Goal: Use online tool/utility: Utilize a website feature to perform a specific function

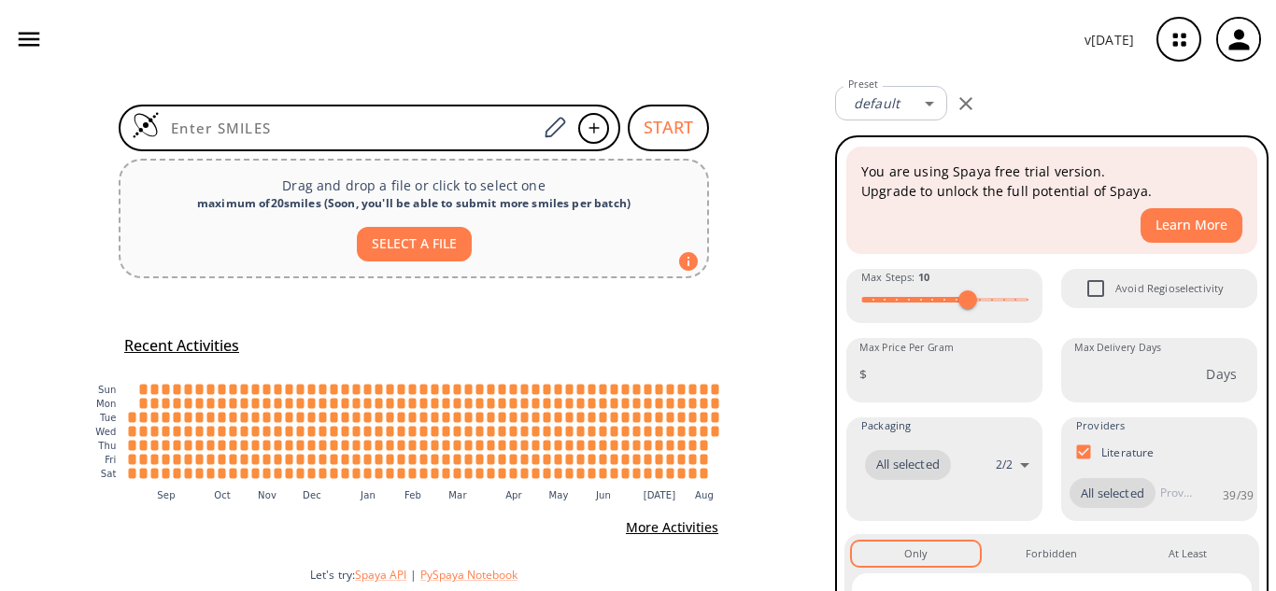
click at [954, 103] on button "button" at bounding box center [965, 103] width 37 height 37
click at [983, 107] on button "button" at bounding box center [965, 103] width 37 height 37
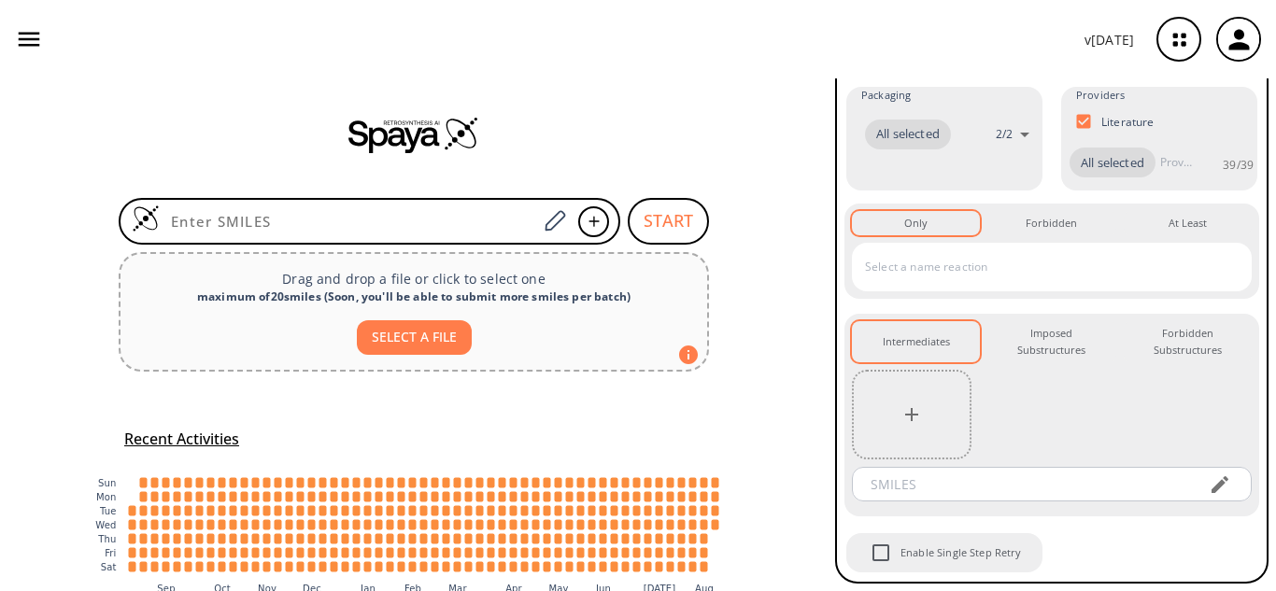
click at [36, 40] on icon "button" at bounding box center [29, 40] width 21 height 14
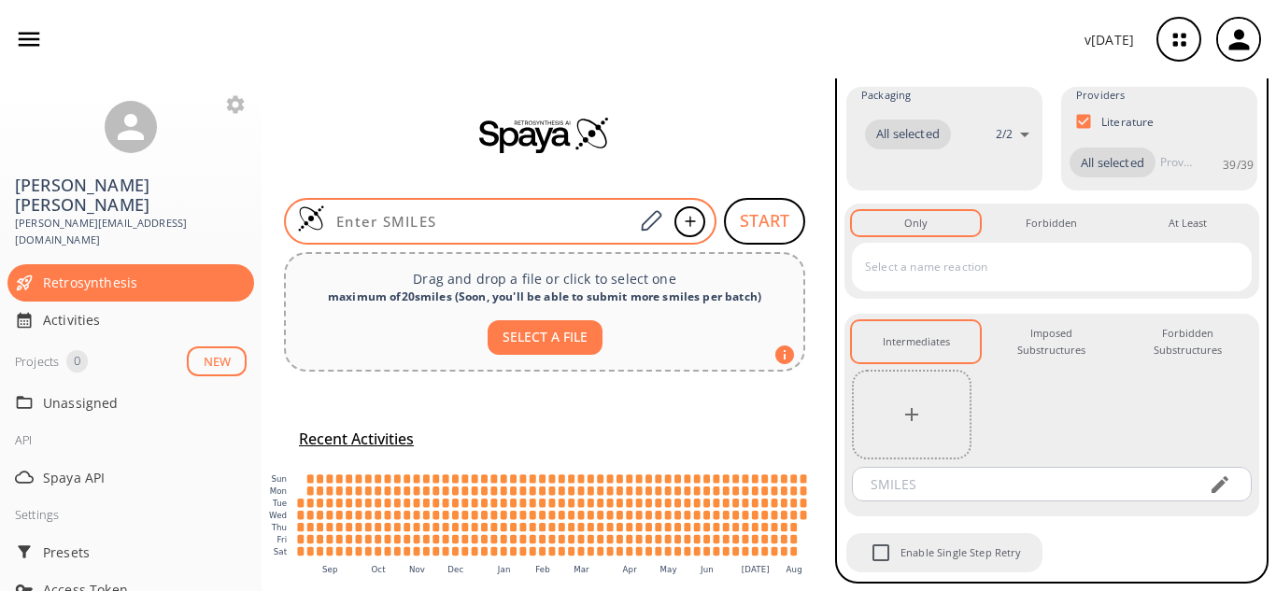
click at [419, 220] on input at bounding box center [479, 221] width 308 height 19
drag, startPoint x: 481, startPoint y: 219, endPoint x: 464, endPoint y: 216, distance: 17.0
click at [481, 218] on input at bounding box center [479, 221] width 308 height 19
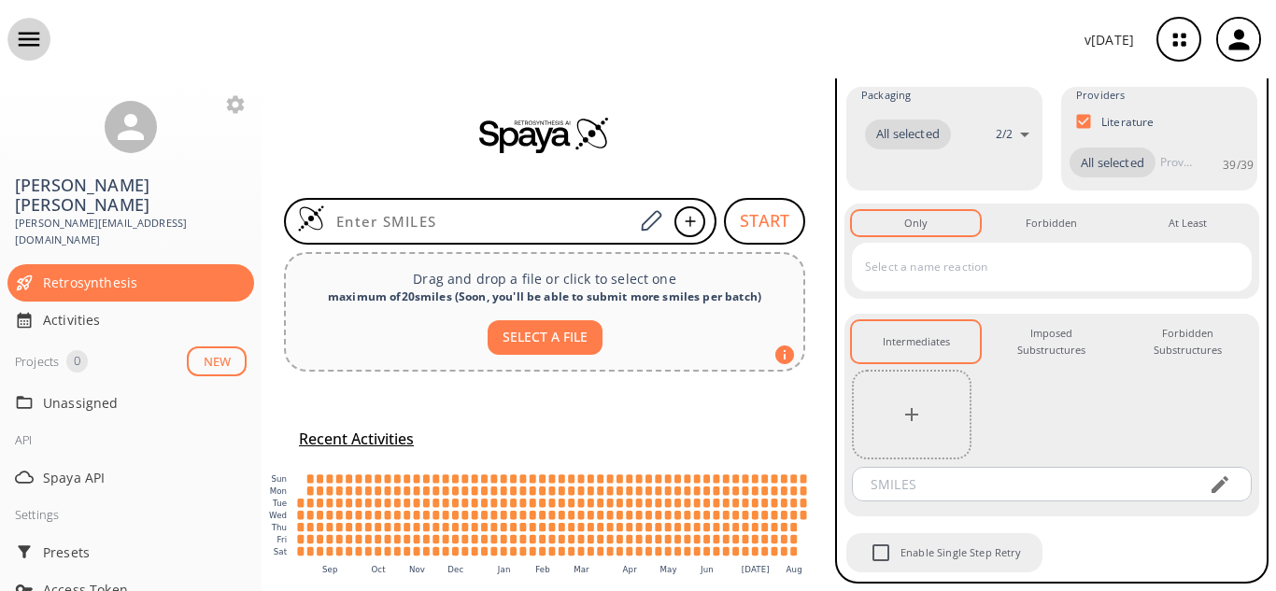
click at [21, 36] on icon "button" at bounding box center [29, 39] width 28 height 28
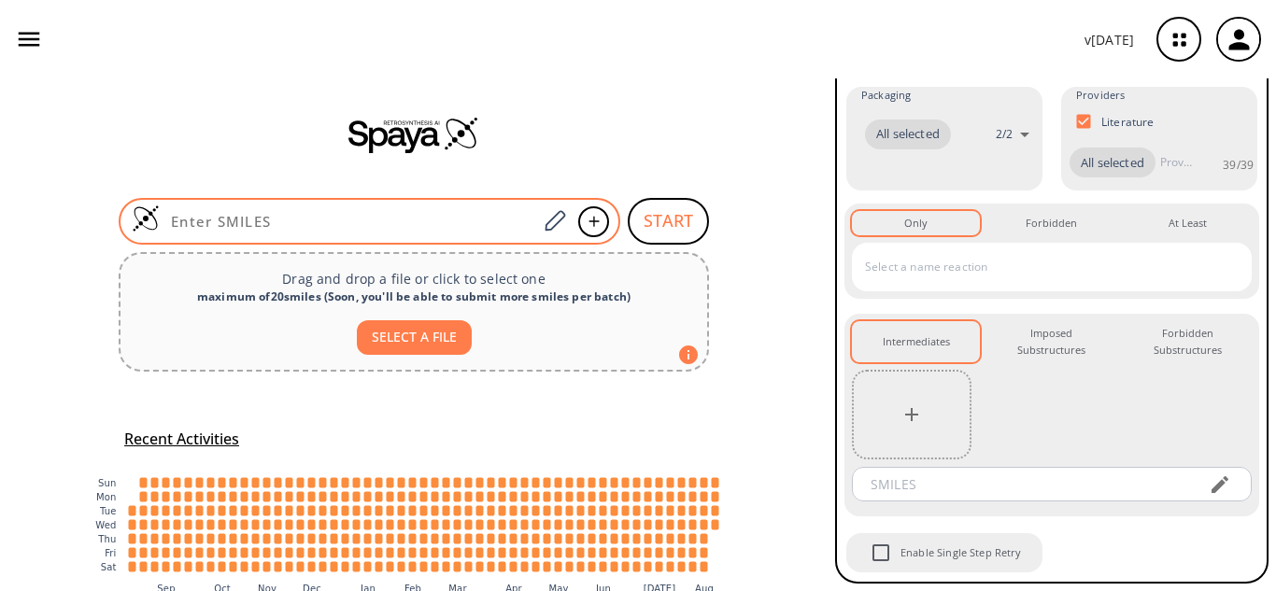
click at [464, 229] on input at bounding box center [348, 221] width 377 height 19
click at [372, 220] on input at bounding box center [348, 221] width 377 height 19
paste input "O=S(=O)(Oc1ccc(F)cc1)N1CCN(CC1)c1ccc([N+](=O)[O-])c(Nc2nocn2)c1"
type input "O=S(=O)(Oc1ccc(F)cc1)N1CCN(CC1)c1ccc([N+](=O)[O-])c(Nc2nocn2)c1"
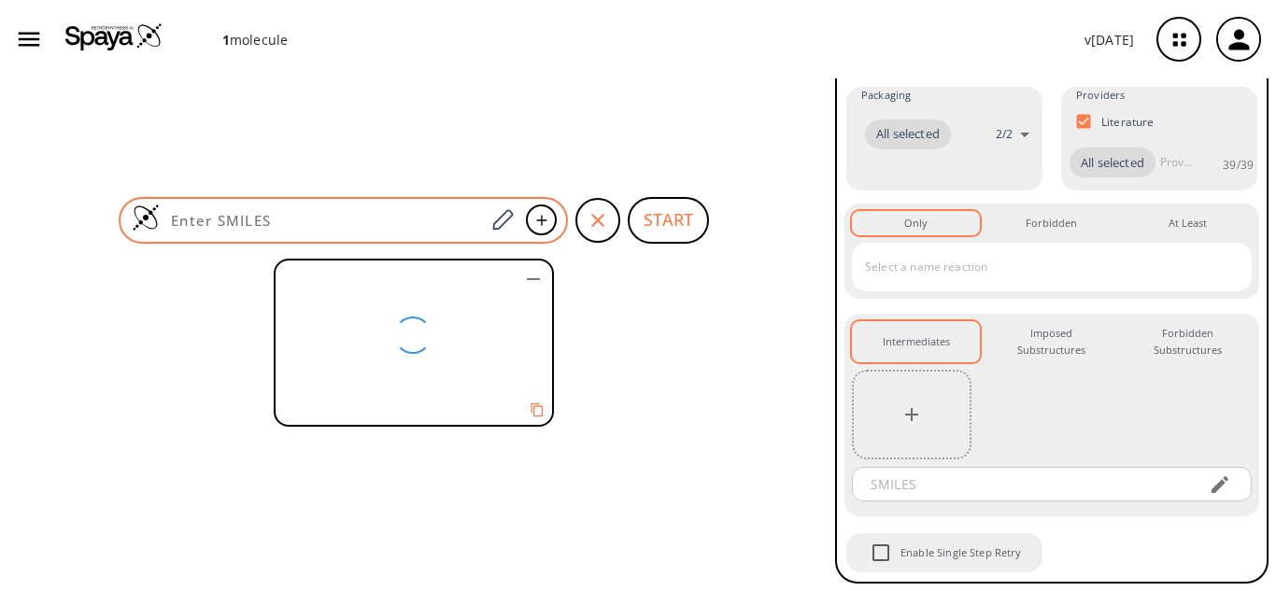
scroll to position [361, 0]
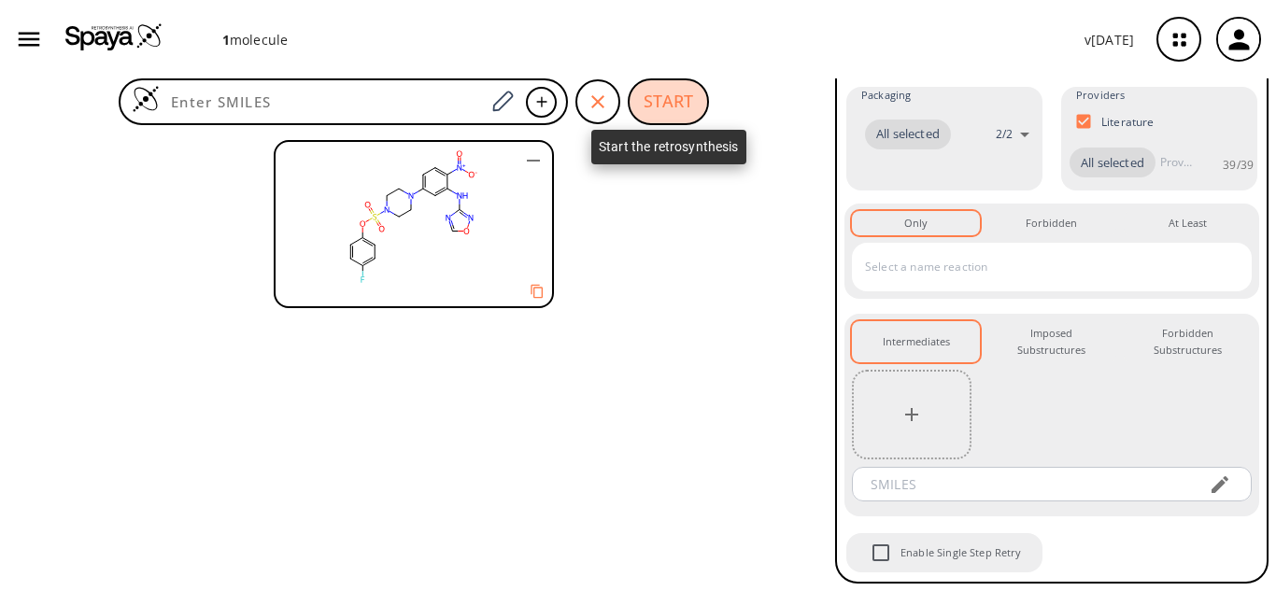
click at [691, 109] on button "START" at bounding box center [668, 101] width 81 height 47
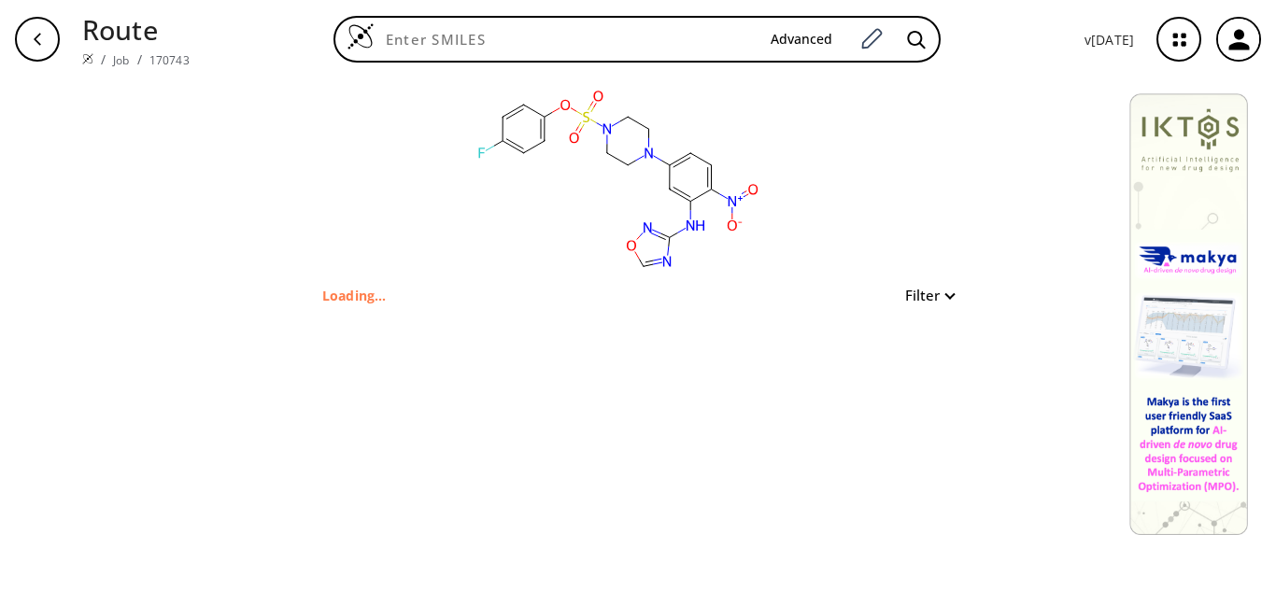
click at [932, 299] on button "Filter" at bounding box center [924, 296] width 60 height 14
click at [932, 299] on div at bounding box center [638, 295] width 1276 height 591
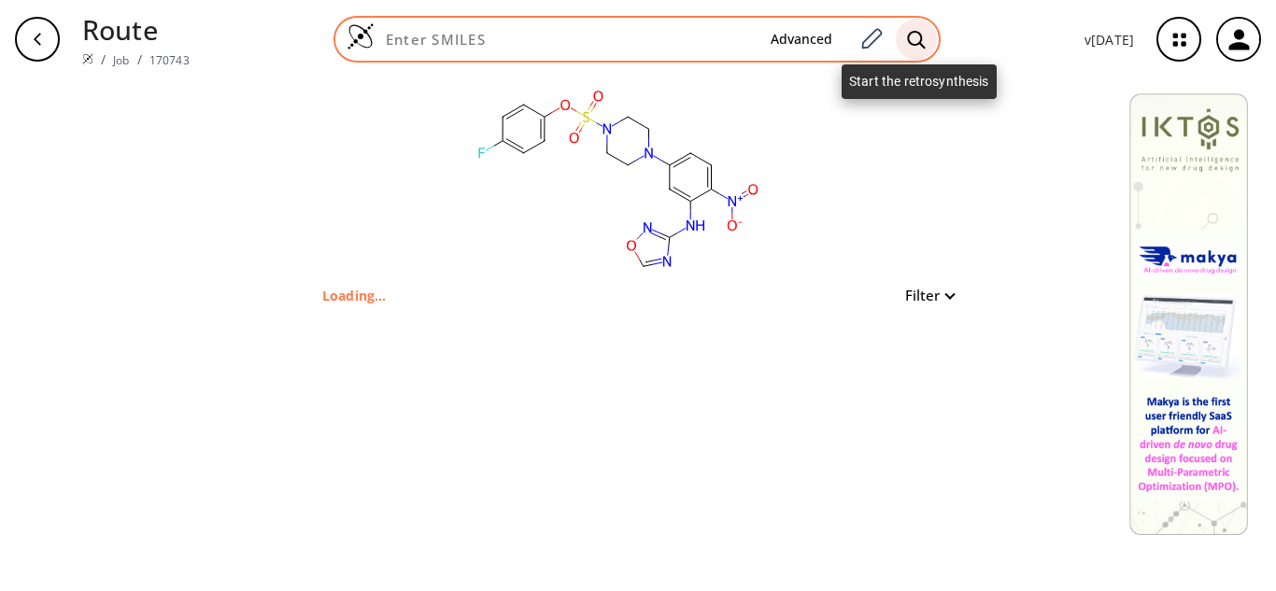
click at [915, 34] on icon at bounding box center [916, 40] width 19 height 20
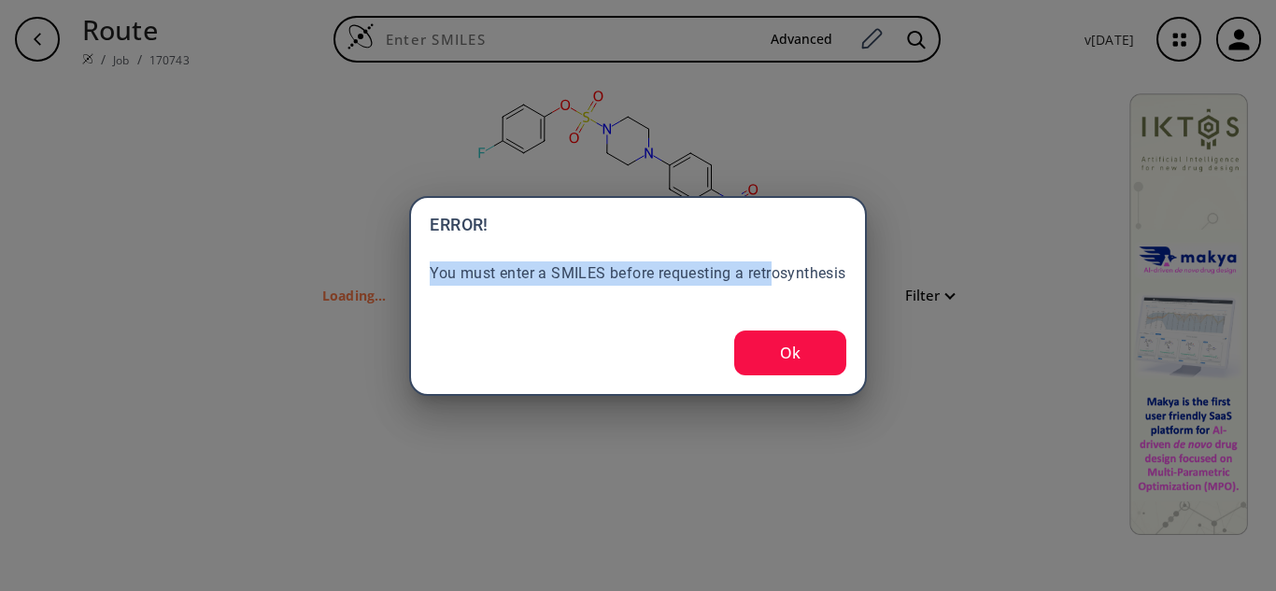
drag, startPoint x: 425, startPoint y: 270, endPoint x: 773, endPoint y: 261, distance: 347.7
click at [773, 261] on div "ERROR! You must enter a SMILES before requesting a retrosynthesis Ok" at bounding box center [637, 296] width 457 height 200
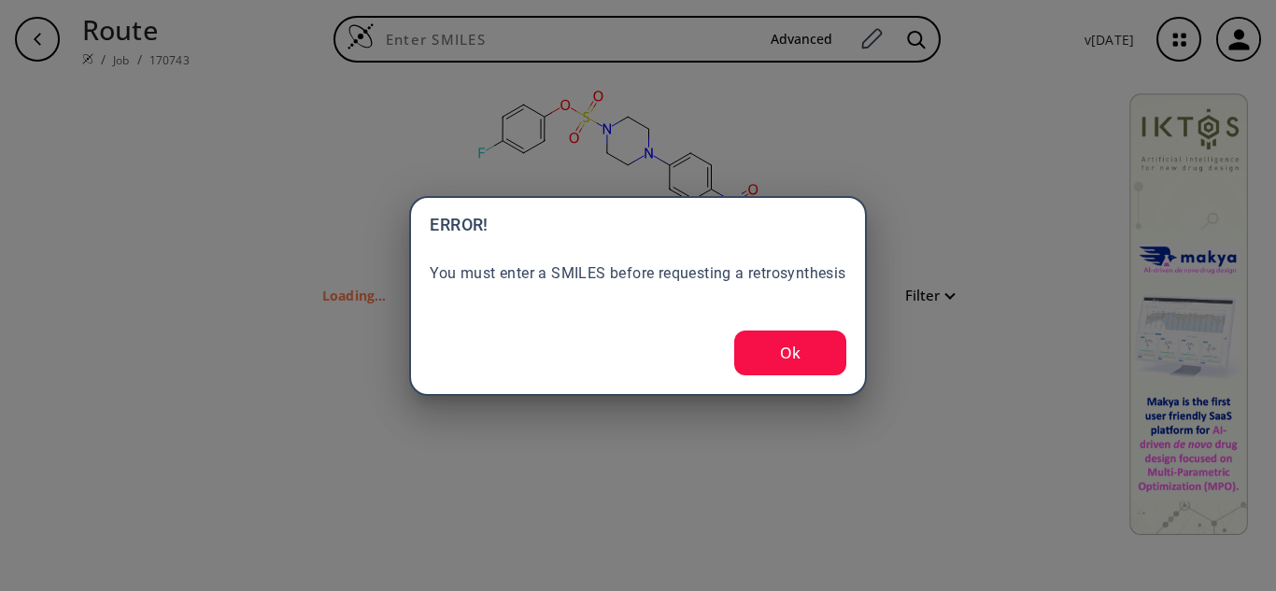
click at [959, 162] on div "ERROR! You must enter a SMILES before requesting a retrosynthesis Ok" at bounding box center [638, 295] width 1276 height 591
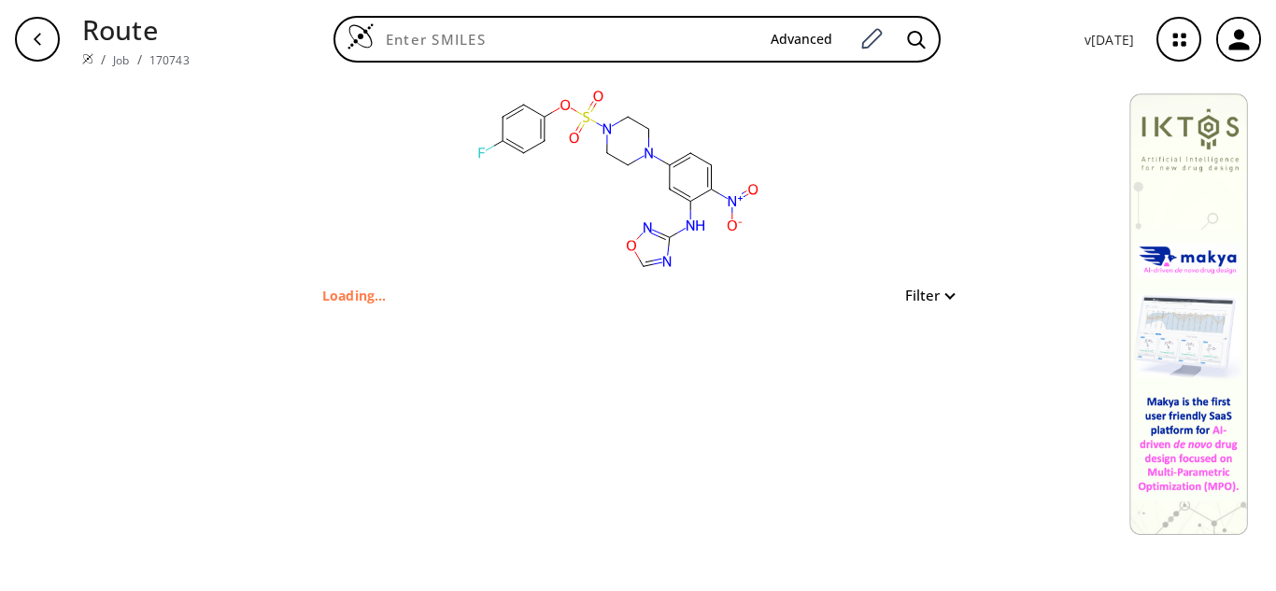
paste input "O=S(=O)(Oc1ccc(F)cc1)N1CCN(CC1)c1ccc([N+](=O)[O-])c(Nc2nocn2)c1"
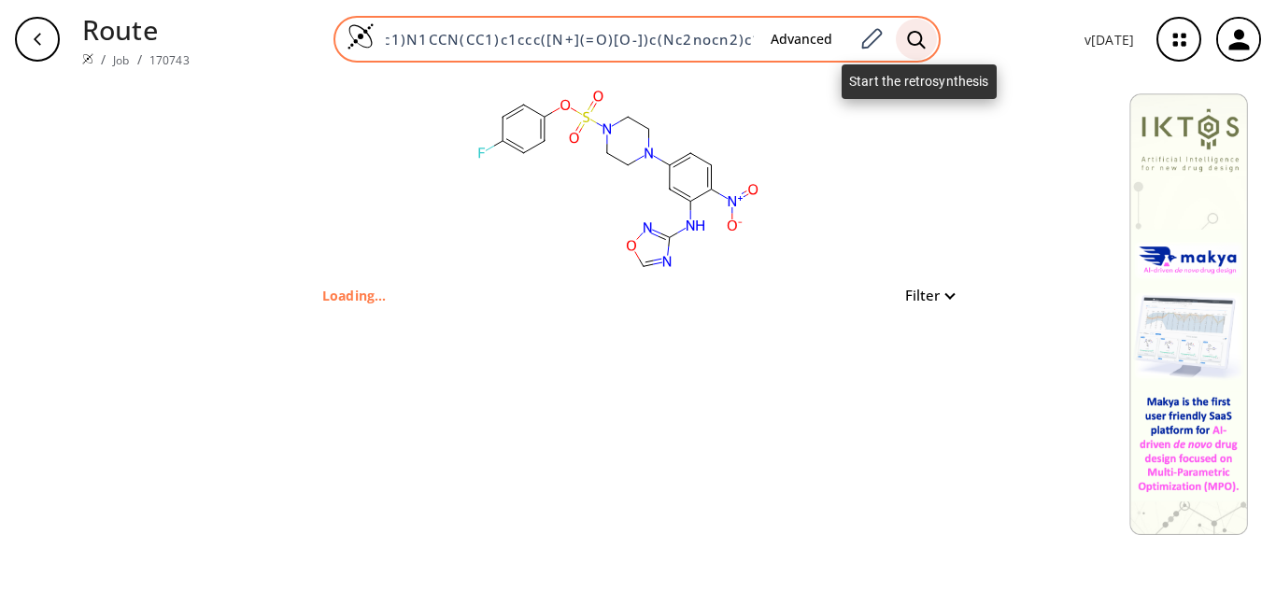
type input "O=S(=O)(Oc1ccc(F)cc1)N1CCN(CC1)c1ccc([N+](=O)[O-])c(Nc2nocn2)c1"
click at [929, 34] on div at bounding box center [916, 39] width 41 height 41
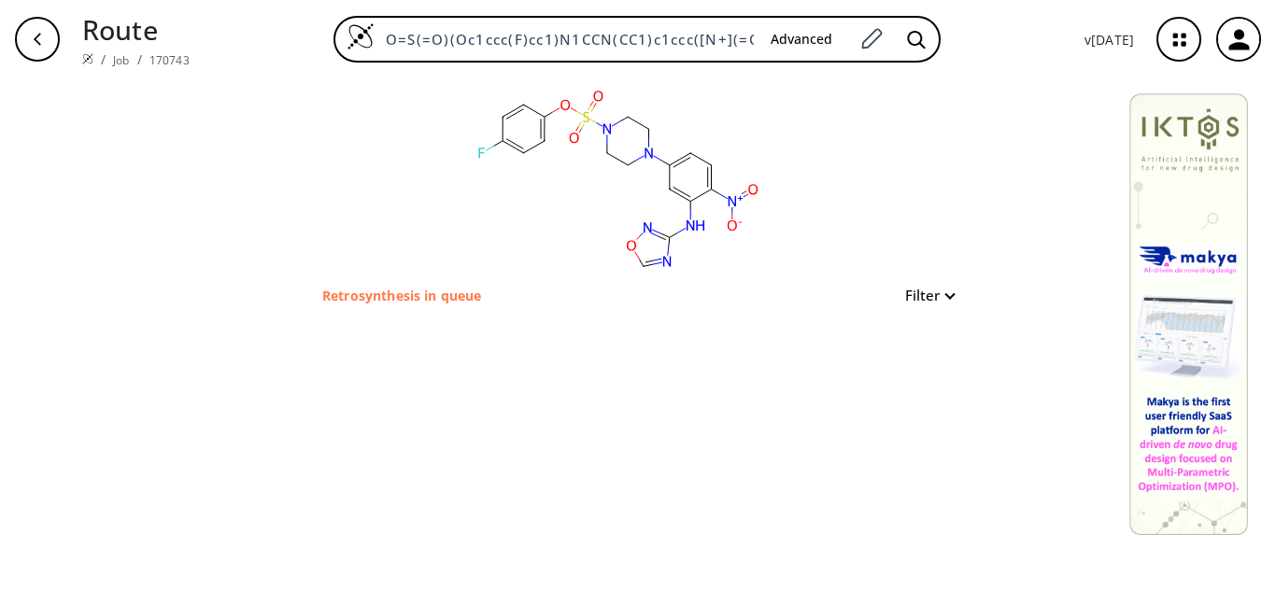
click at [1177, 37] on icon "button" at bounding box center [1179, 40] width 12 height 12
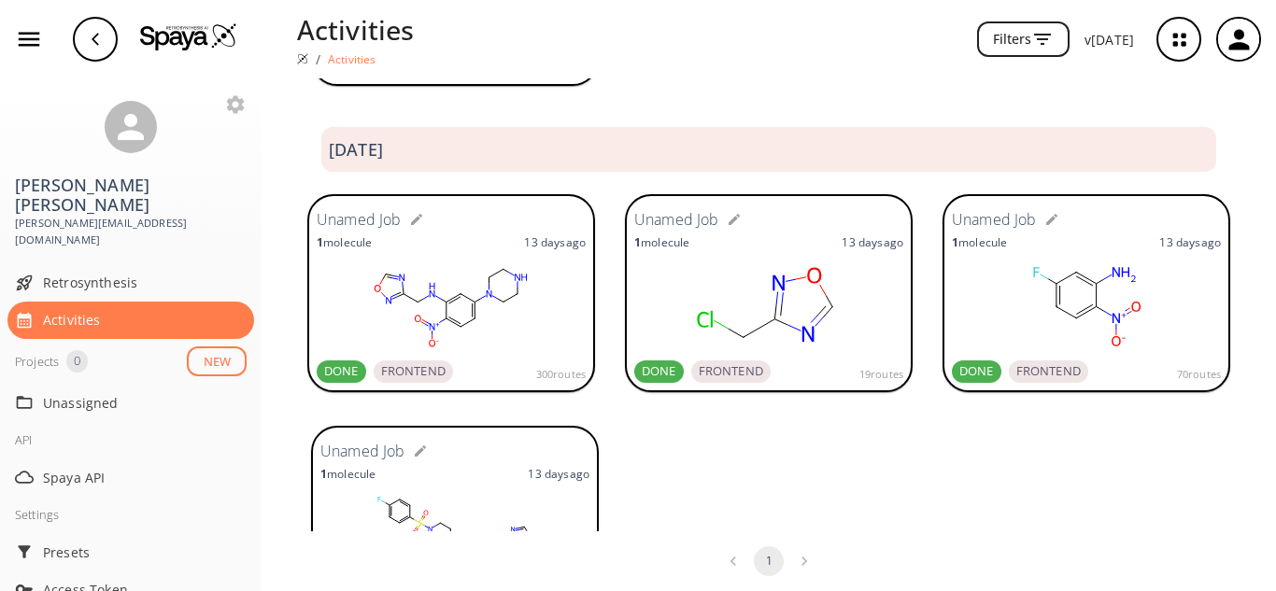
scroll to position [391, 0]
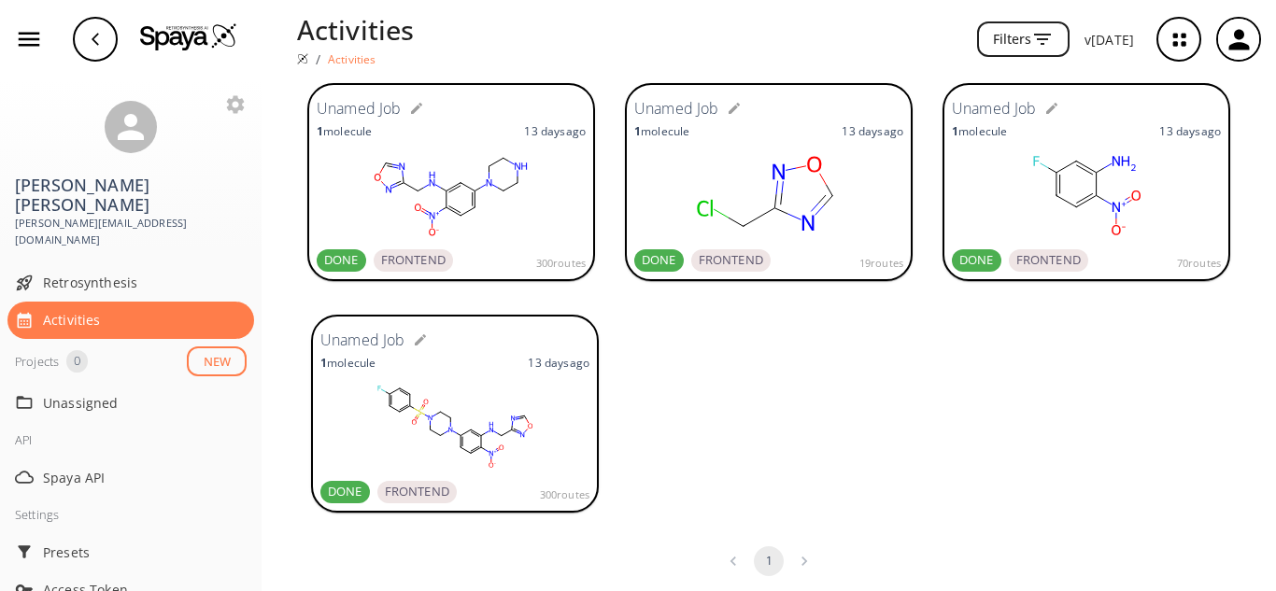
click at [497, 401] on rect at bounding box center [454, 426] width 269 height 93
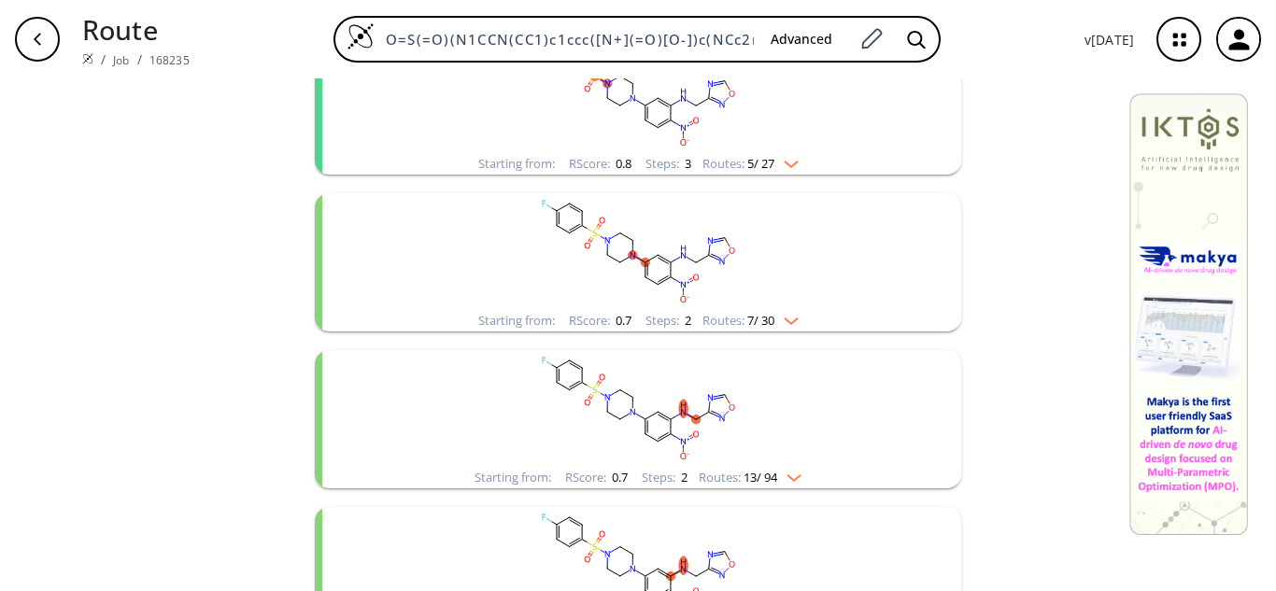
scroll to position [280, 0]
click at [785, 472] on img "clusters" at bounding box center [789, 473] width 24 height 15
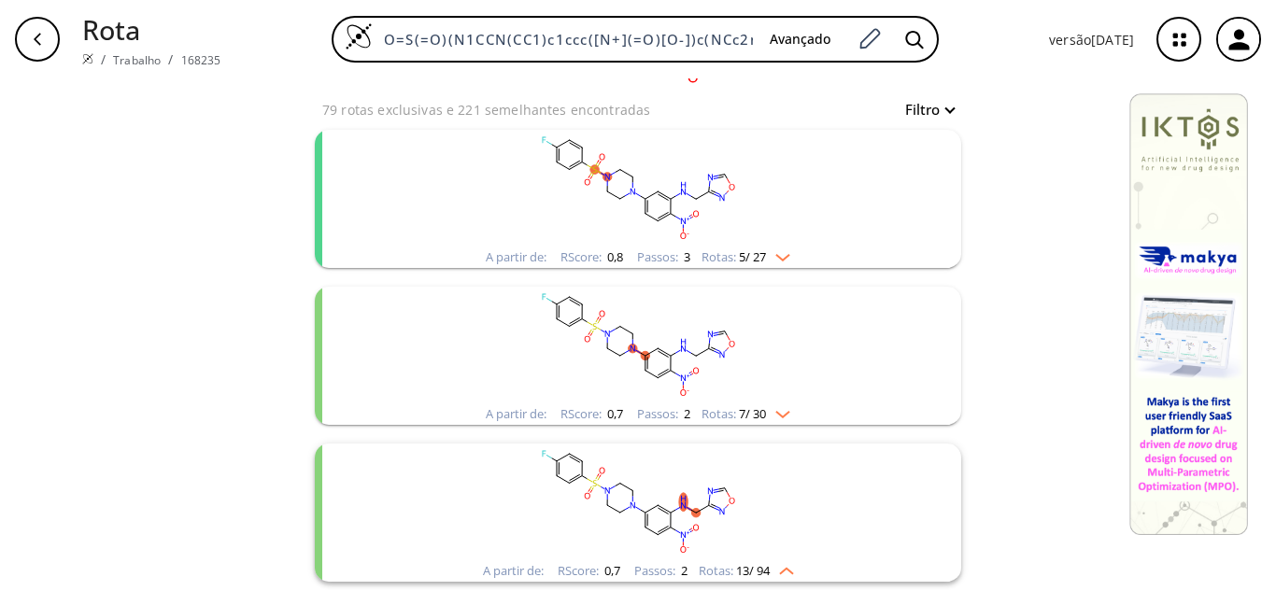
scroll to position [187, 0]
click at [575, 178] on rect "aglomerados" at bounding box center [638, 187] width 486 height 117
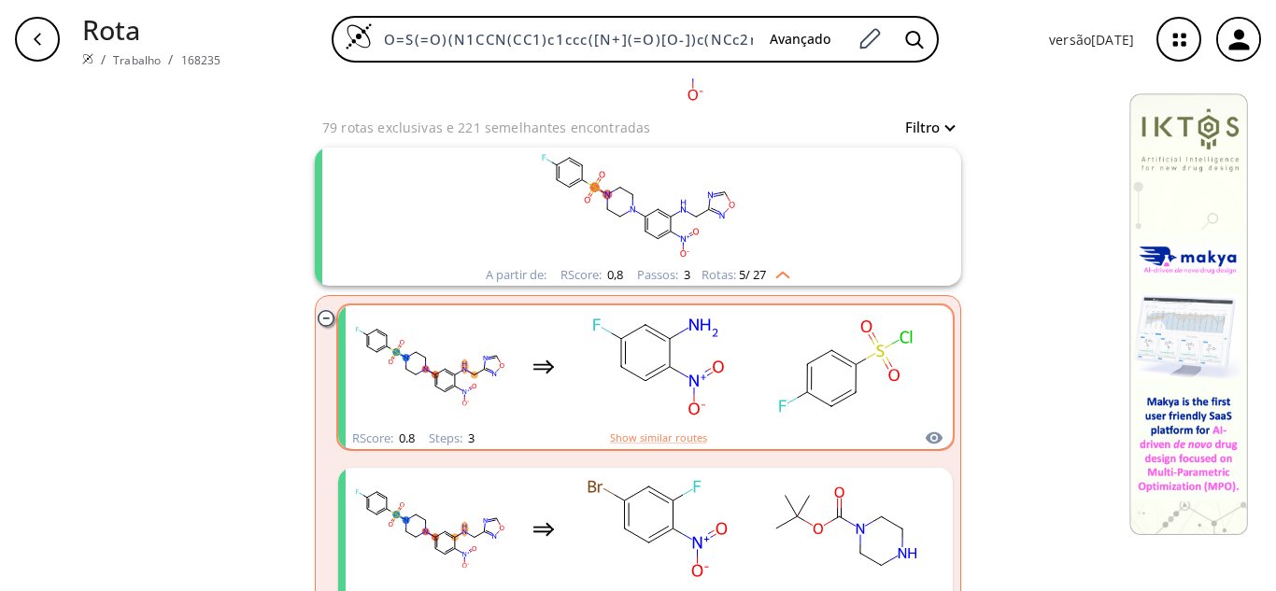
scroll to position [280, 0]
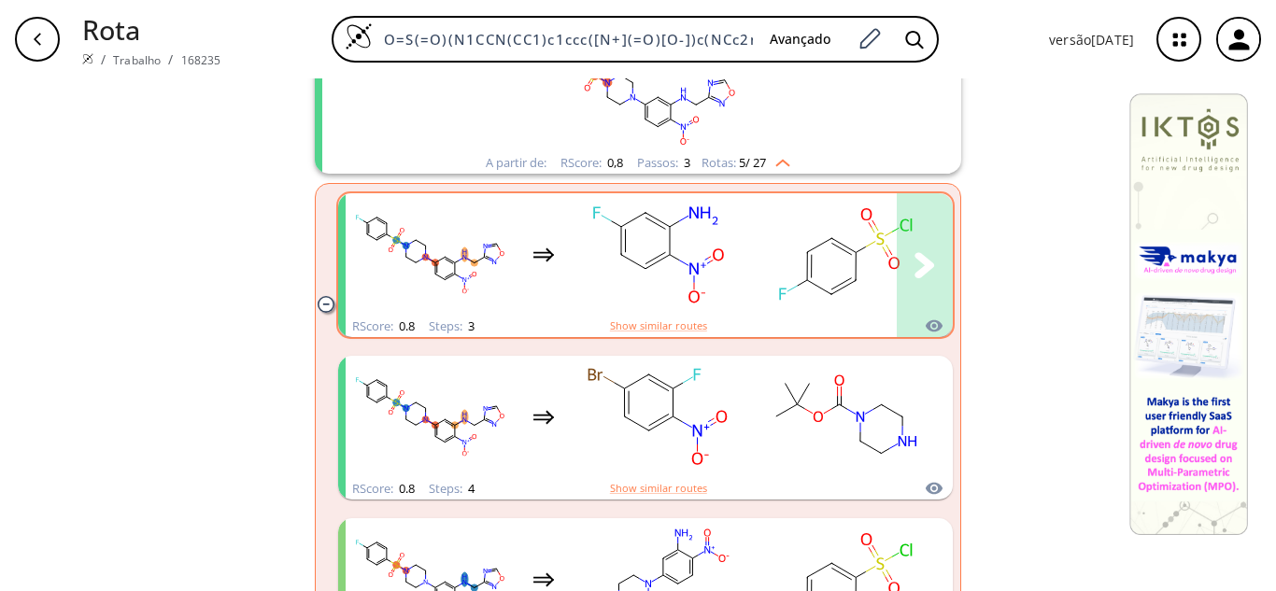
click at [616, 240] on rect "aglomerados" at bounding box center [658, 254] width 168 height 117
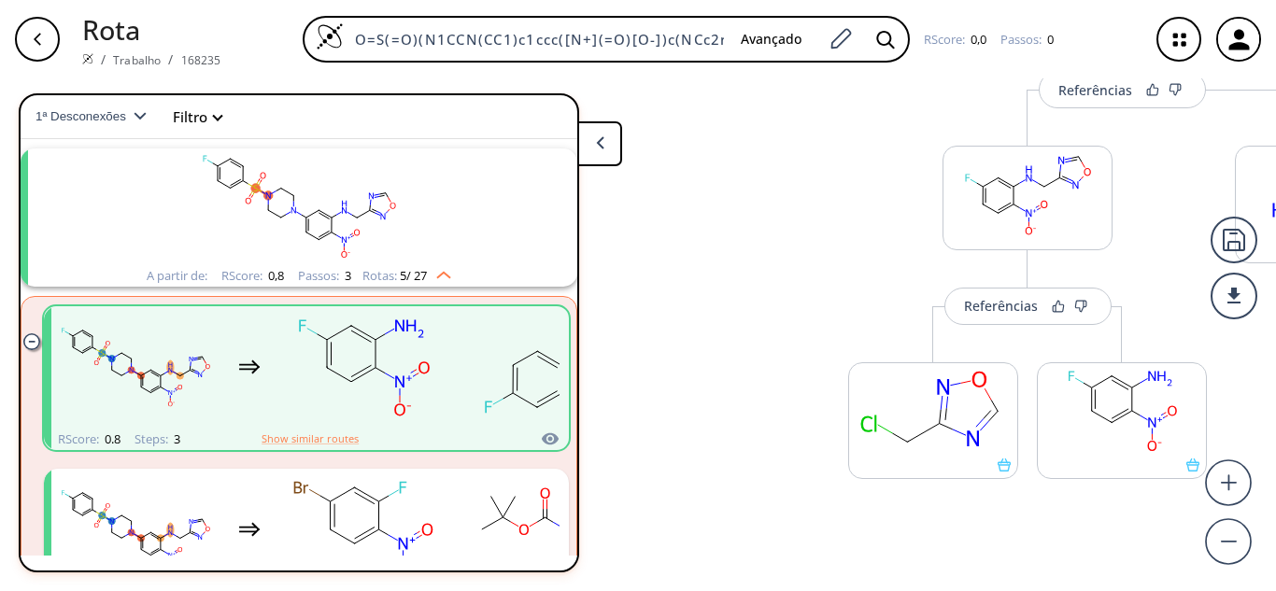
scroll to position [482, 0]
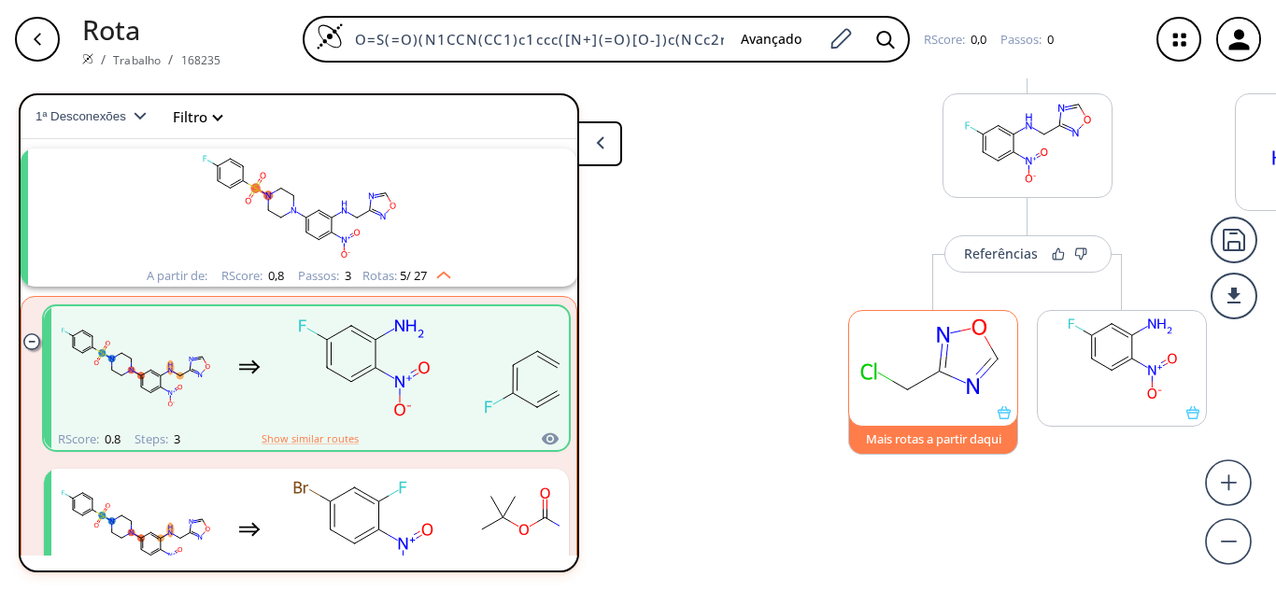
click at [947, 446] on font "Mais rotas a partir daqui" at bounding box center [933, 439] width 135 height 17
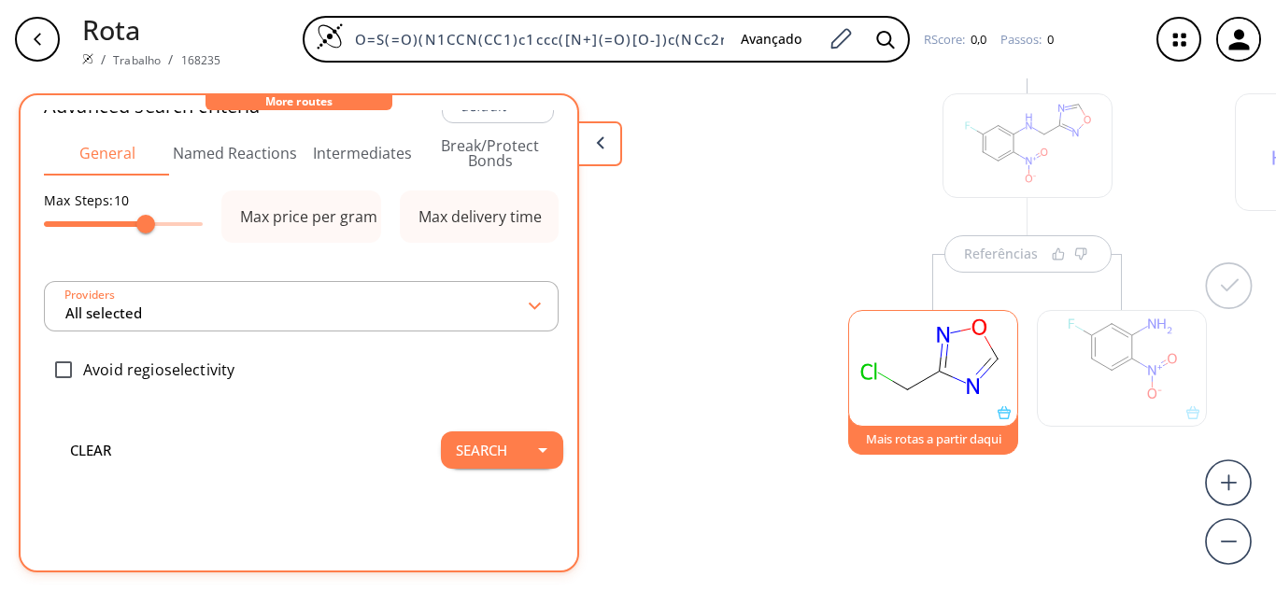
scroll to position [0, 0]
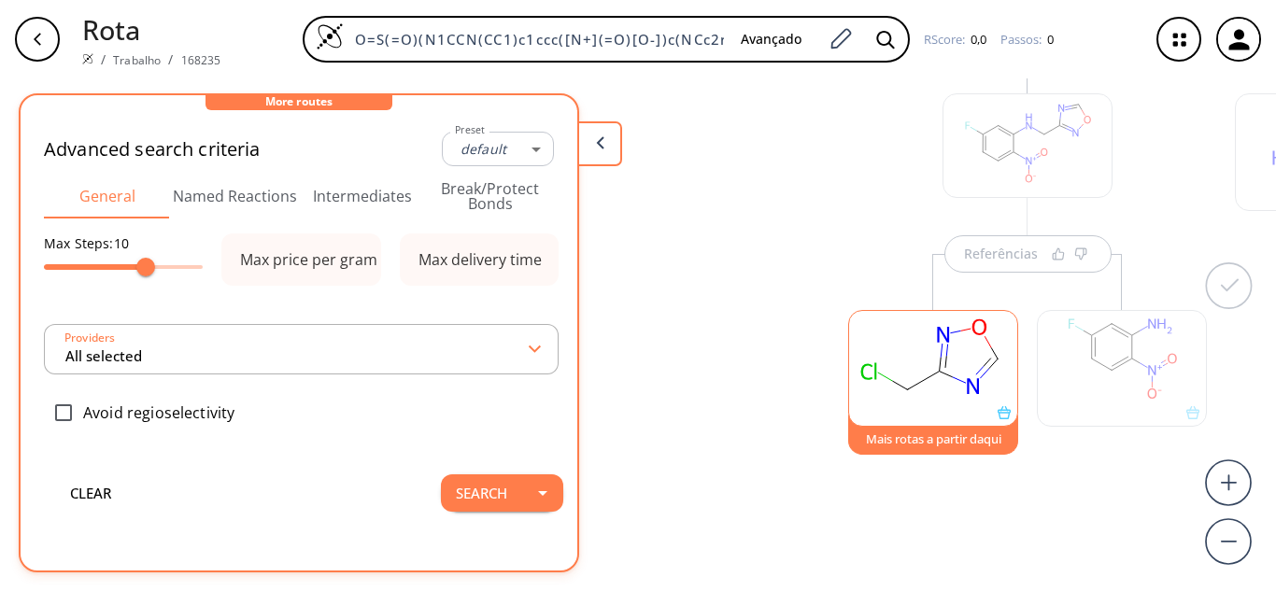
type input "-1"
type input "All selected"
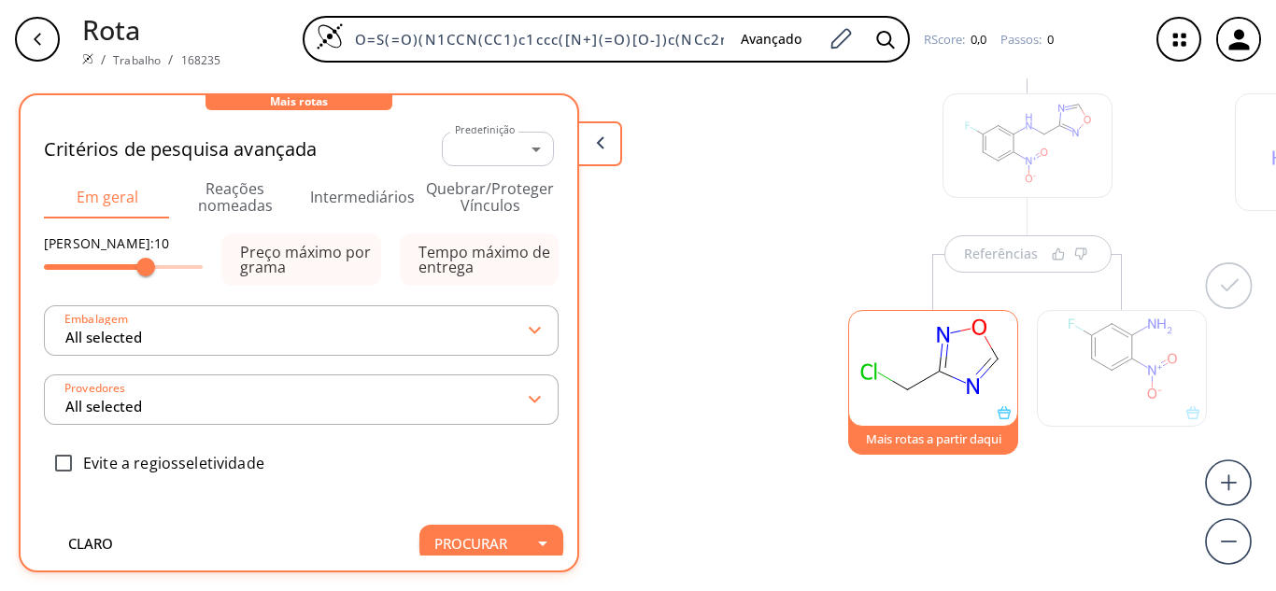
click at [629, 226] on div "Referências Referências Referências Mais rotas a partir daqui" at bounding box center [1027, 91] width 811 height 971
click at [614, 148] on button at bounding box center [599, 143] width 45 height 45
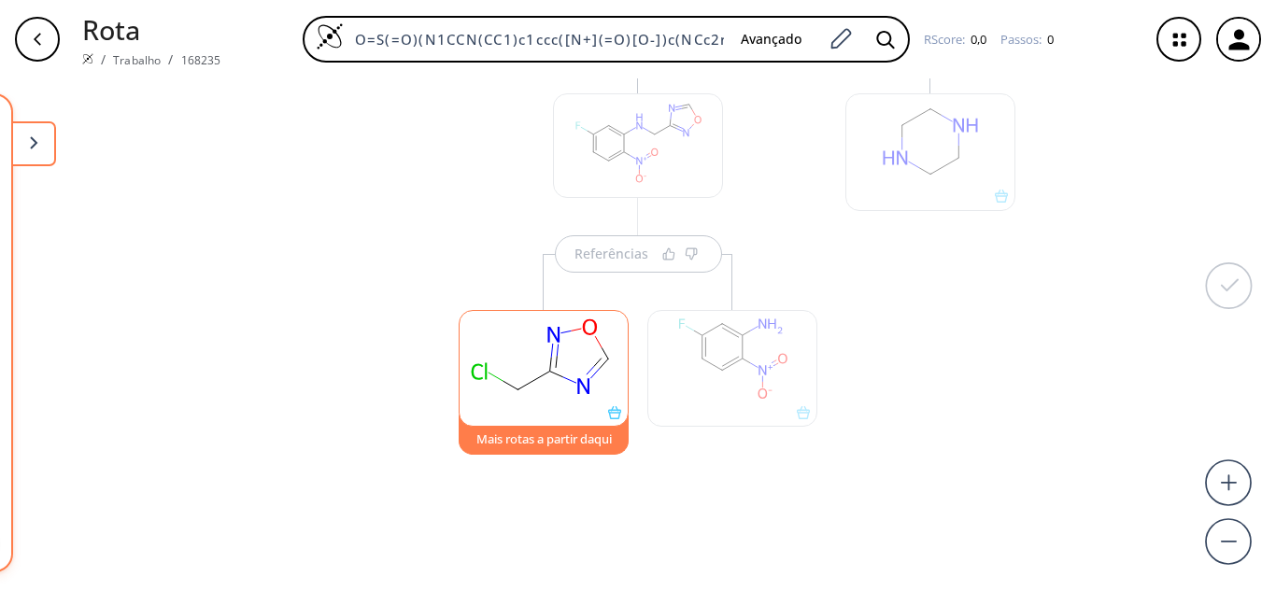
click at [603, 256] on div "Mais rotas a partir daqui" at bounding box center [543, 359] width 189 height 210
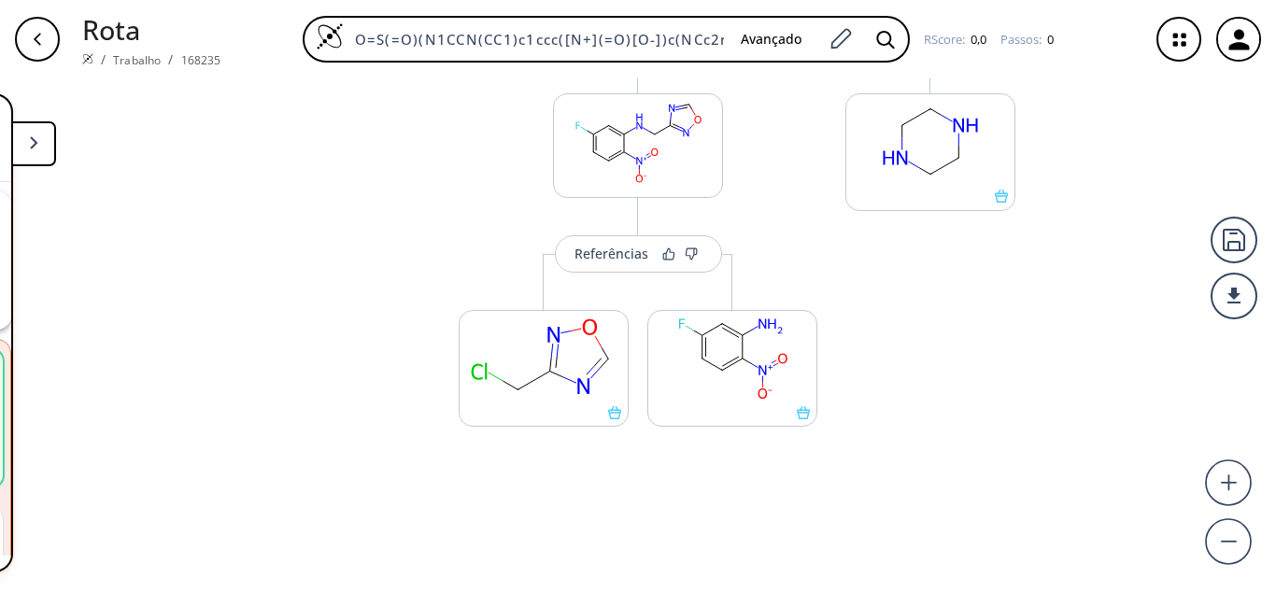
scroll to position [43, 0]
click at [602, 255] on font "Referências" at bounding box center [612, 254] width 74 height 18
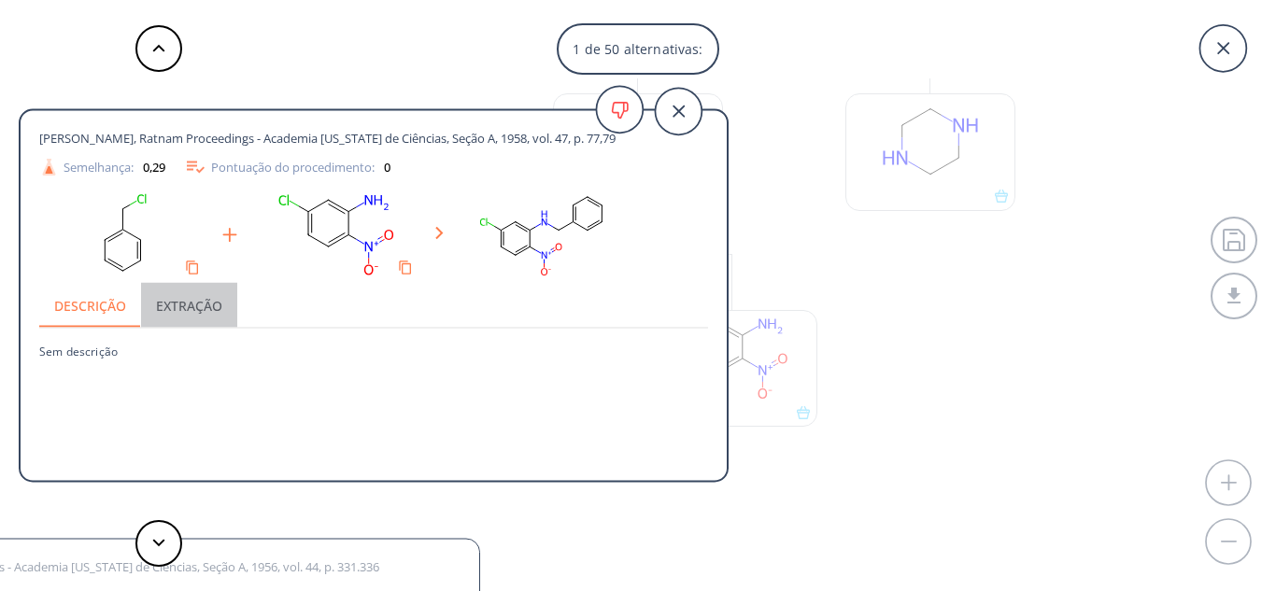
click at [183, 315] on button "Extração" at bounding box center [189, 305] width 96 height 45
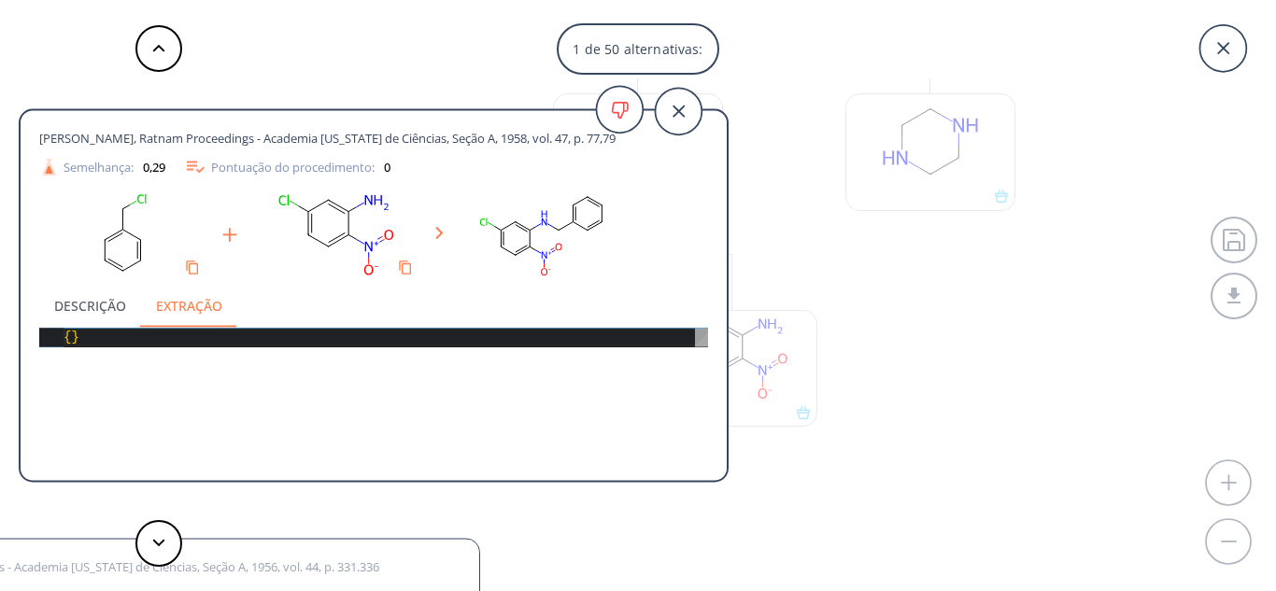
click at [106, 288] on button "Descrição" at bounding box center [90, 305] width 102 height 45
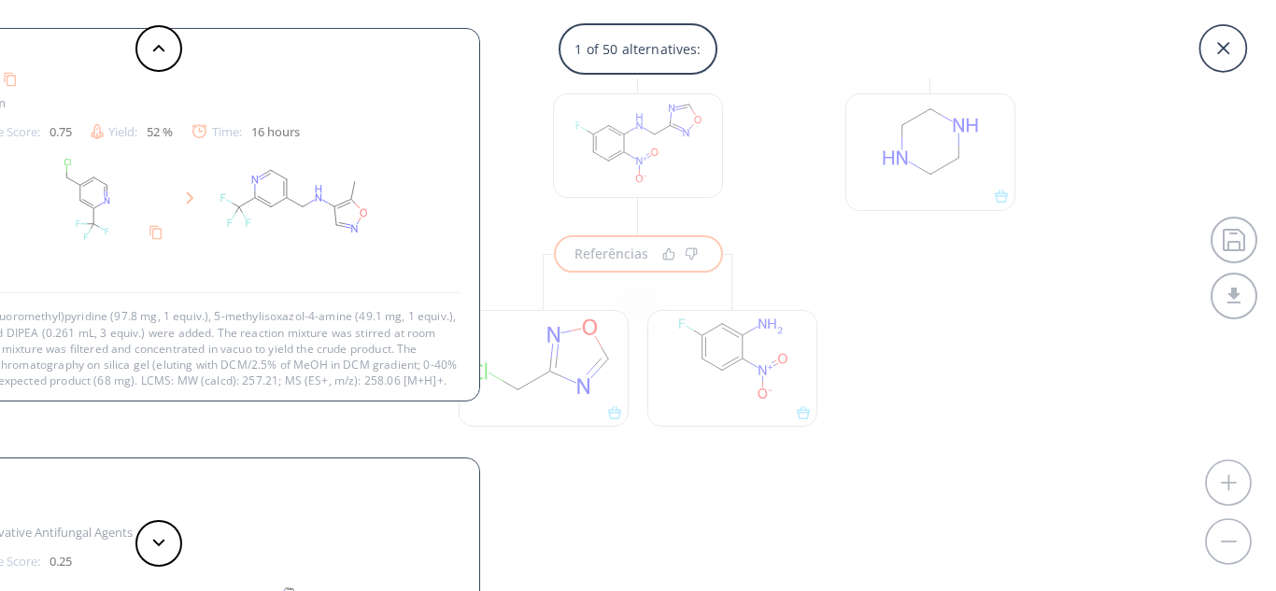
scroll to position [3, 0]
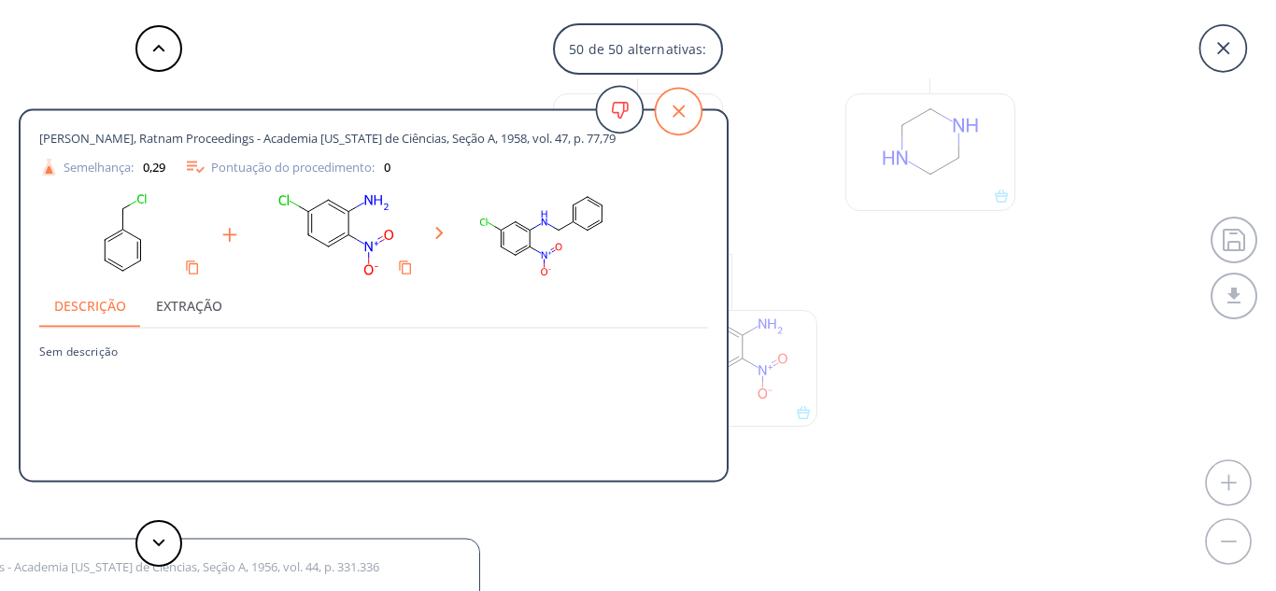
click at [681, 118] on icon at bounding box center [678, 111] width 47 height 47
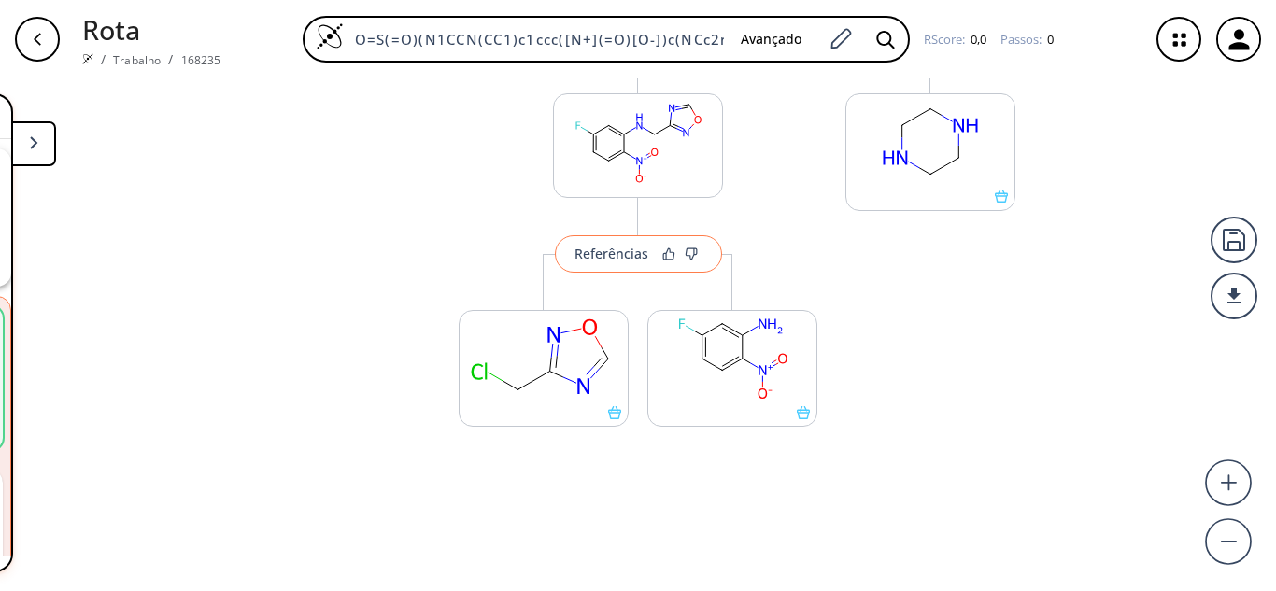
click at [600, 258] on font "Referências" at bounding box center [612, 254] width 74 height 18
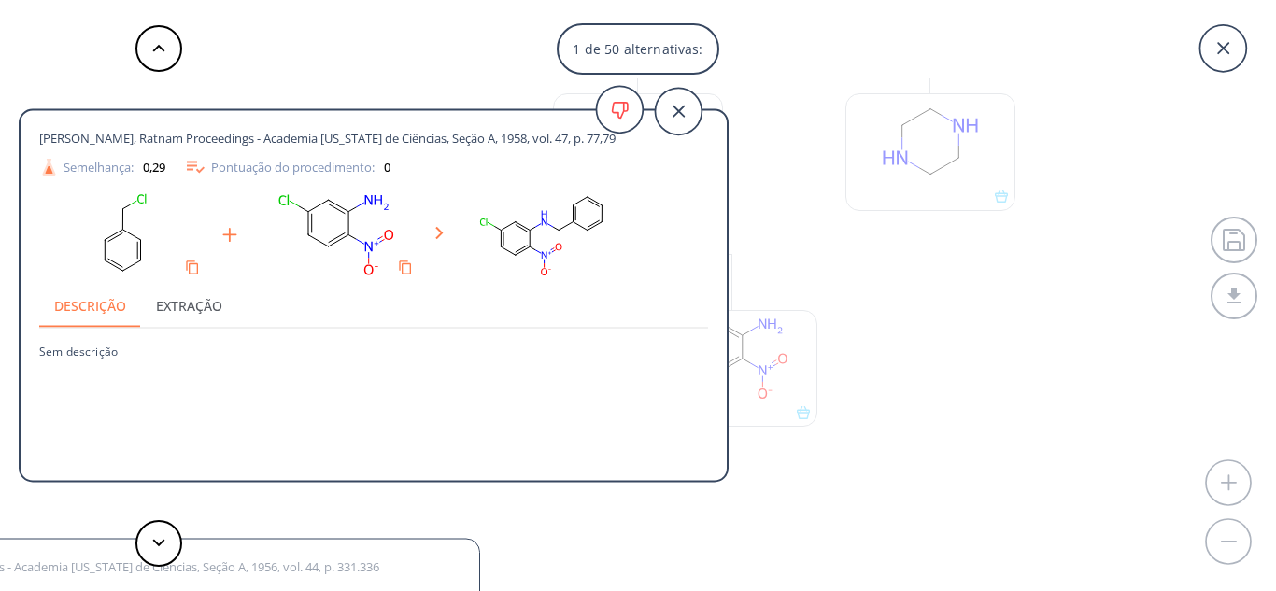
click at [881, 304] on div "1 de 50 alternativas: Rao, Ratnam Proceedings - Academia Indiana de Ciências, S…" at bounding box center [638, 295] width 1276 height 591
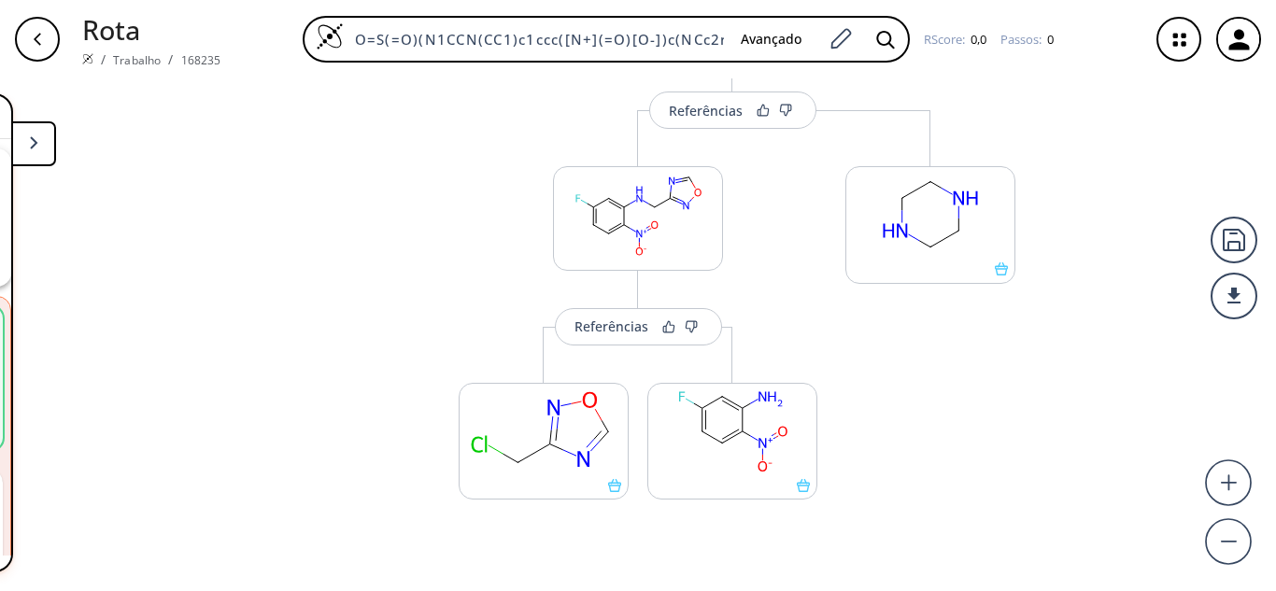
scroll to position [389, 0]
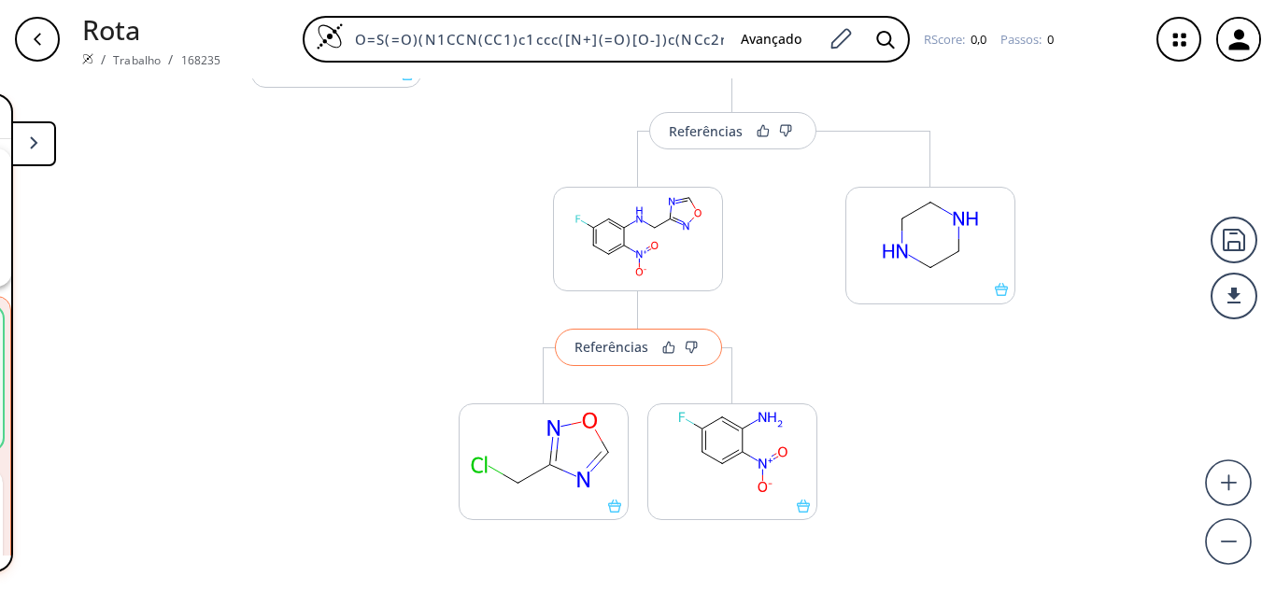
click at [585, 355] on font "Referências" at bounding box center [612, 347] width 74 height 18
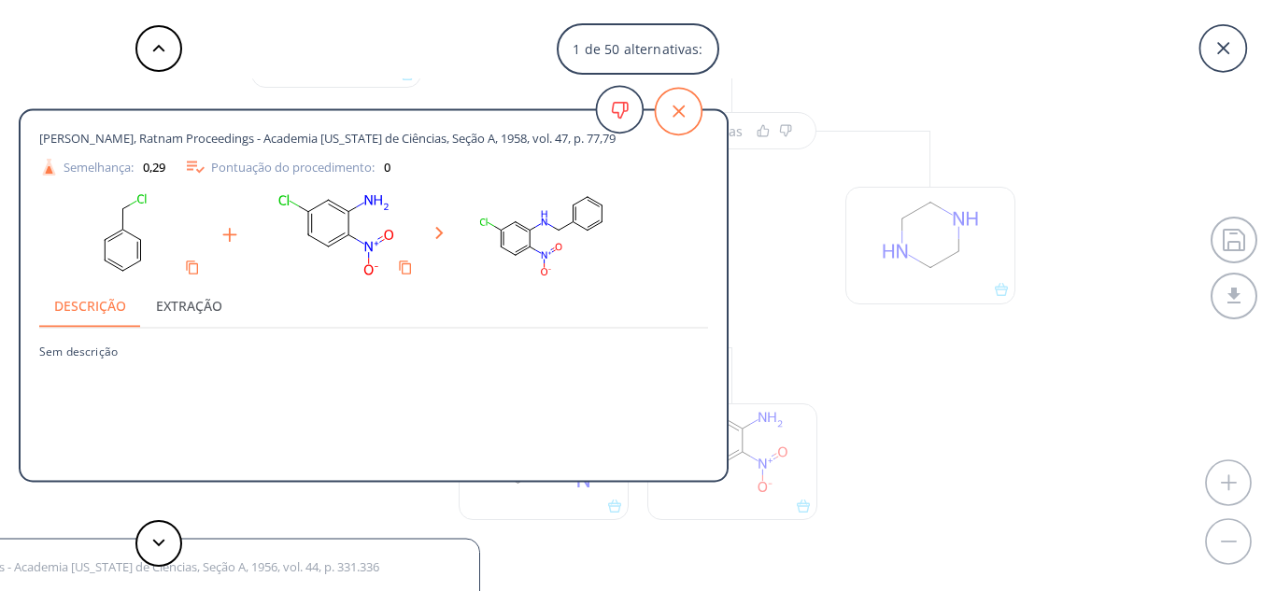
click at [668, 109] on icon at bounding box center [678, 111] width 47 height 47
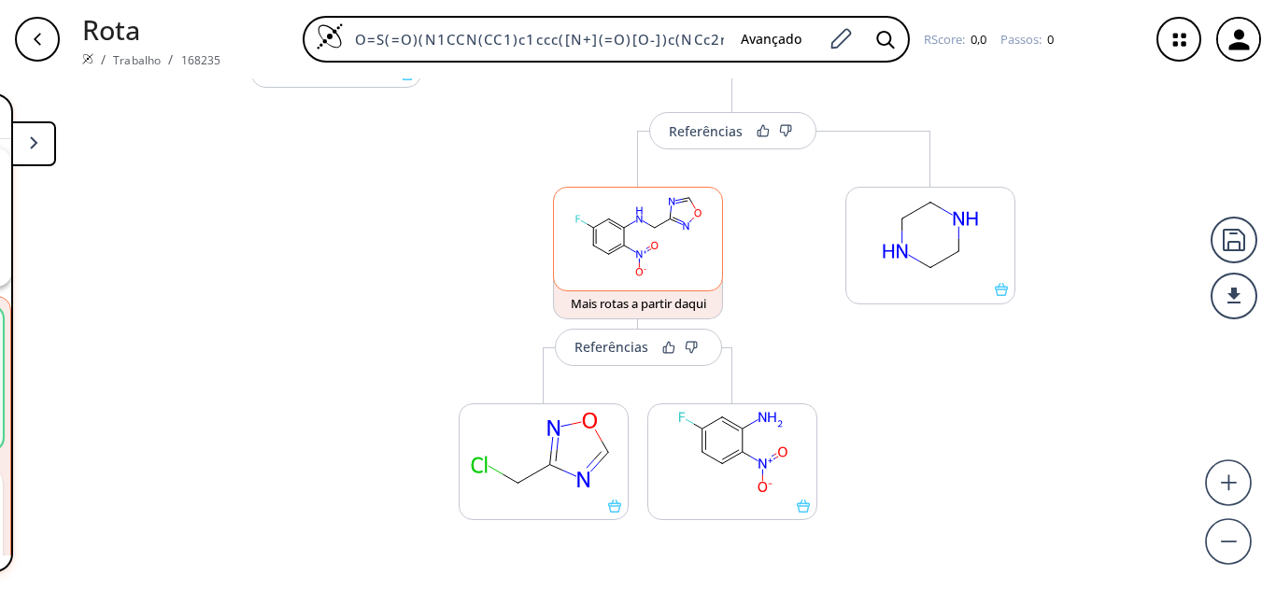
click at [665, 273] on rect at bounding box center [638, 235] width 168 height 95
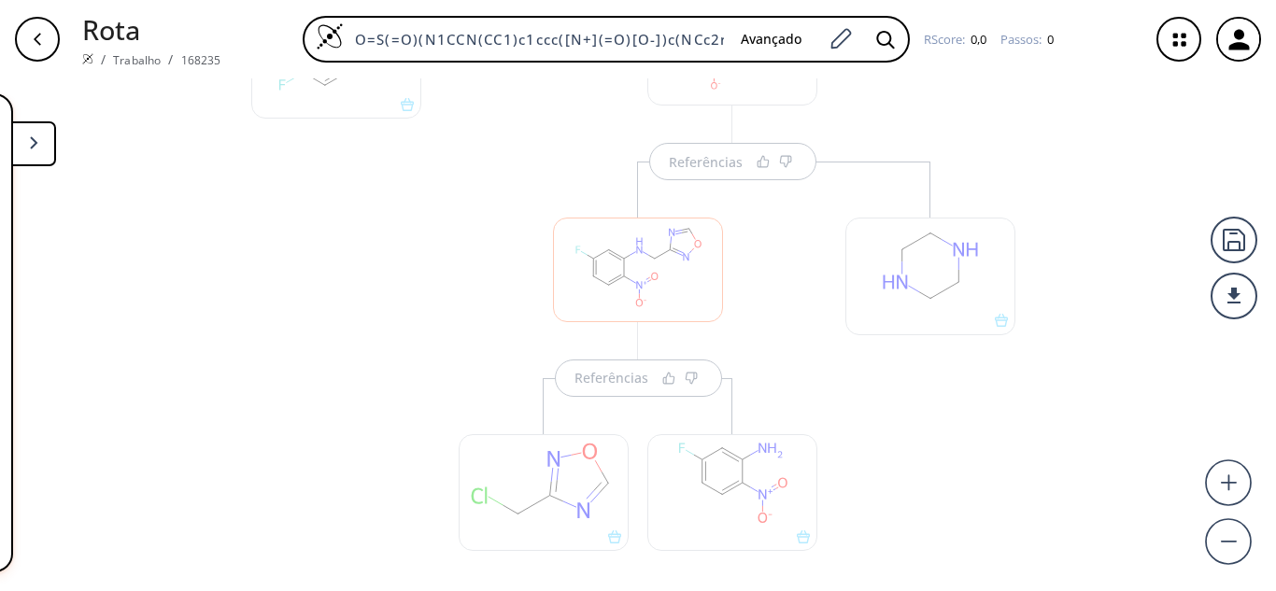
scroll to position [441, 0]
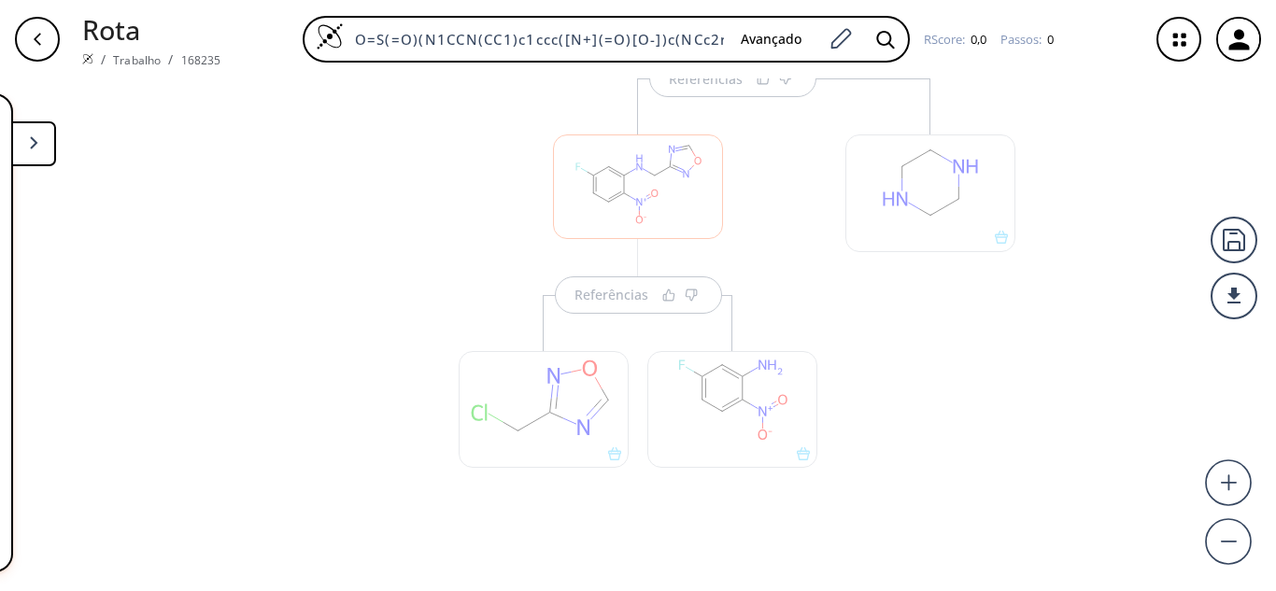
click at [638, 315] on div at bounding box center [732, 400] width 189 height 210
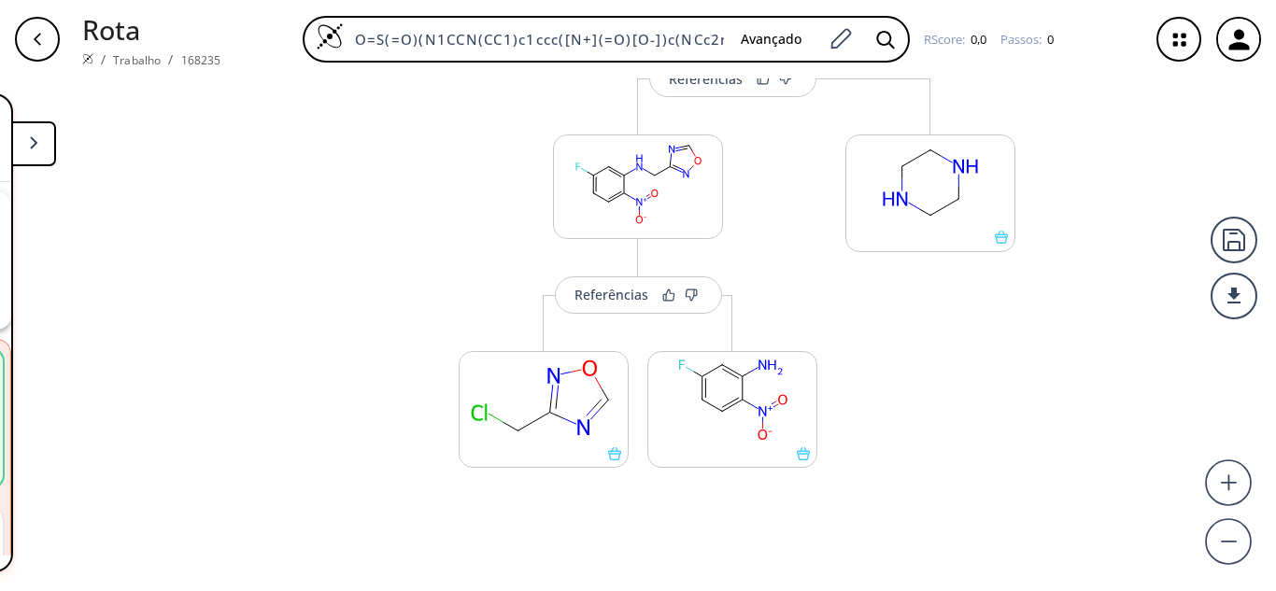
scroll to position [43, 0]
click at [618, 303] on font "Referências" at bounding box center [612, 295] width 74 height 18
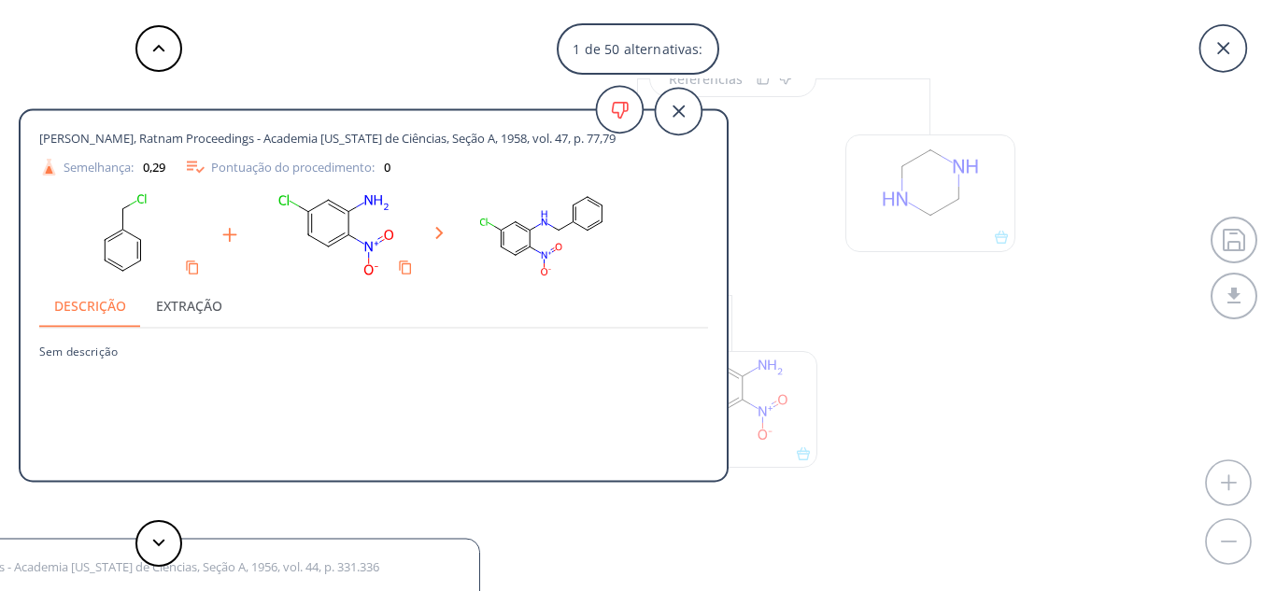
drag, startPoint x: 181, startPoint y: 540, endPoint x: 249, endPoint y: 496, distance: 80.3
click at [249, 496] on div "Rao, Ratnam Proceedings - Academia Indiana de Ciências, Seção A, 1958, vol. 47,…" at bounding box center [364, 295] width 729 height 591
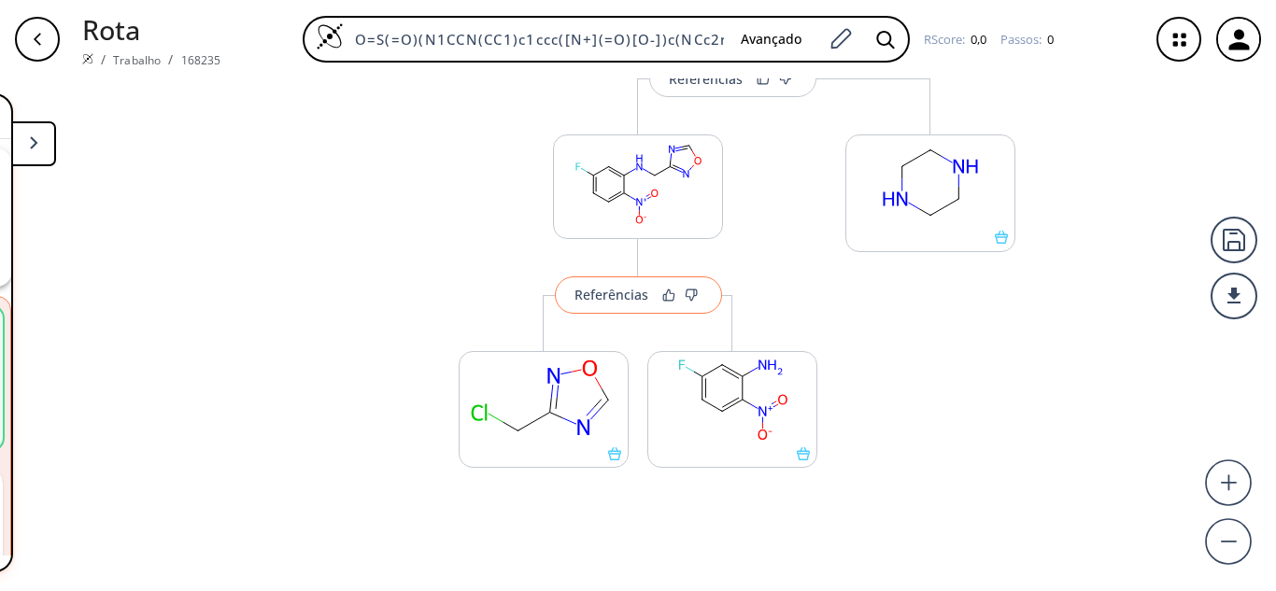
click at [601, 305] on button "Referências" at bounding box center [638, 295] width 167 height 37
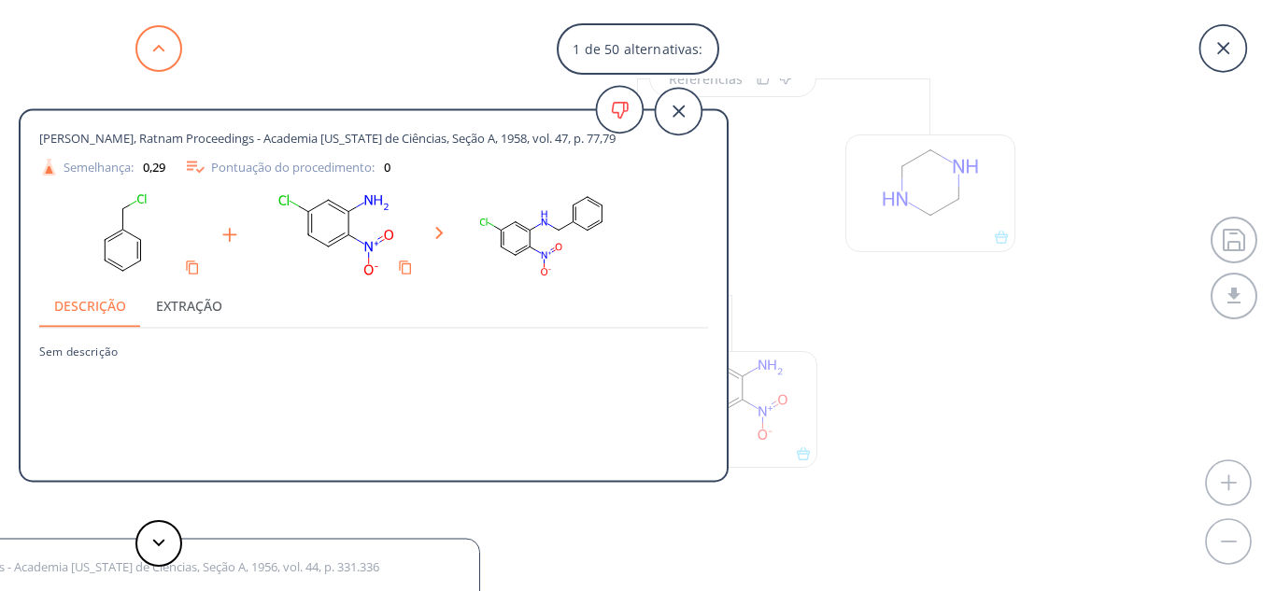
click at [175, 54] on button at bounding box center [158, 48] width 47 height 47
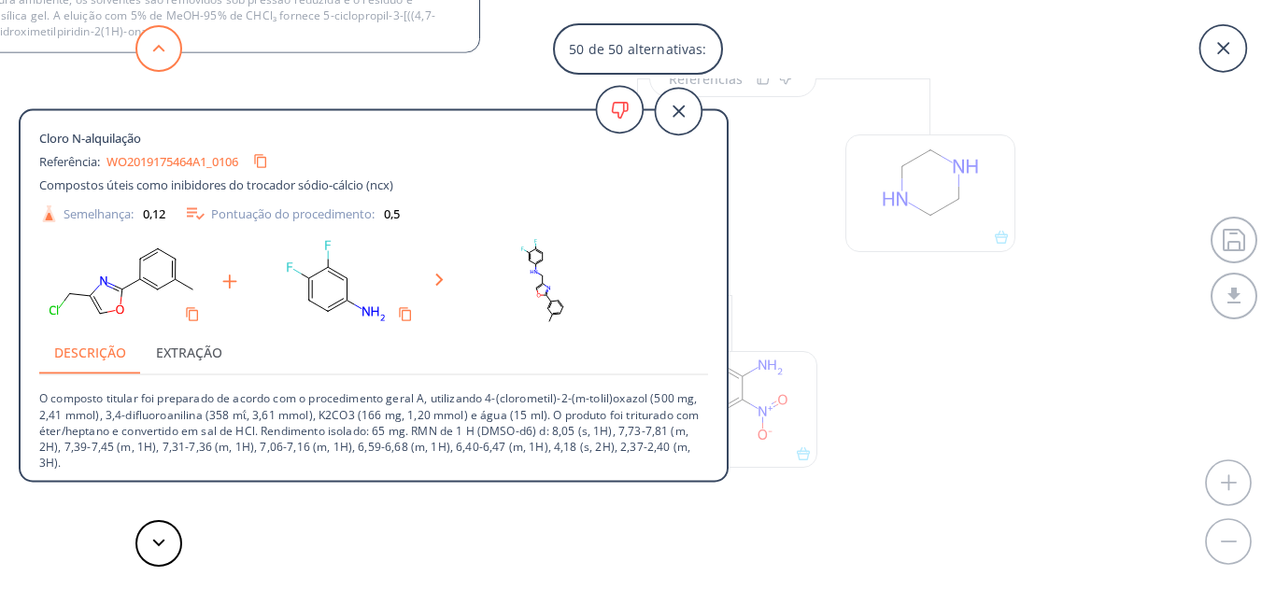
click at [175, 54] on button at bounding box center [158, 48] width 47 height 47
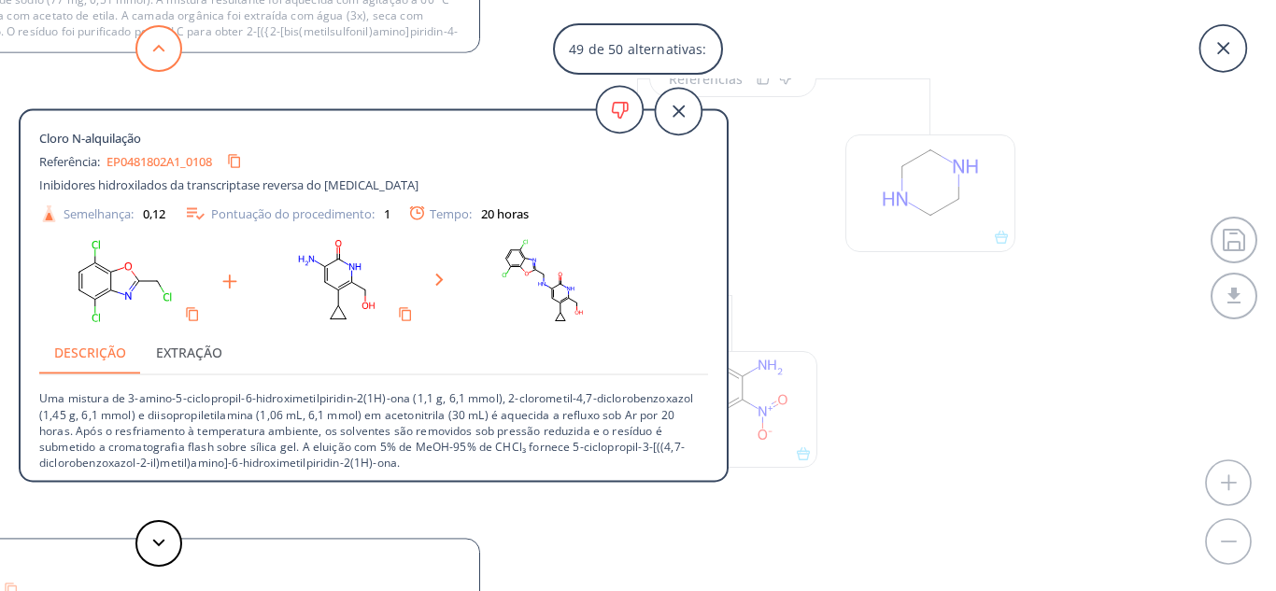
click at [175, 54] on button at bounding box center [158, 48] width 47 height 47
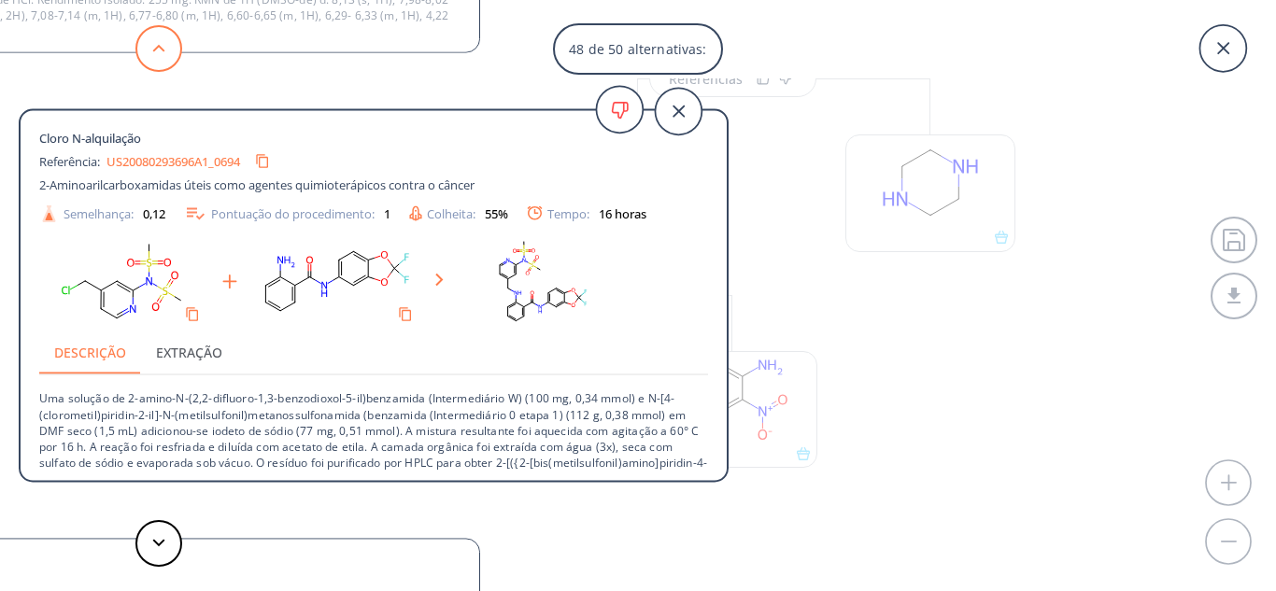
click at [175, 54] on button at bounding box center [158, 48] width 47 height 47
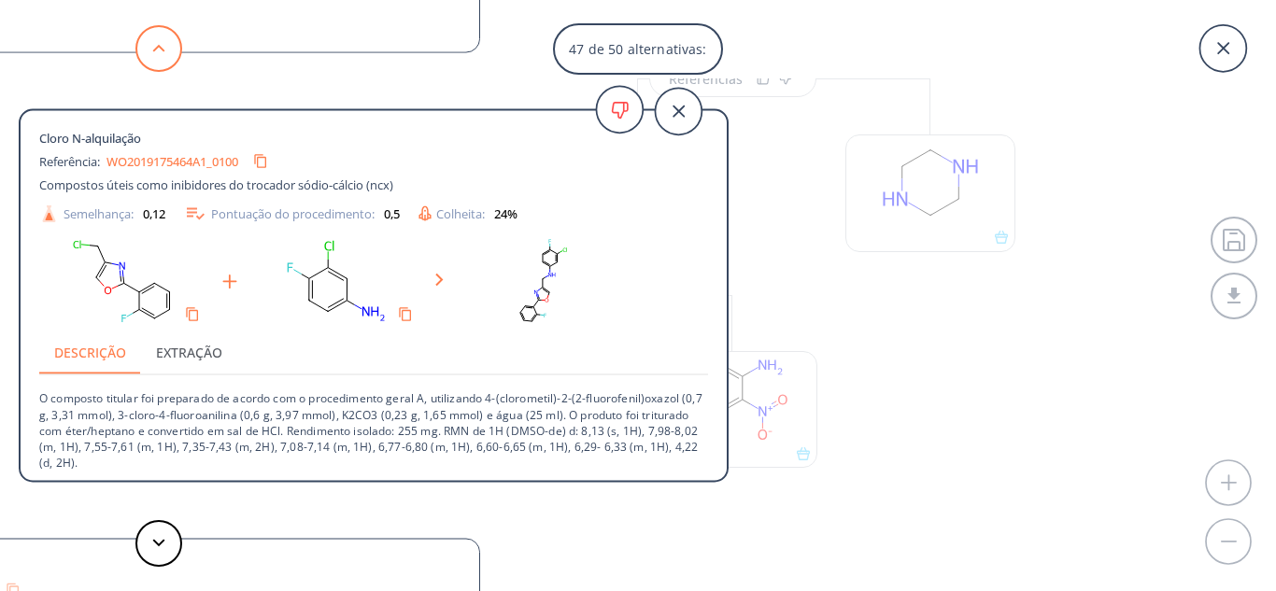
click at [175, 54] on button at bounding box center [158, 48] width 47 height 47
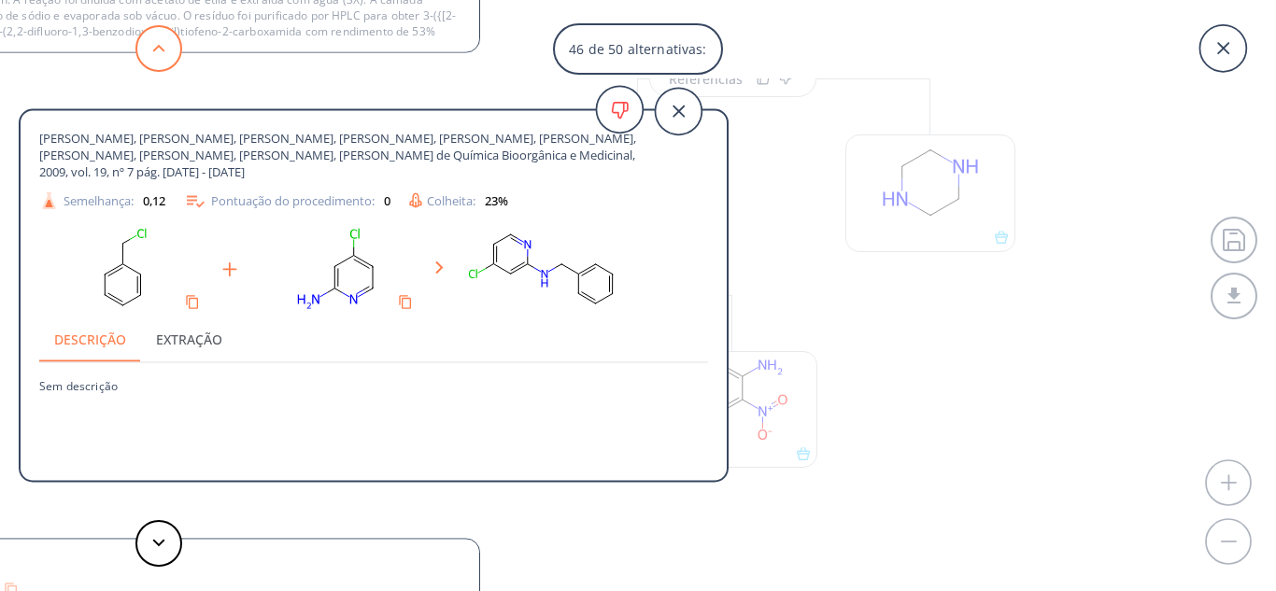
click at [175, 54] on button at bounding box center [158, 48] width 47 height 47
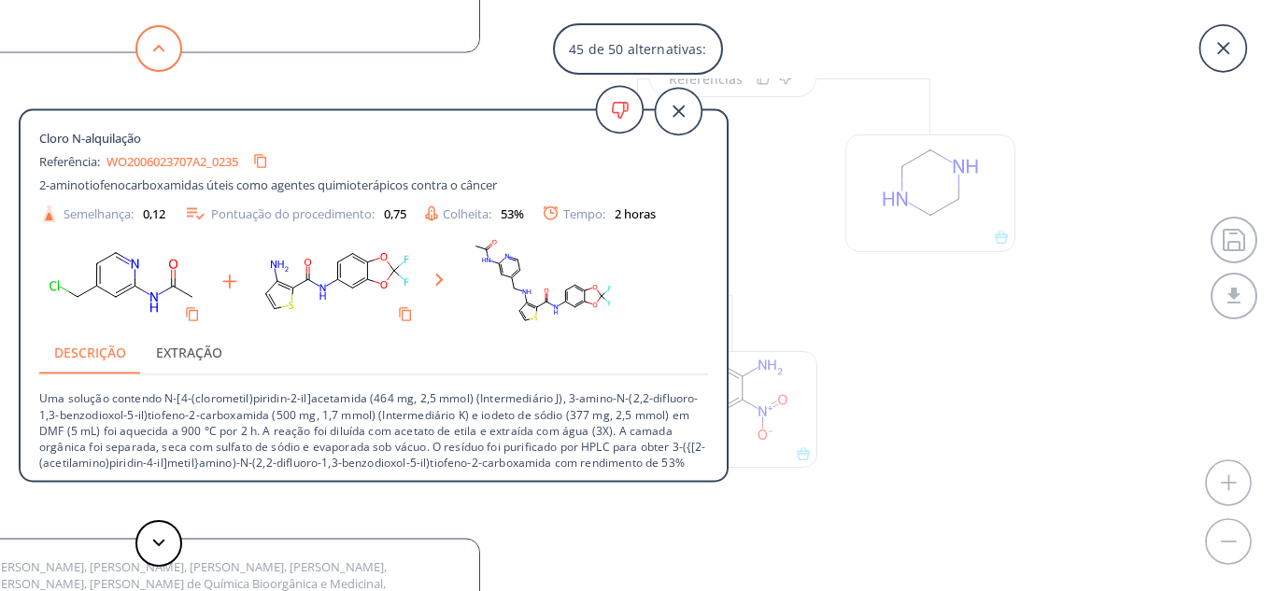
click at [175, 54] on button at bounding box center [158, 48] width 47 height 47
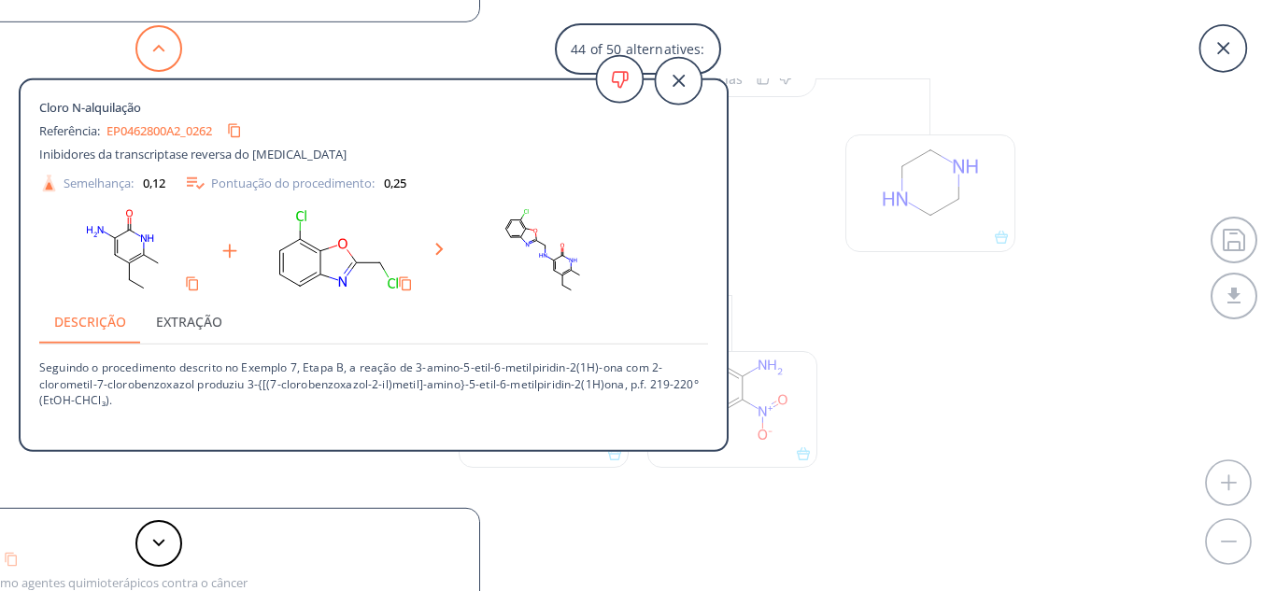
click at [175, 54] on button at bounding box center [158, 48] width 47 height 47
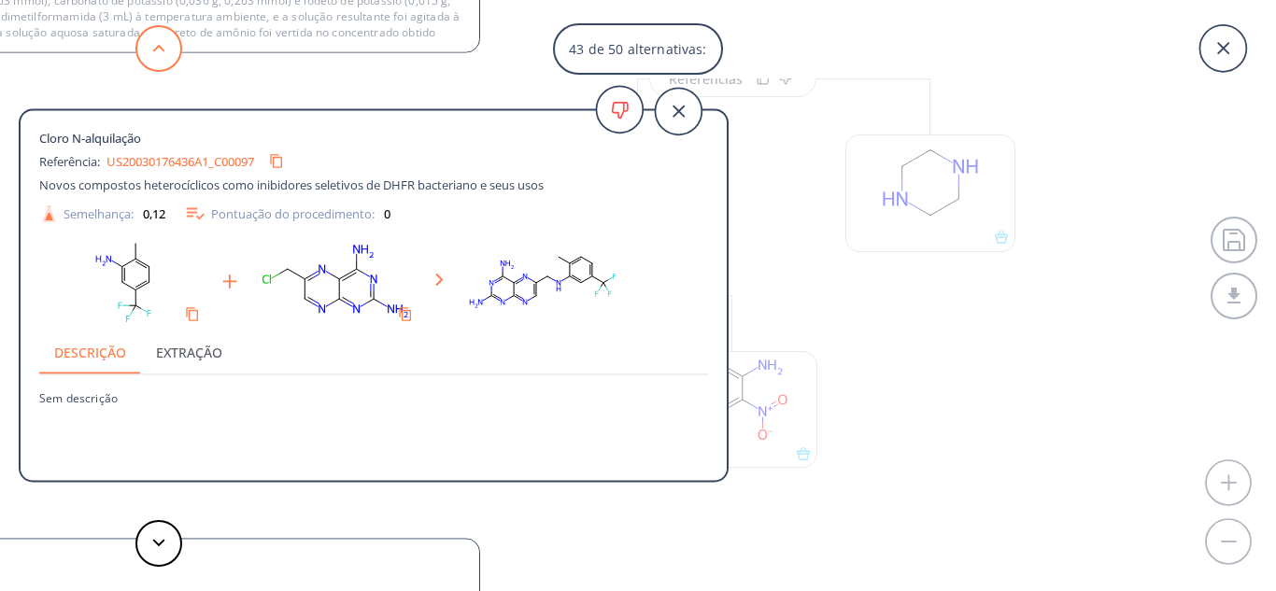
click at [175, 54] on button at bounding box center [158, 48] width 47 height 47
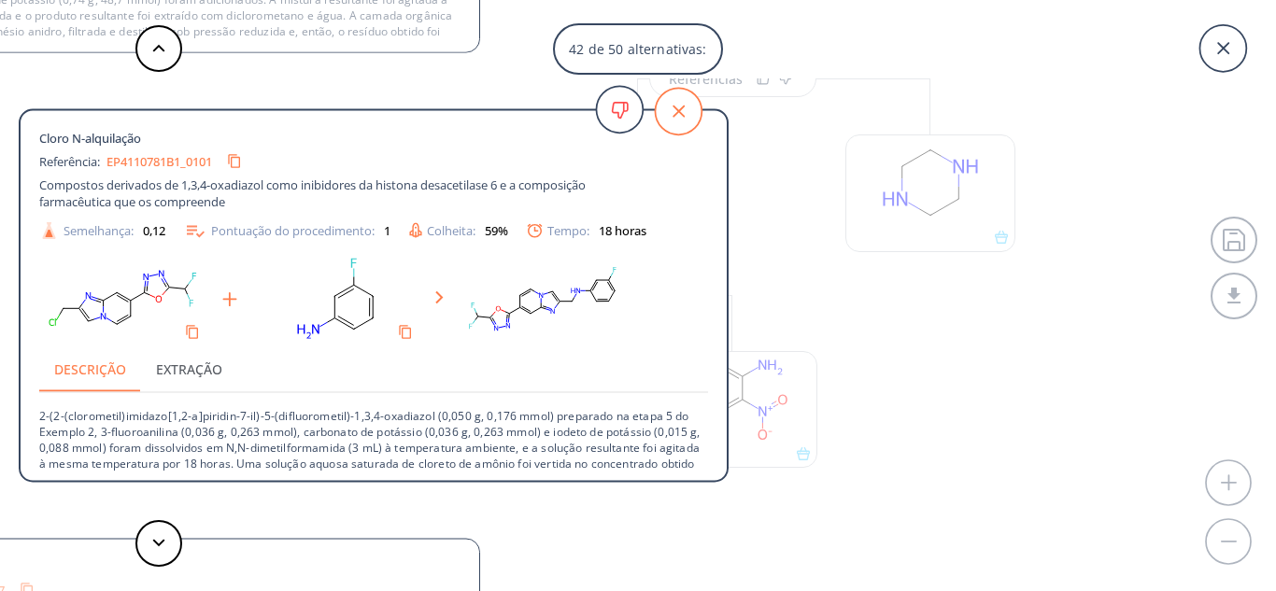
click at [675, 121] on icon at bounding box center [678, 111] width 47 height 47
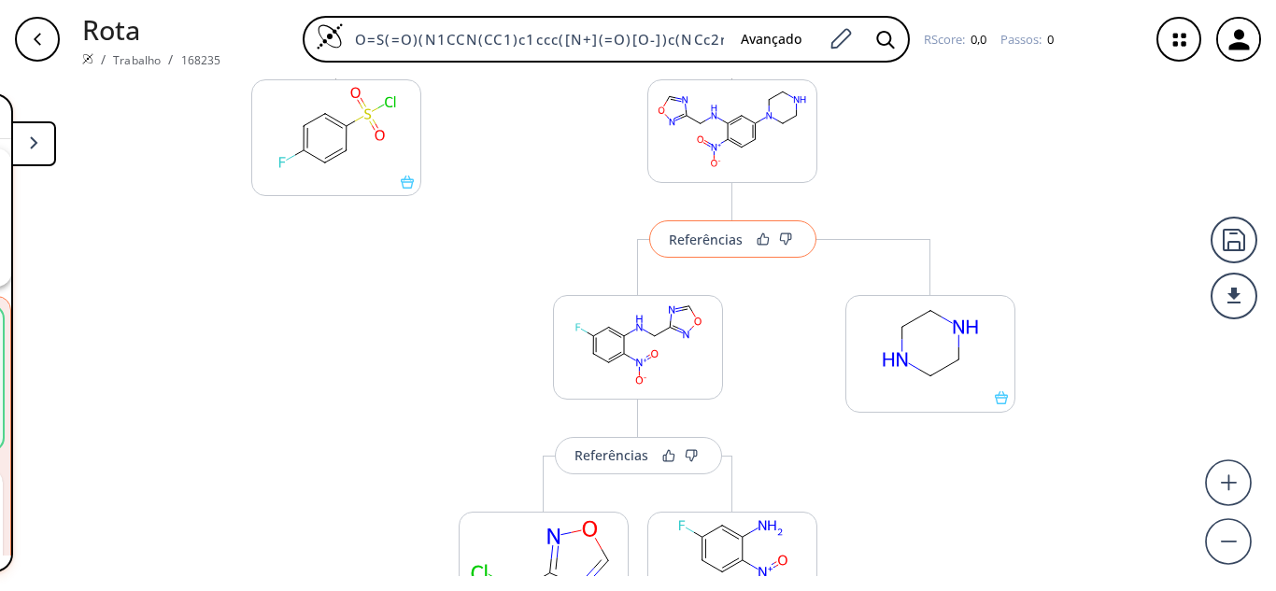
scroll to position [281, 0]
click at [671, 249] on button "Referências" at bounding box center [732, 238] width 167 height 37
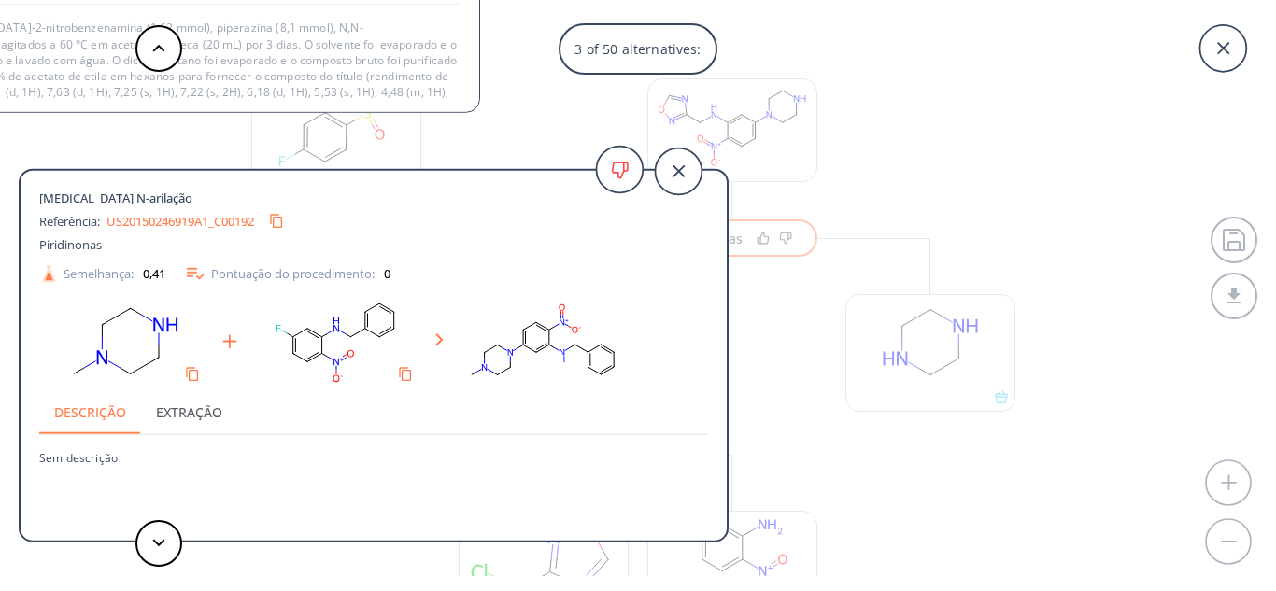
scroll to position [51, 0]
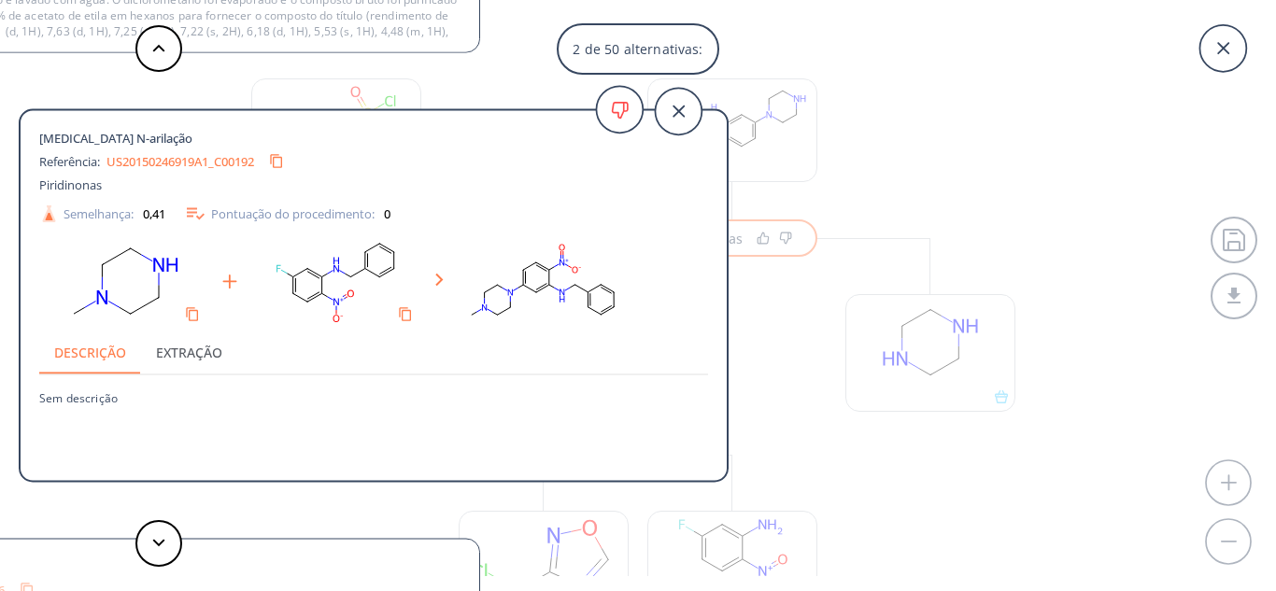
click at [157, 38] on button at bounding box center [158, 48] width 47 height 47
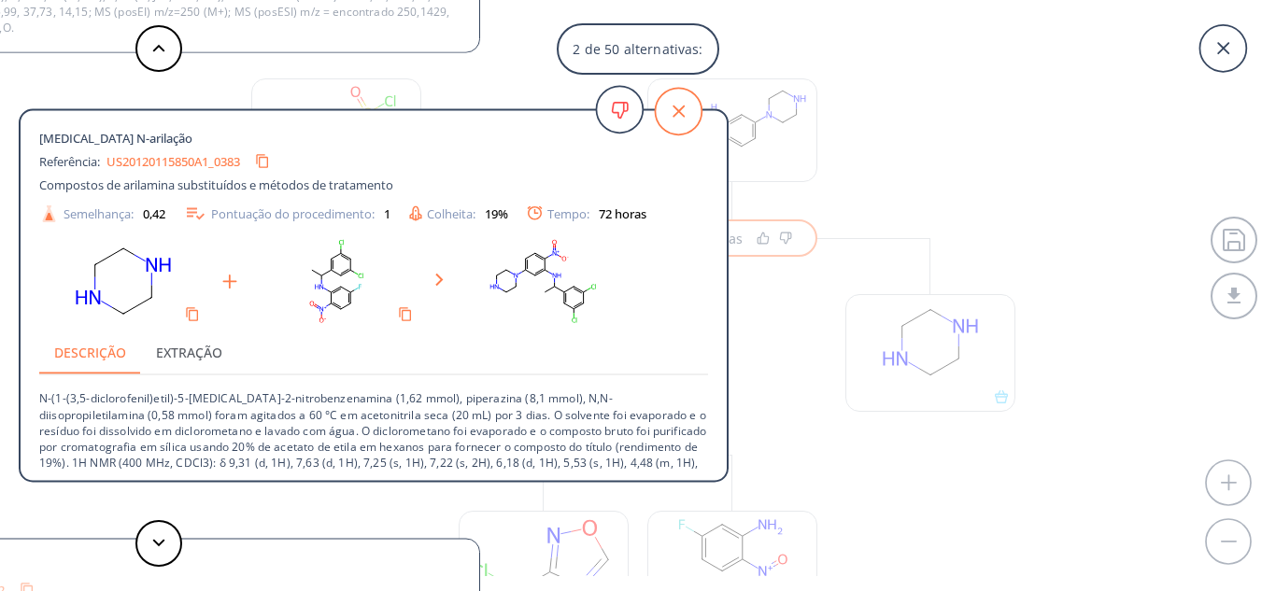
click at [679, 94] on icon at bounding box center [678, 111] width 47 height 47
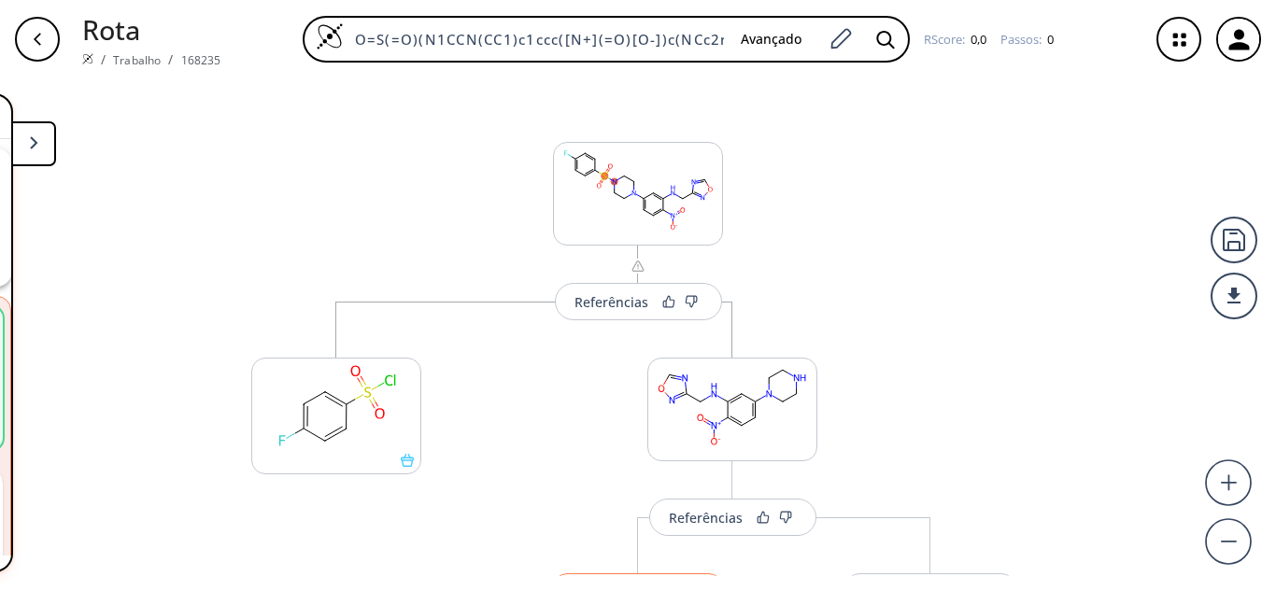
scroll to position [0, 0]
click at [588, 305] on font "Referências" at bounding box center [612, 304] width 74 height 18
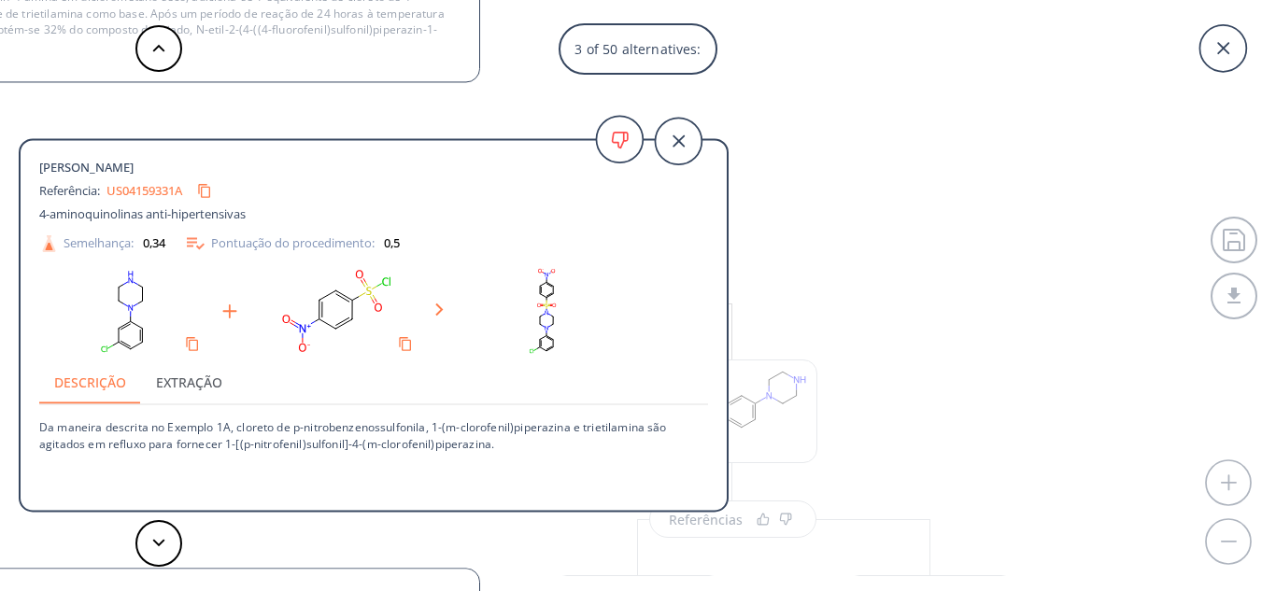
scroll to position [35, 0]
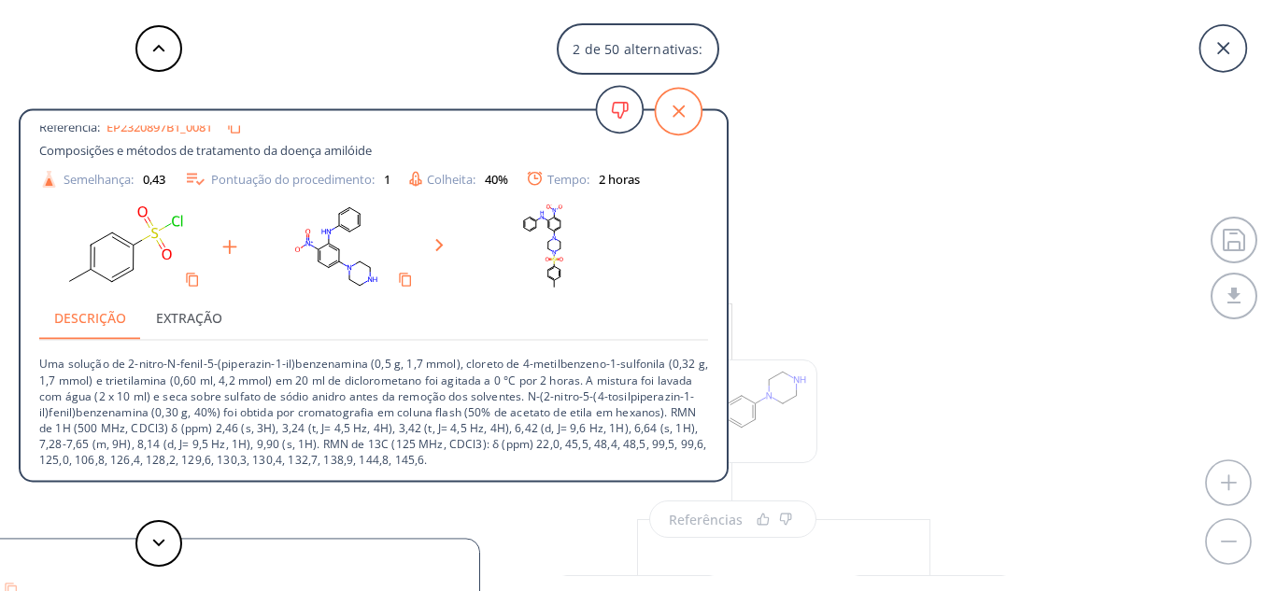
click at [688, 107] on icon at bounding box center [678, 111] width 47 height 47
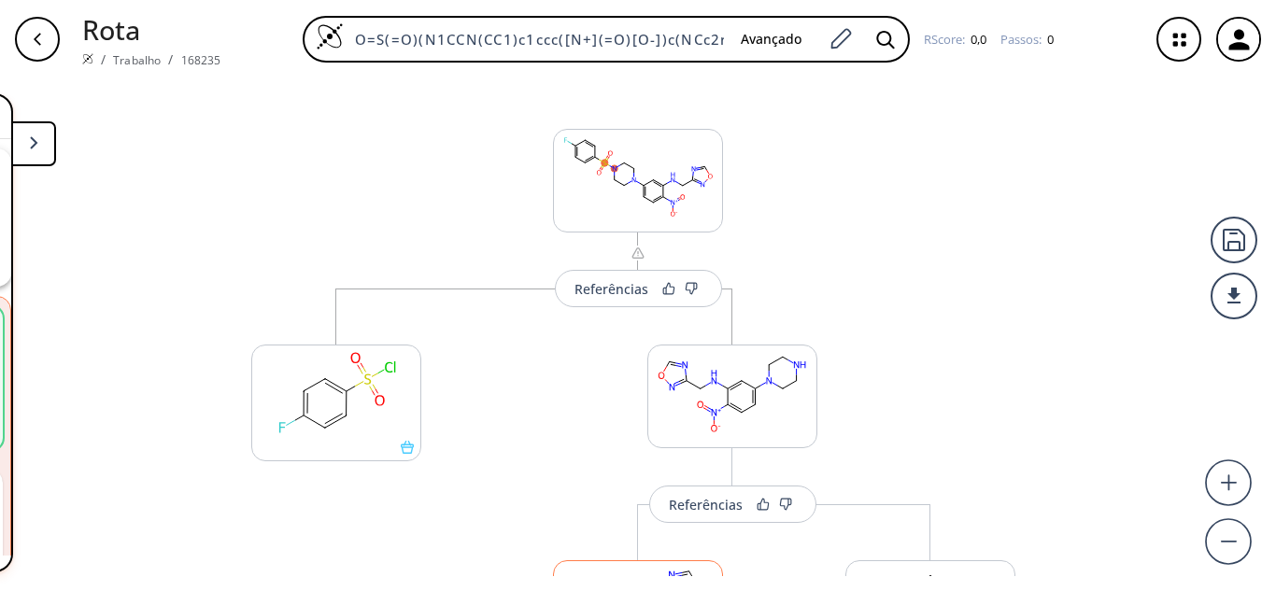
scroll to position [0, 0]
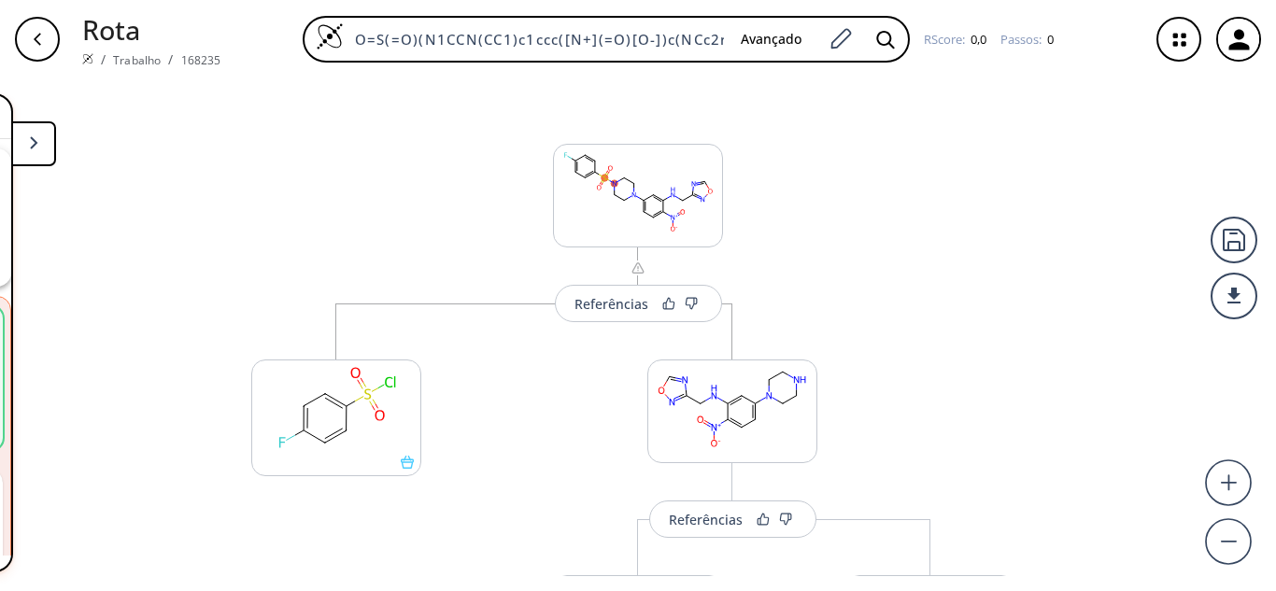
click at [30, 50] on div "button" at bounding box center [37, 39] width 45 height 45
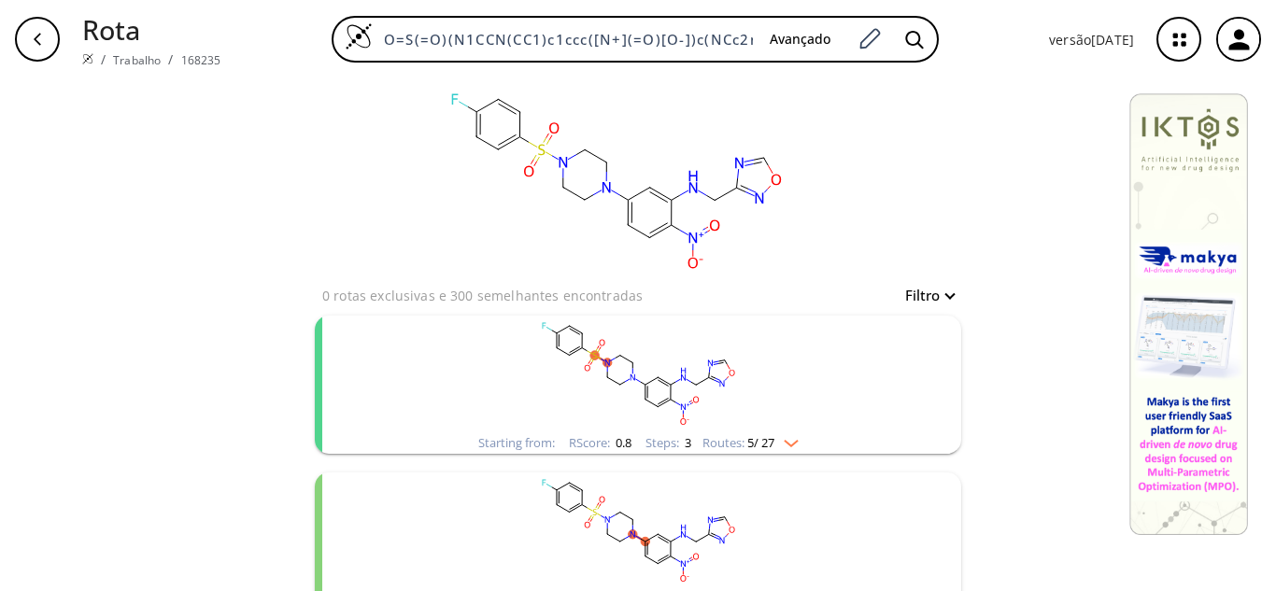
scroll to position [187, 0]
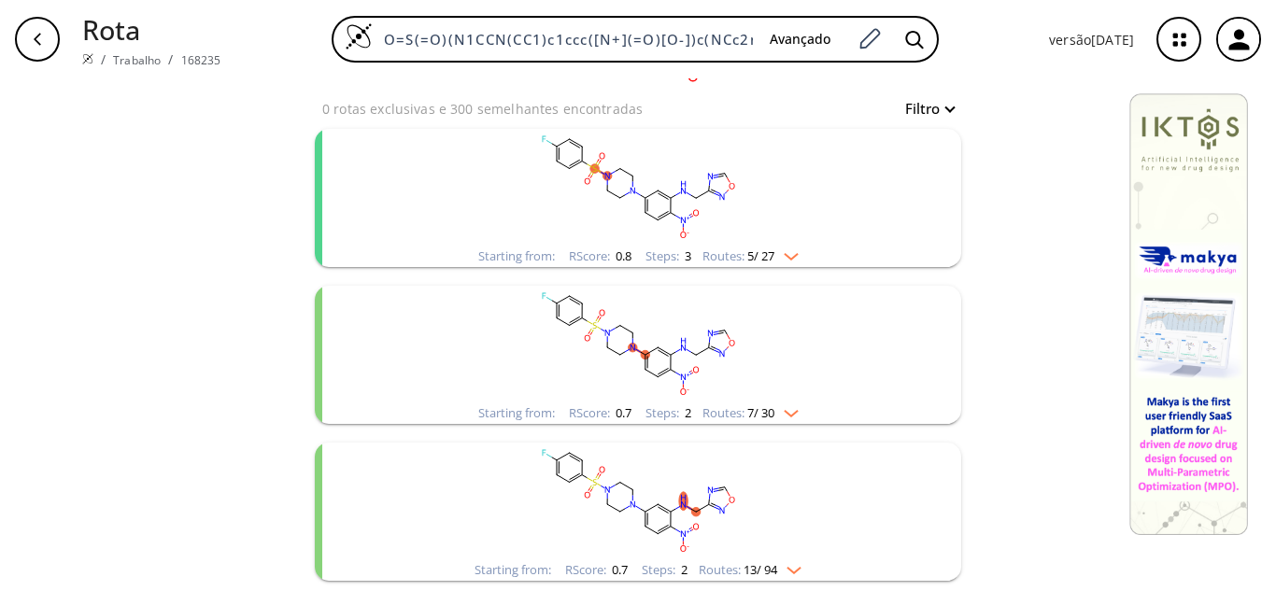
click at [590, 339] on rect "aglomerados" at bounding box center [638, 344] width 486 height 117
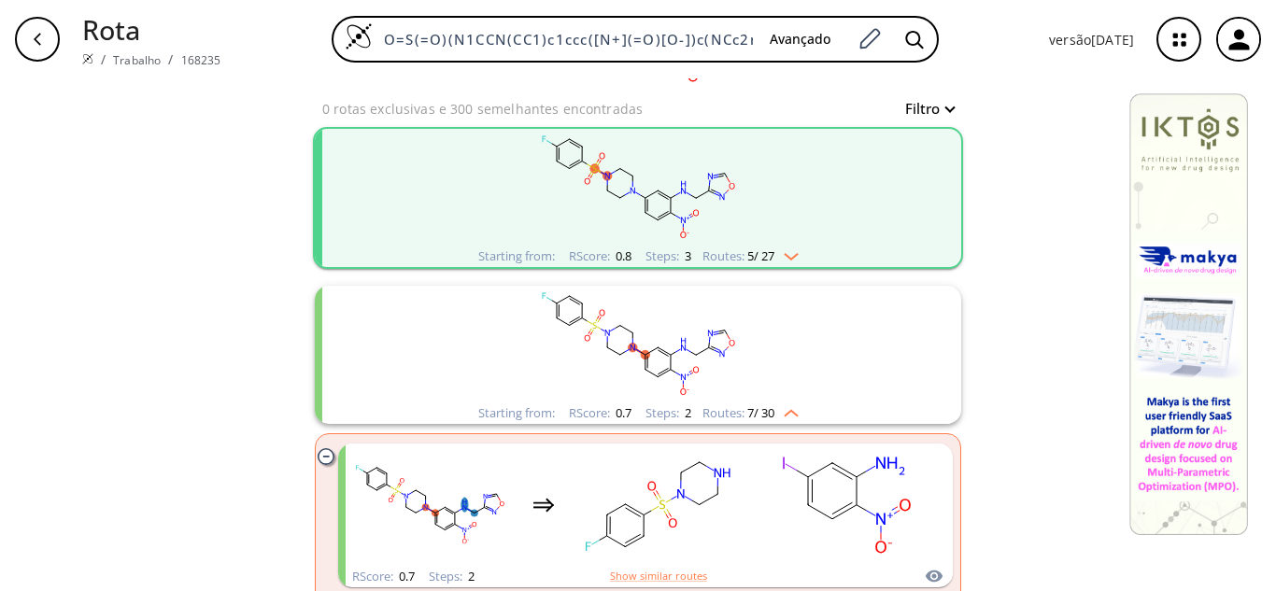
click at [552, 340] on rect "aglomerados" at bounding box center [638, 344] width 486 height 117
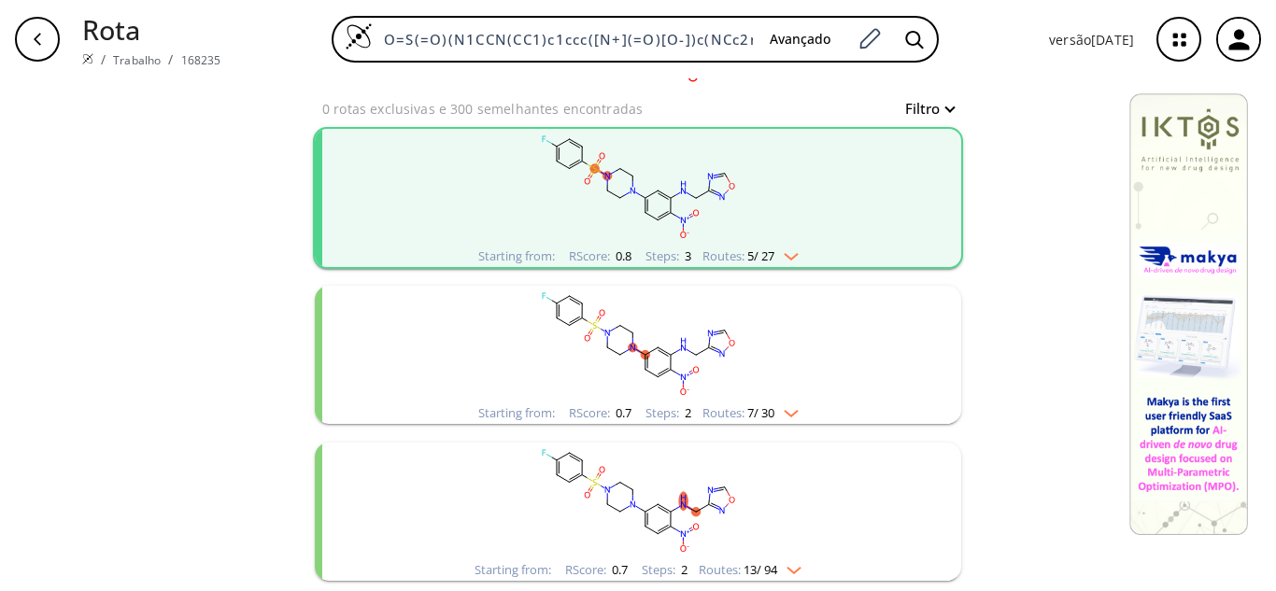
click at [544, 313] on rect "aglomerados" at bounding box center [638, 344] width 486 height 117
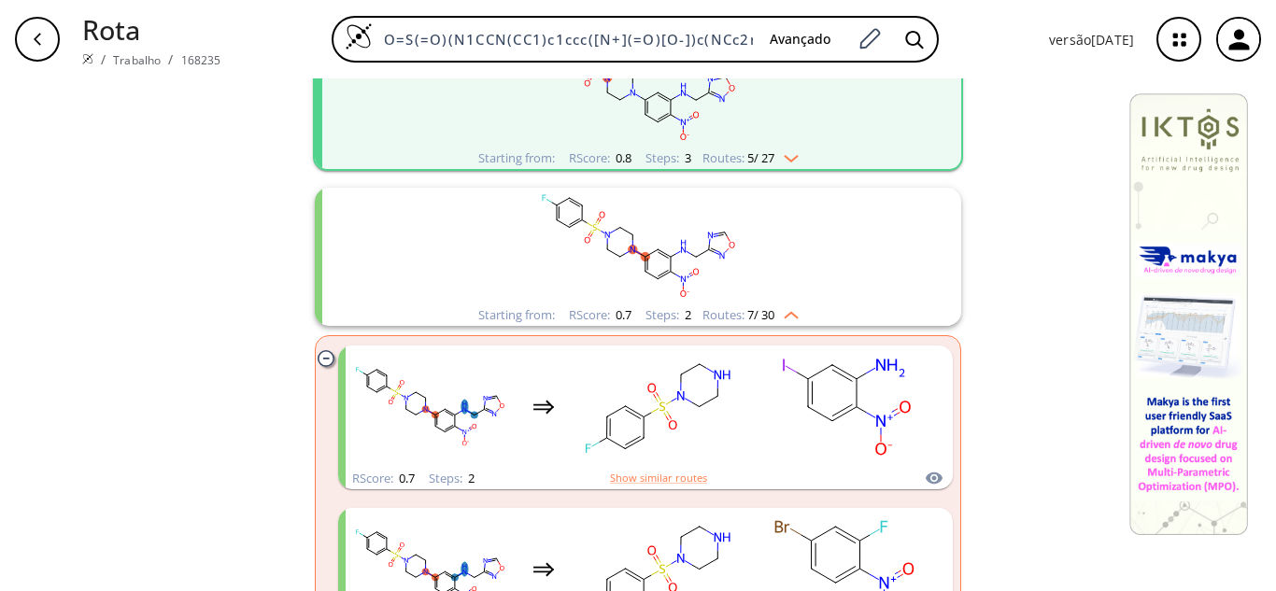
scroll to position [374, 0]
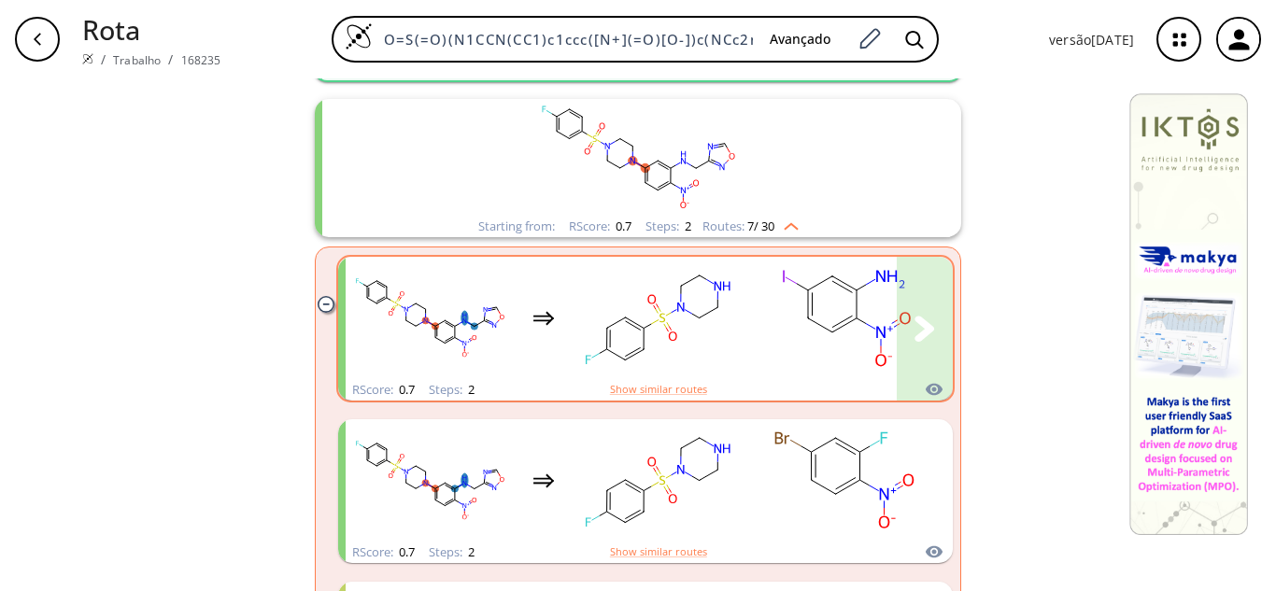
click at [531, 344] on div "aglomerados" at bounding box center [731, 318] width 770 height 122
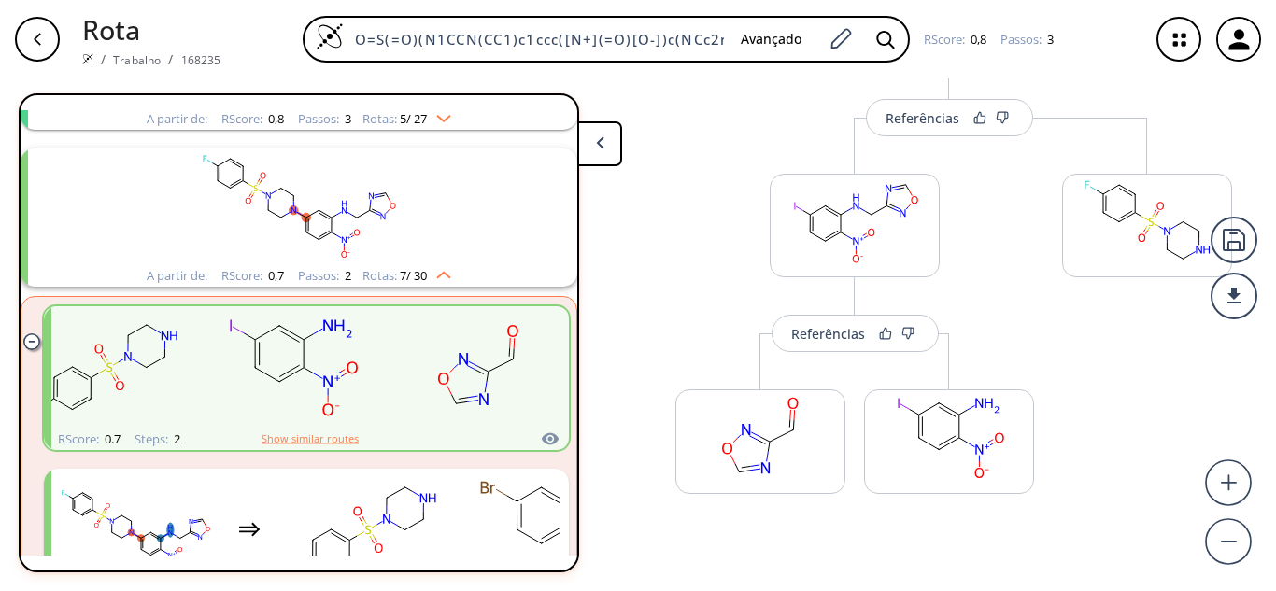
scroll to position [187, 0]
click at [819, 336] on font "Referências" at bounding box center [828, 333] width 74 height 18
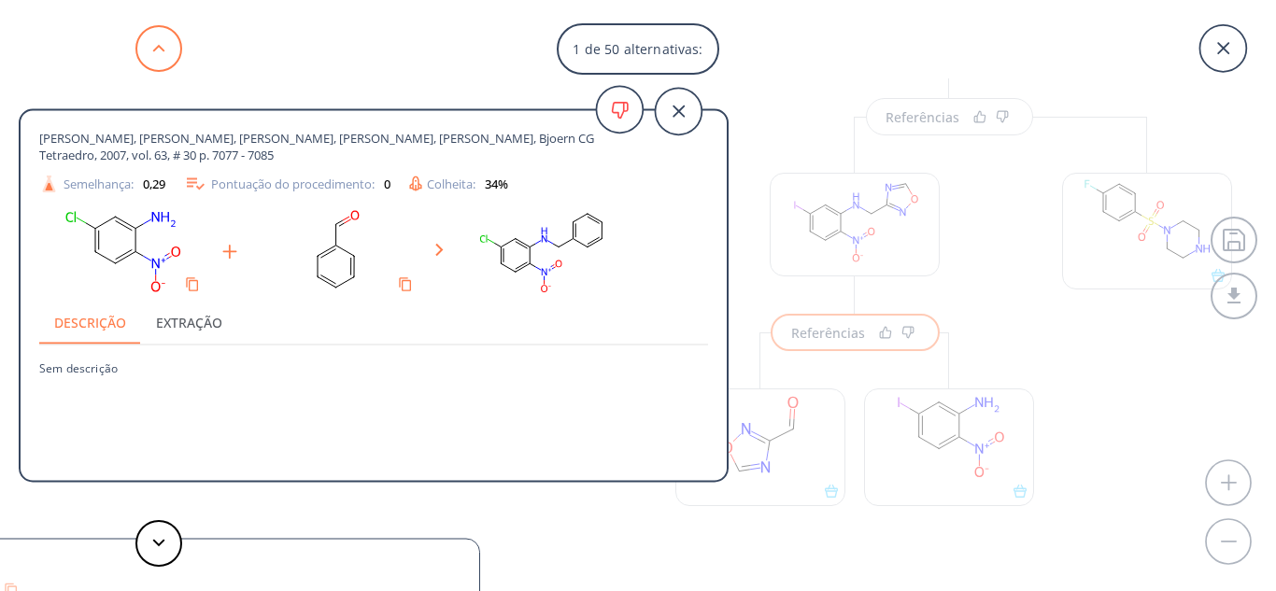
click at [146, 46] on button at bounding box center [158, 48] width 47 height 47
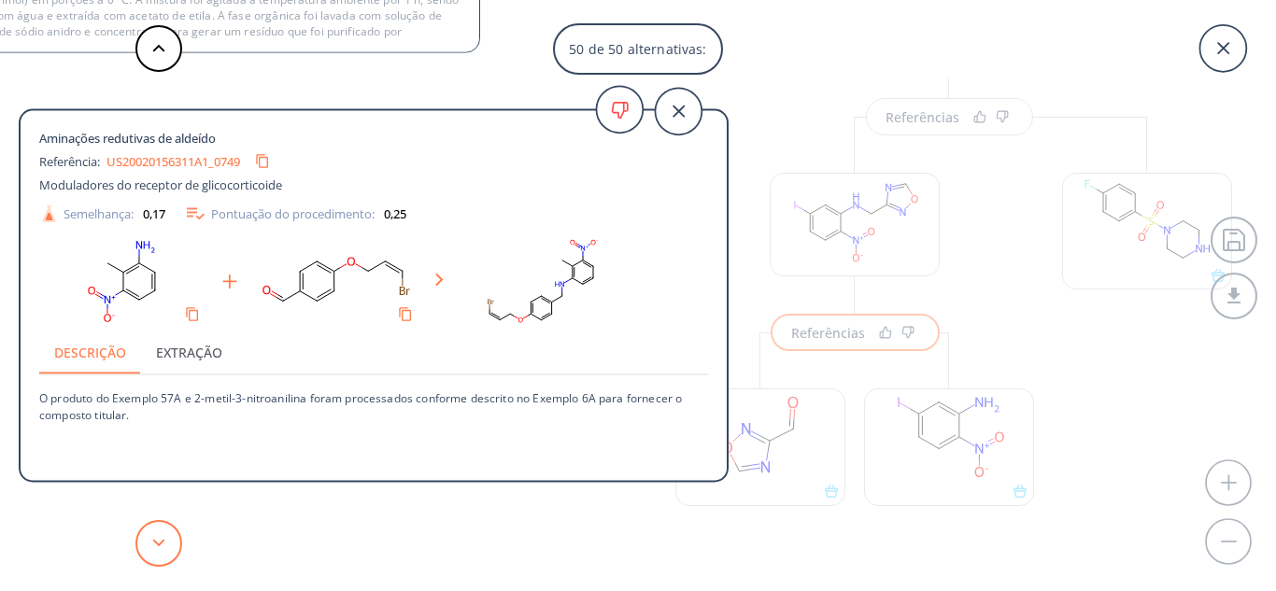
click at [159, 521] on button at bounding box center [158, 543] width 47 height 47
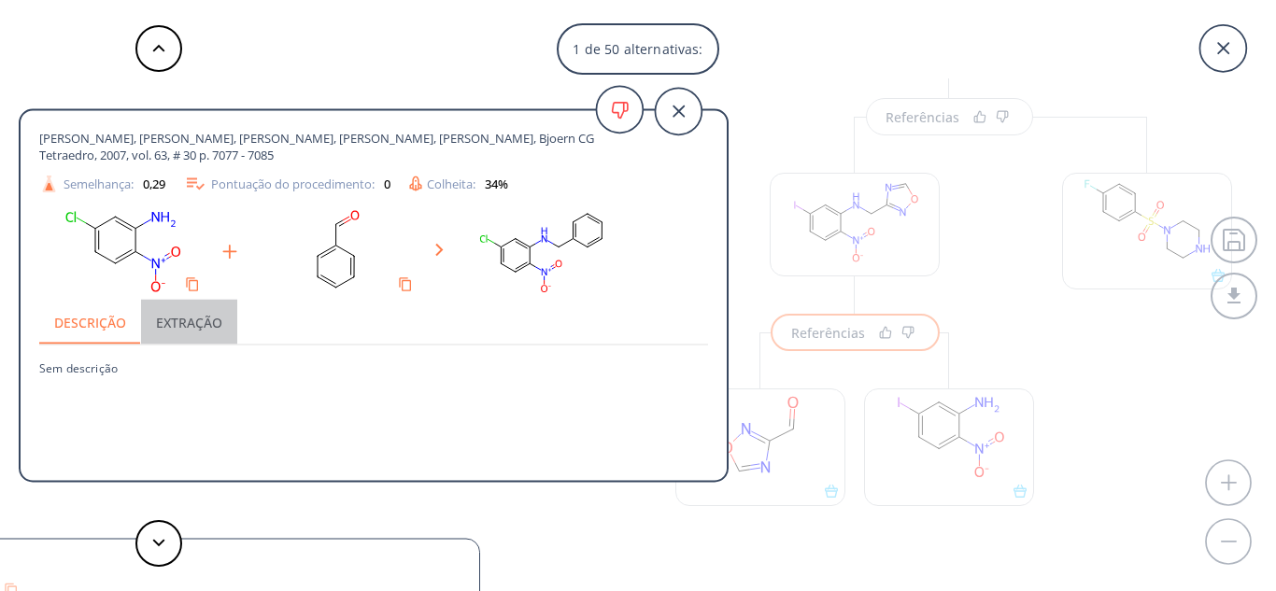
click at [199, 324] on font "Extração" at bounding box center [189, 323] width 66 height 18
click at [106, 314] on font "Descrição" at bounding box center [90, 323] width 72 height 18
click at [681, 127] on icon at bounding box center [678, 111] width 47 height 47
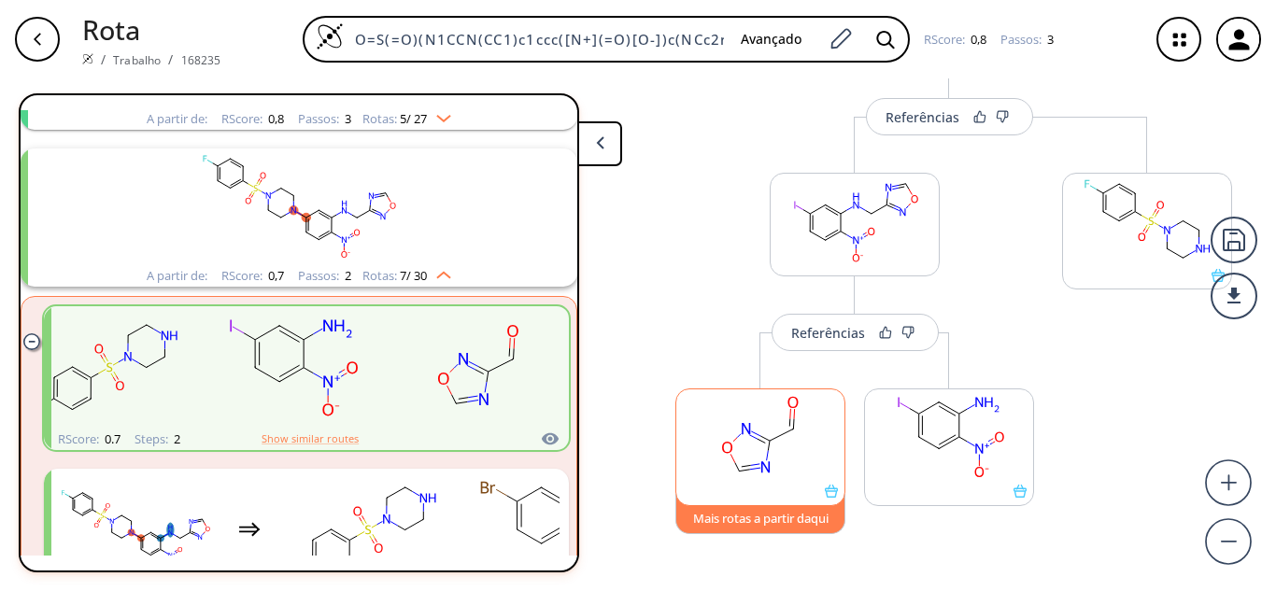
click at [779, 518] on font "Mais rotas a partir daqui" at bounding box center [760, 518] width 135 height 17
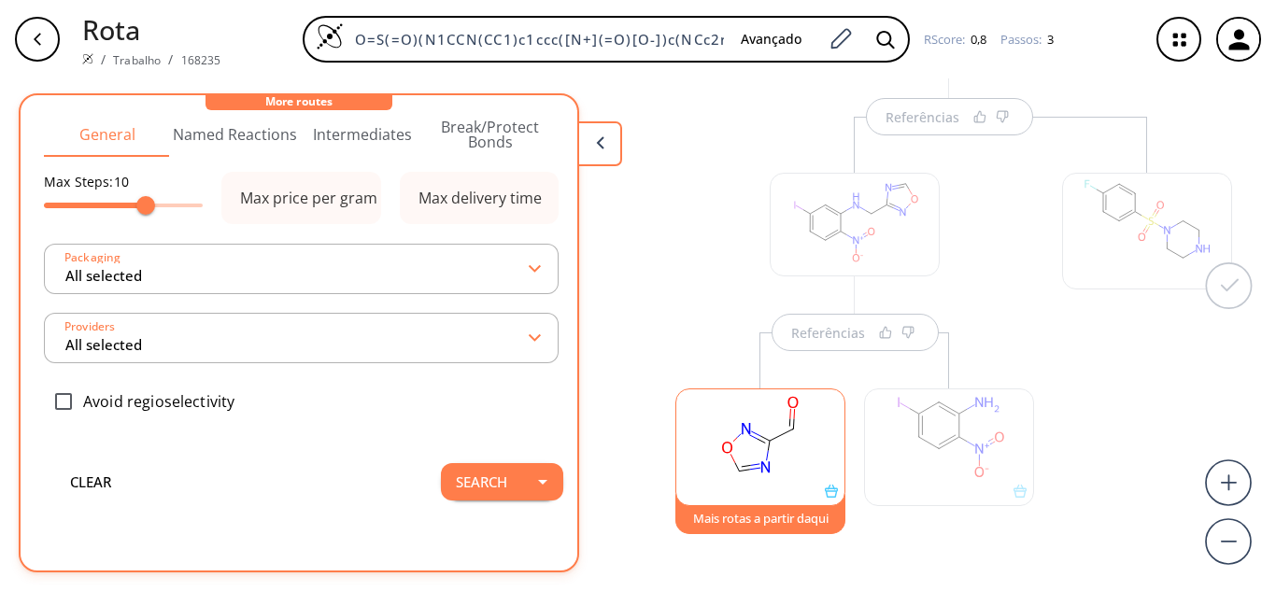
scroll to position [229, 0]
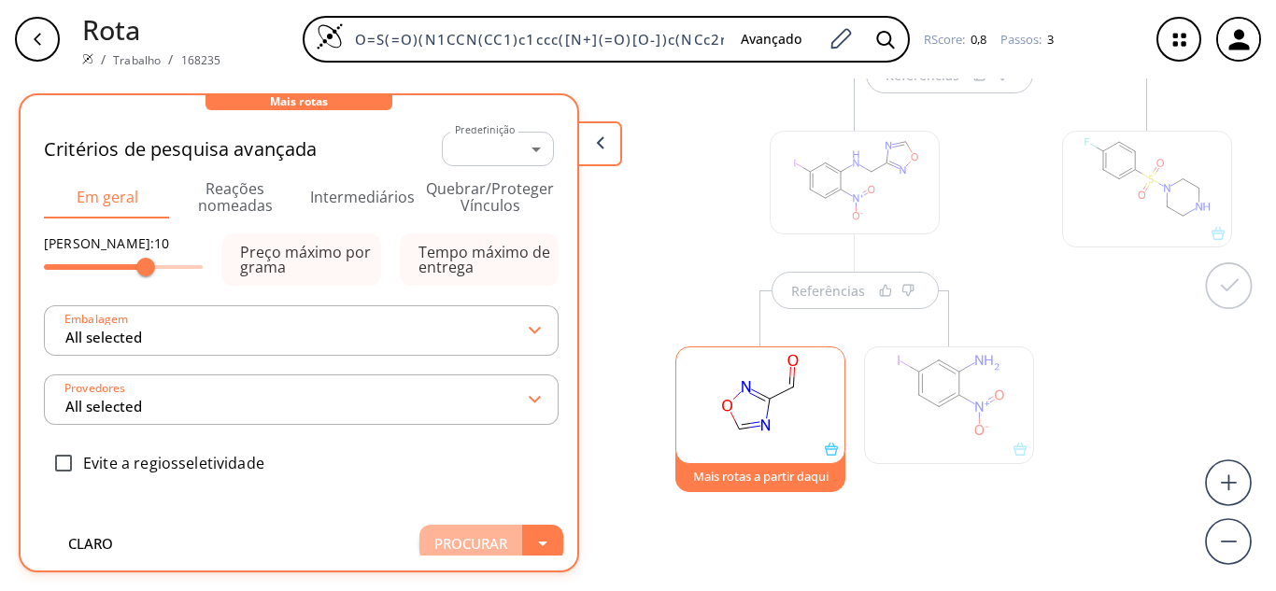
click at [505, 528] on button "Procurar" at bounding box center [470, 543] width 103 height 37
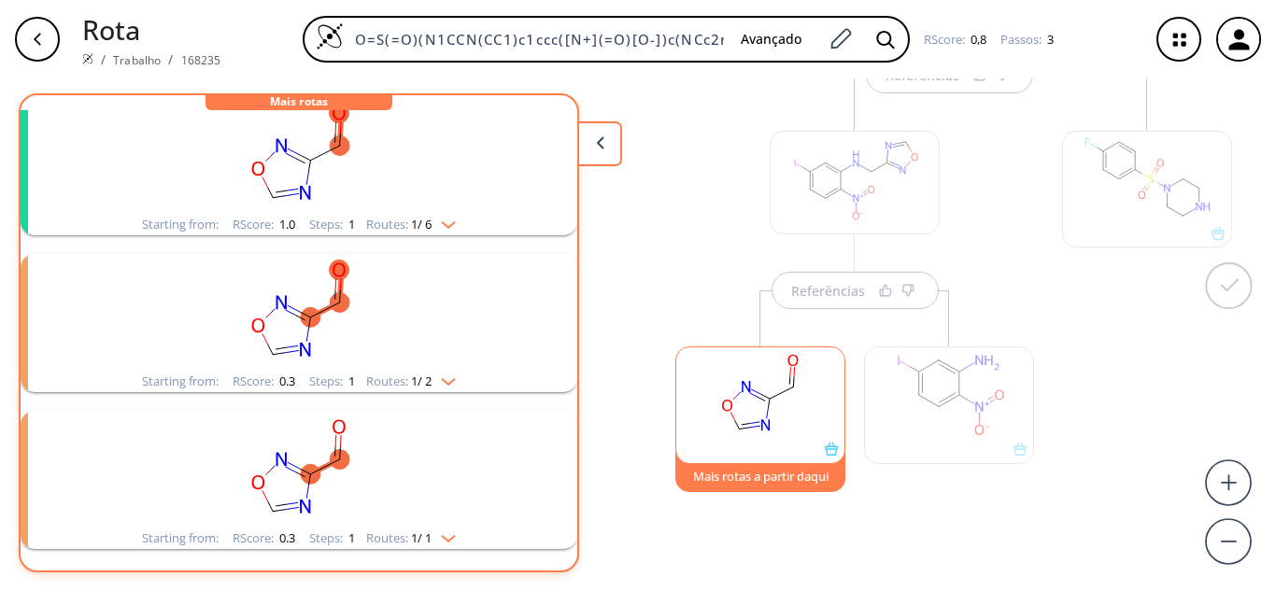
scroll to position [0, 0]
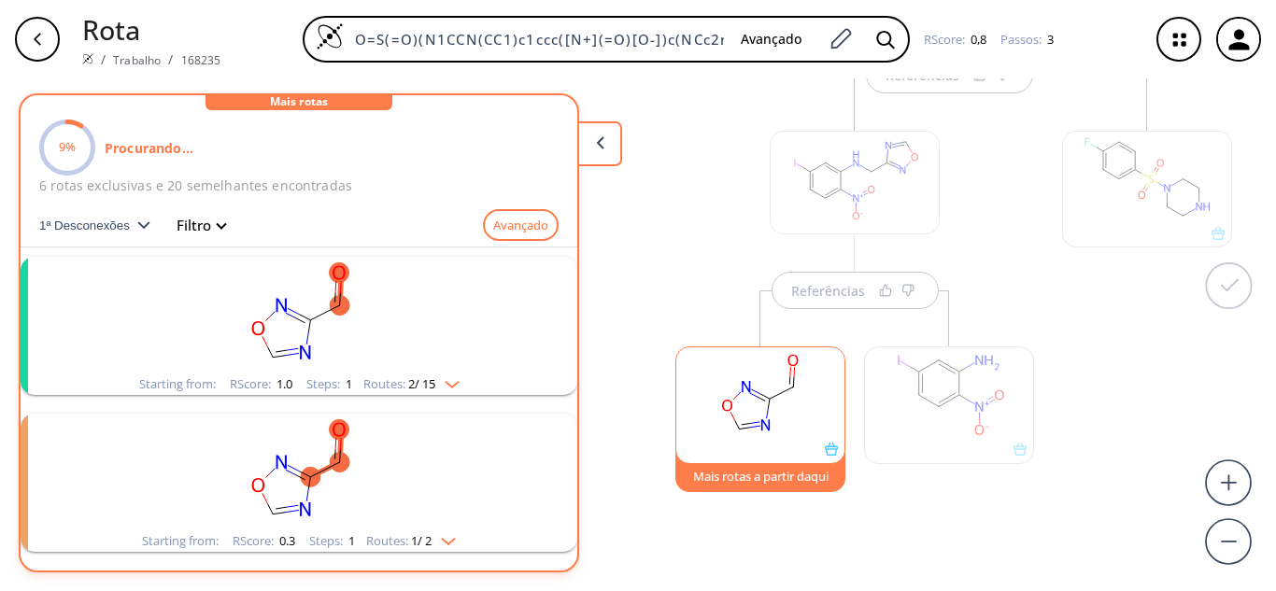
click at [451, 378] on img "aglomerados" at bounding box center [447, 381] width 24 height 15
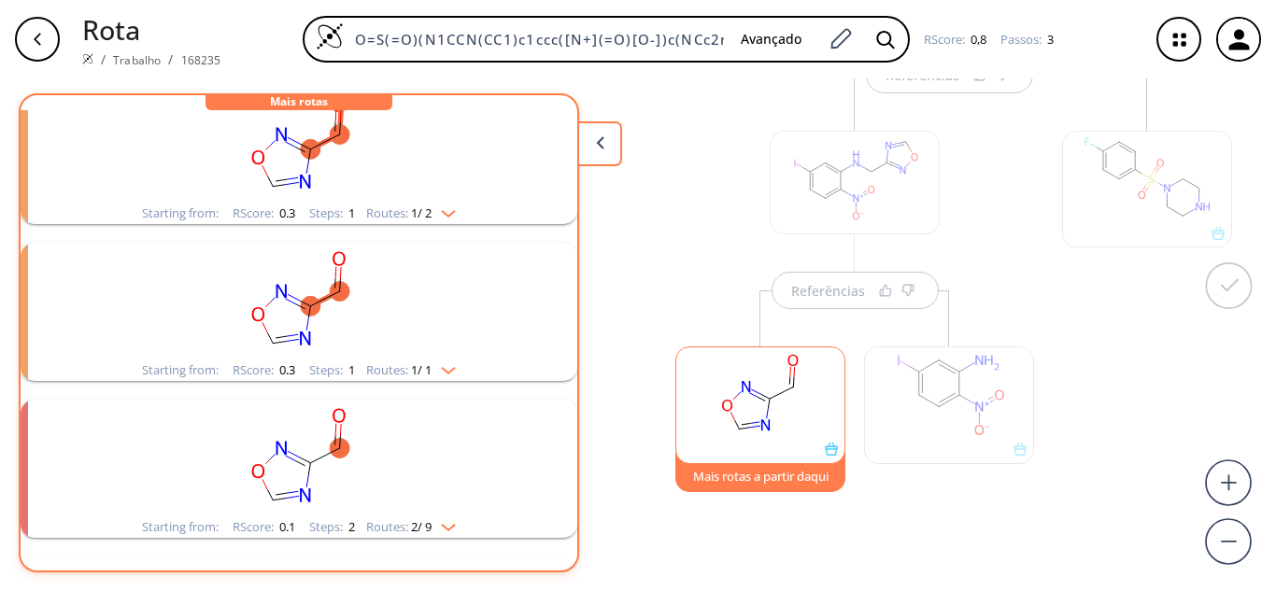
scroll to position [374, 0]
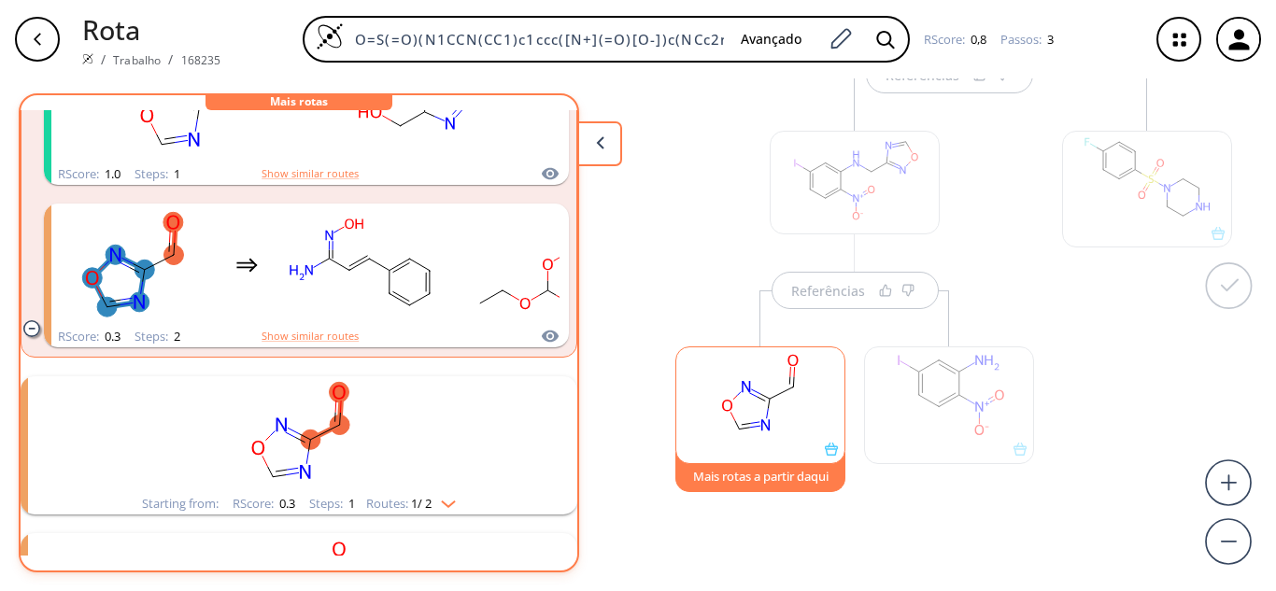
click at [603, 146] on icon at bounding box center [600, 142] width 8 height 13
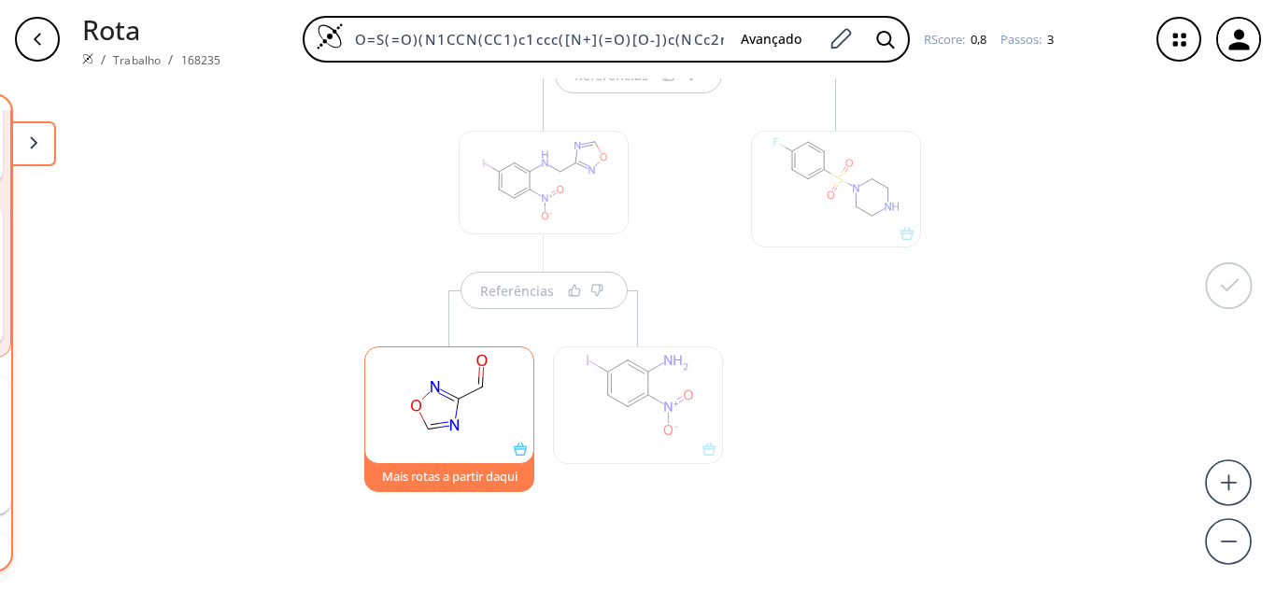
click at [528, 281] on div "Referências" at bounding box center [544, 271] width 177 height 75
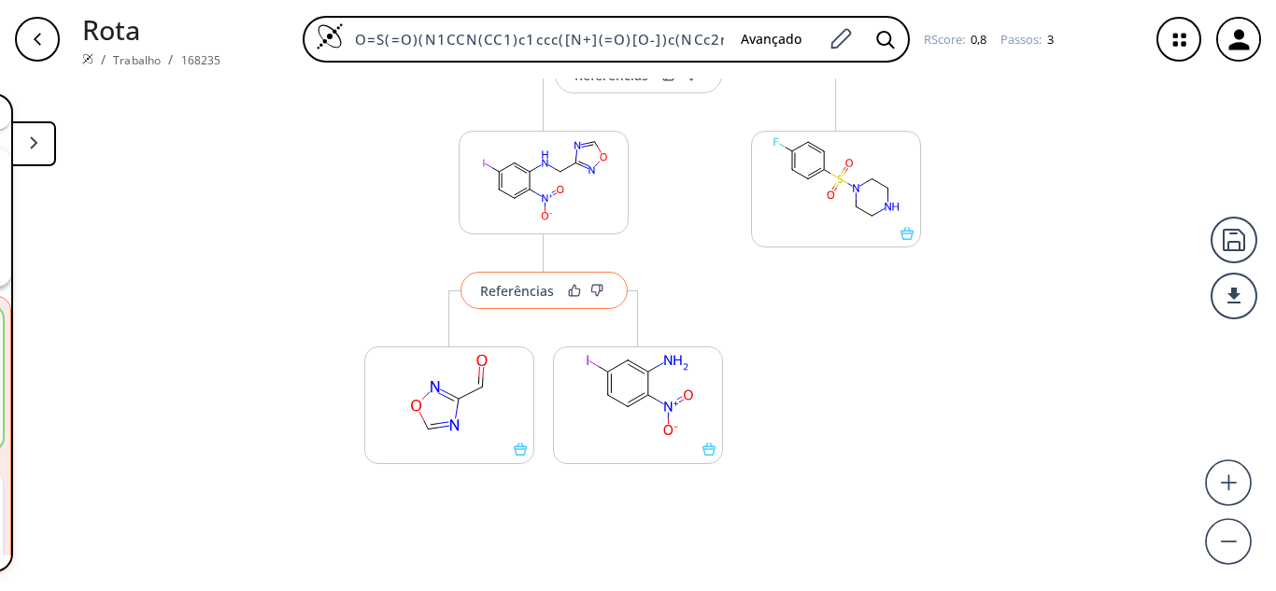
click at [535, 300] on button "Referências" at bounding box center [544, 290] width 167 height 37
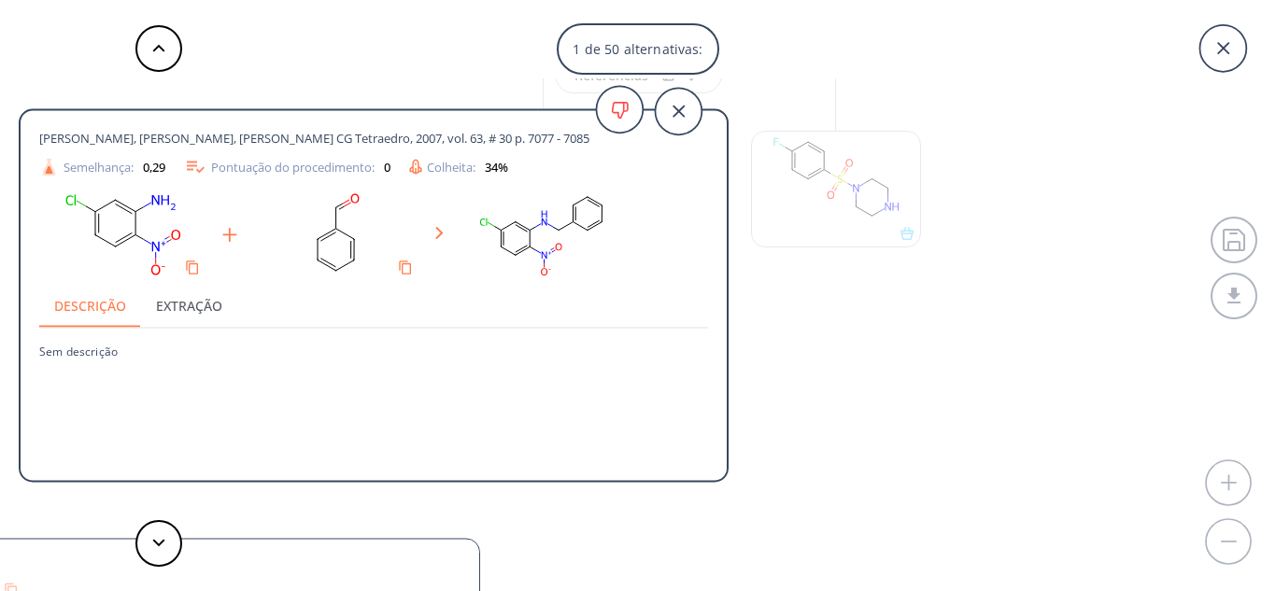
drag, startPoint x: 36, startPoint y: 137, endPoint x: 79, endPoint y: 158, distance: 48.5
click at [79, 158] on div "Hubbard, Jeremiah W., Piegols, Adam M., Soederberg, Bjoern CG Tetraedro, 2007, …" at bounding box center [374, 299] width 706 height 346
copy font "Hubbard, Jeremiah W., Piegols, Adam M., Soederberg, Bjoern CG Tetraedro, 2007, …"
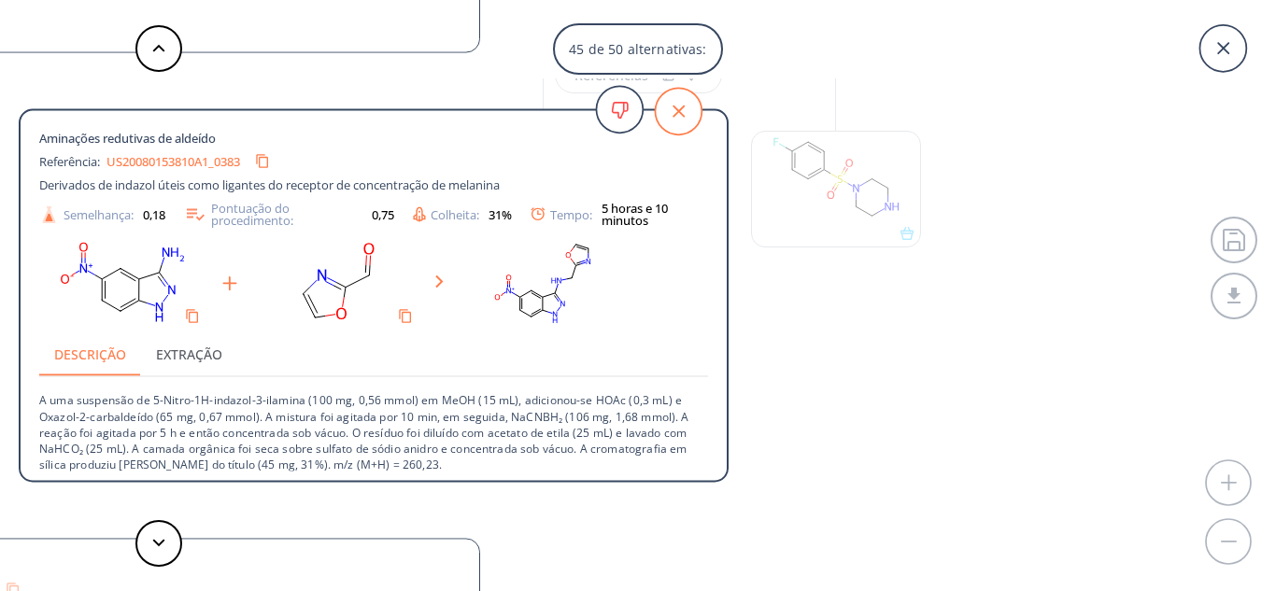
click at [680, 116] on icon at bounding box center [678, 111] width 47 height 47
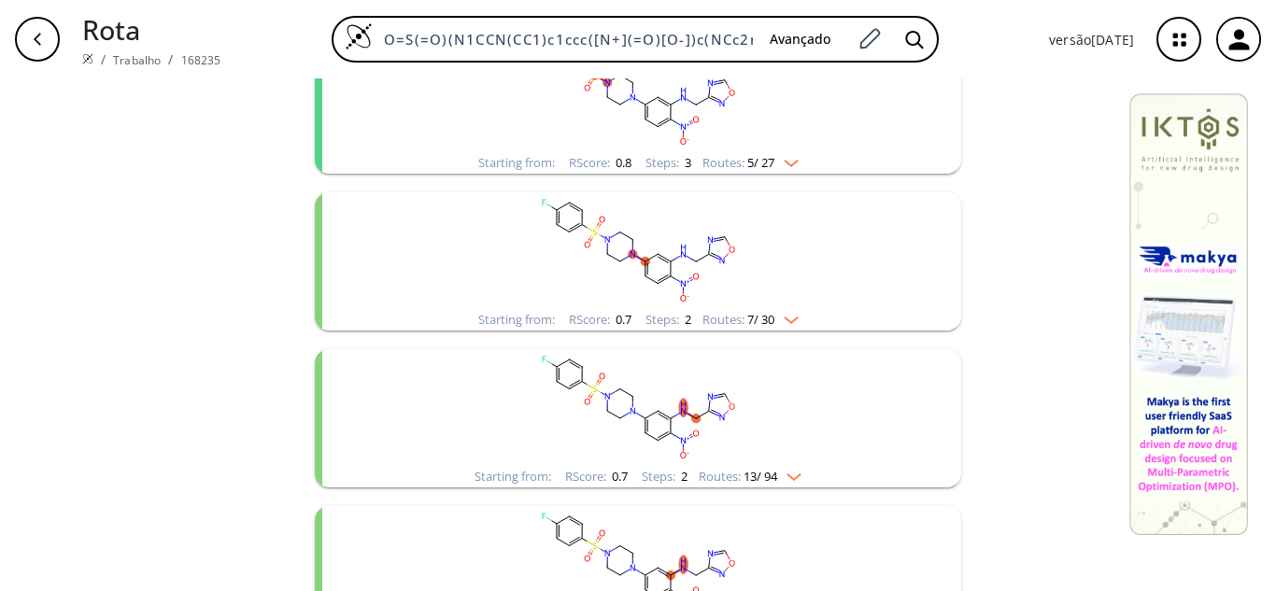
scroll to position [374, 0]
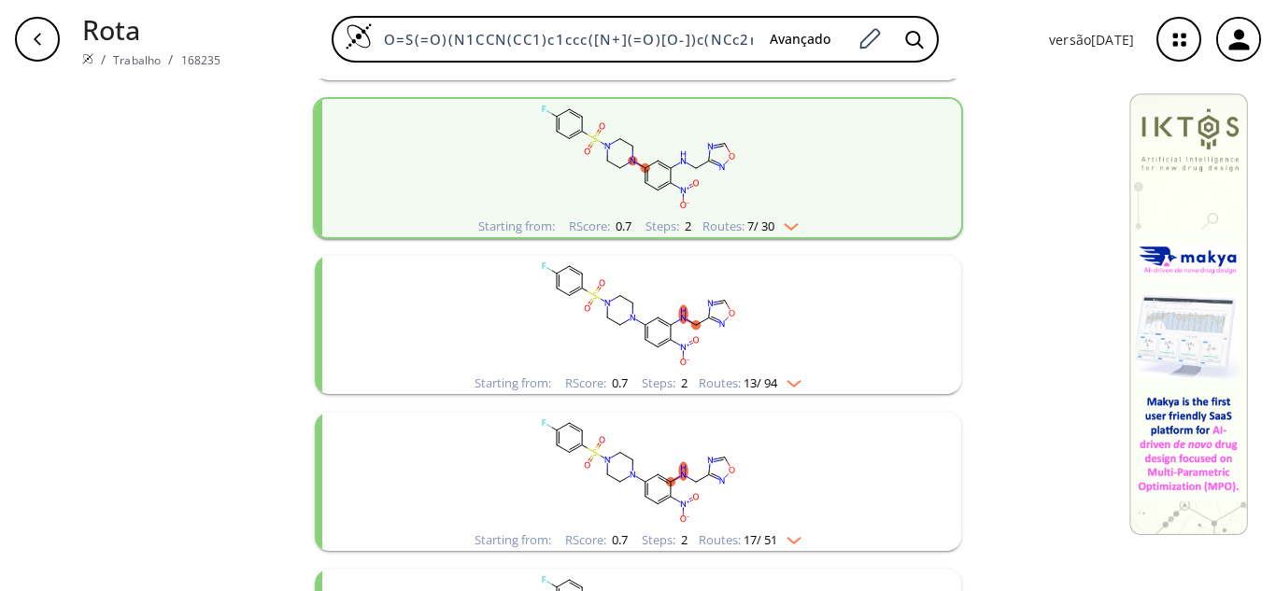
click at [641, 165] on icon "aglomerados" at bounding box center [643, 166] width 5 height 3
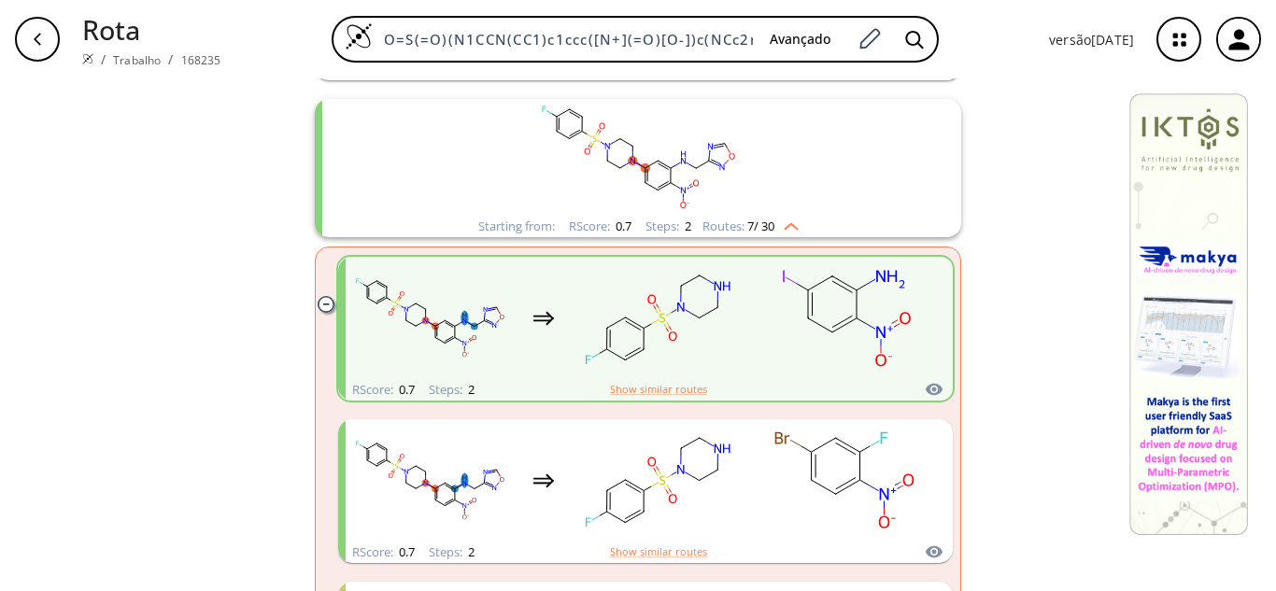
click at [641, 165] on icon "aglomerados" at bounding box center [643, 166] width 5 height 3
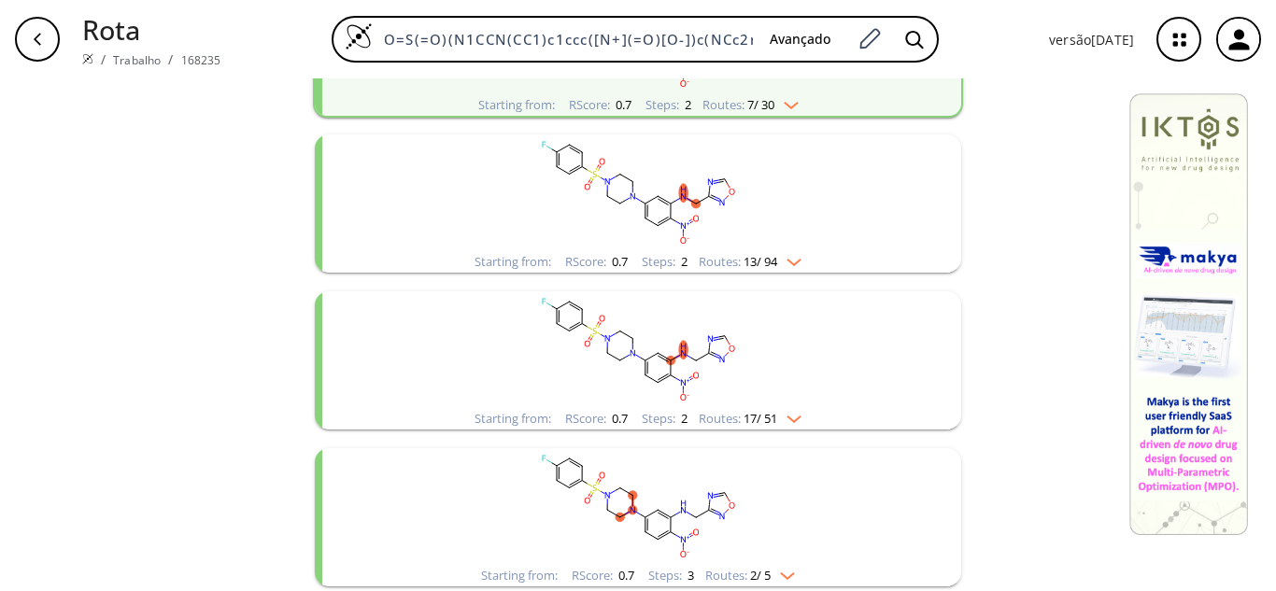
scroll to position [187, 0]
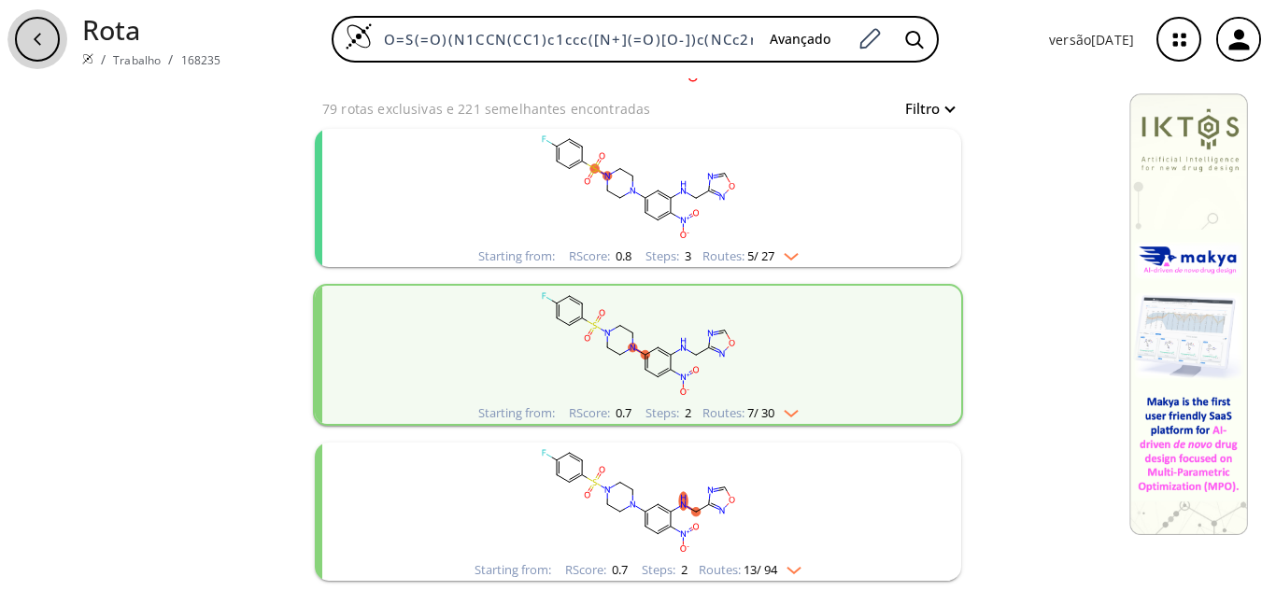
click at [52, 45] on div "button" at bounding box center [37, 39] width 45 height 45
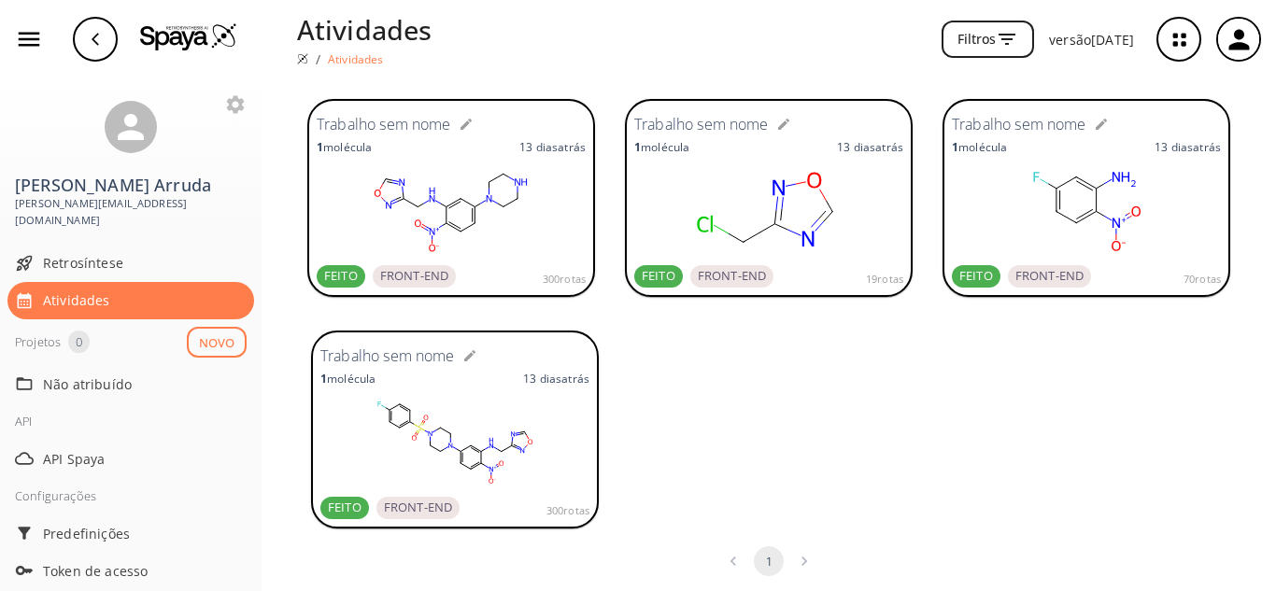
scroll to position [391, 0]
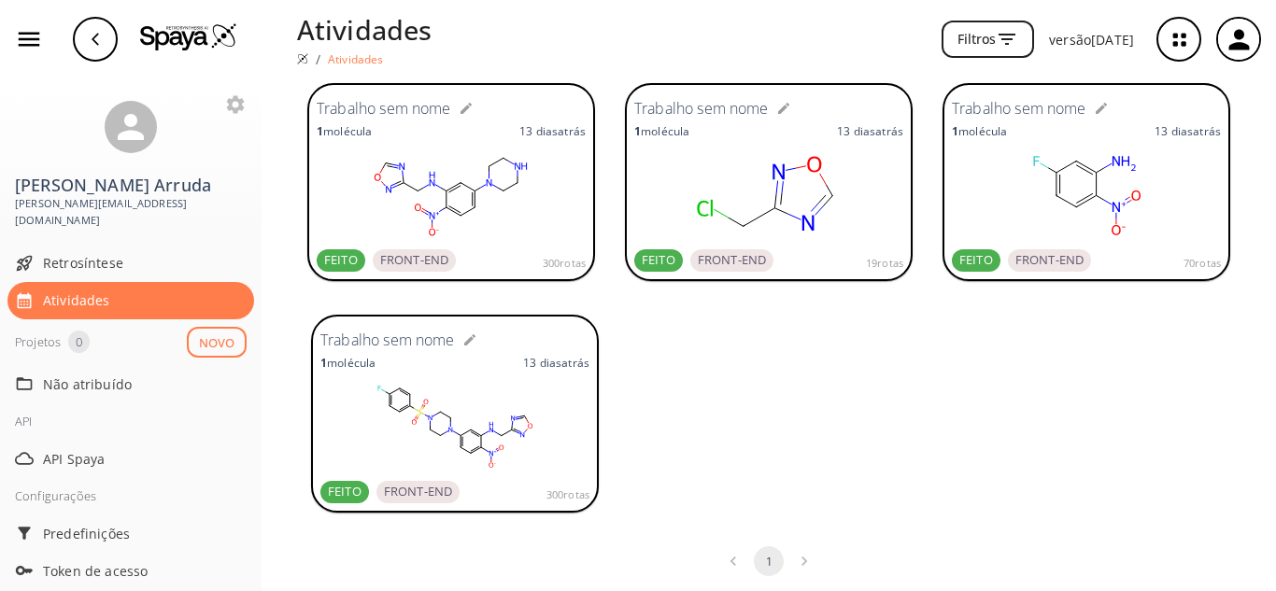
drag, startPoint x: 0, startPoint y: 0, endPoint x: 499, endPoint y: 414, distance: 648.2
click at [499, 414] on rect at bounding box center [454, 426] width 269 height 93
